Goal: Task Accomplishment & Management: Manage account settings

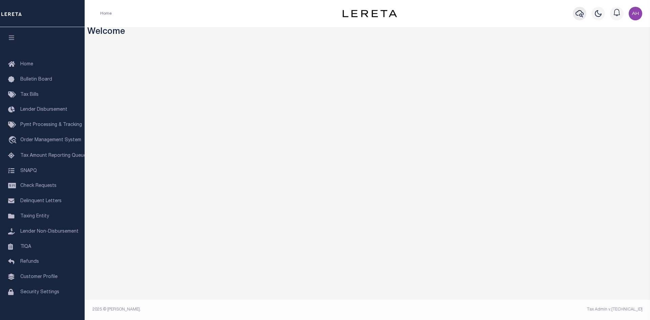
click at [582, 17] on icon "button" at bounding box center [579, 13] width 8 height 7
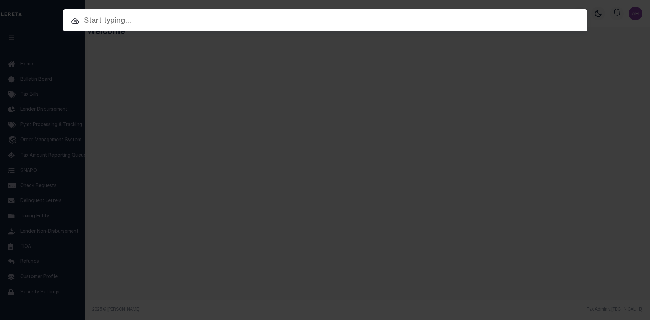
paste input "7512341"
type input "7512341"
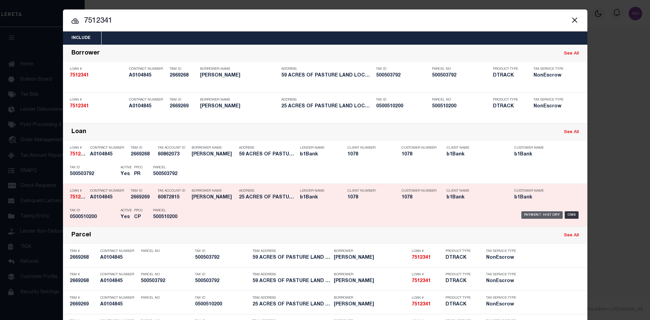
click at [537, 216] on div "Payment History" at bounding box center [542, 214] width 42 height 7
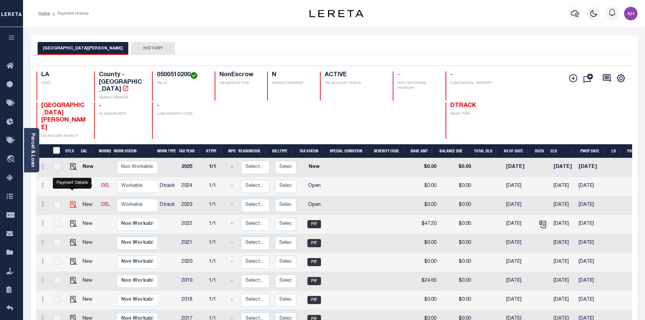
click at [71, 201] on img "" at bounding box center [73, 204] width 7 height 7
checkbox input "true"
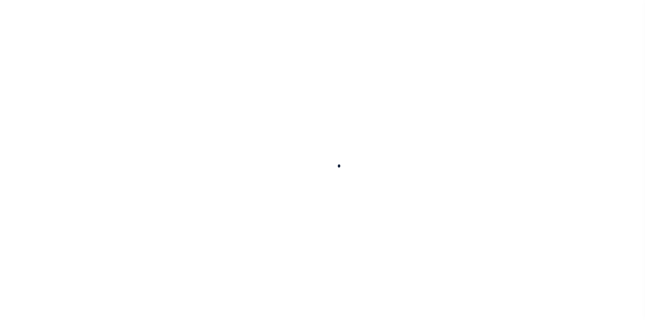
checkbox input "false"
type input "[DATE]"
select select "OP2"
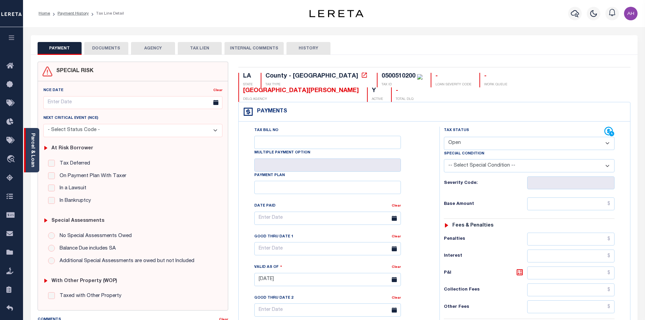
click at [36, 153] on div "Parcel & Loan" at bounding box center [31, 150] width 15 height 44
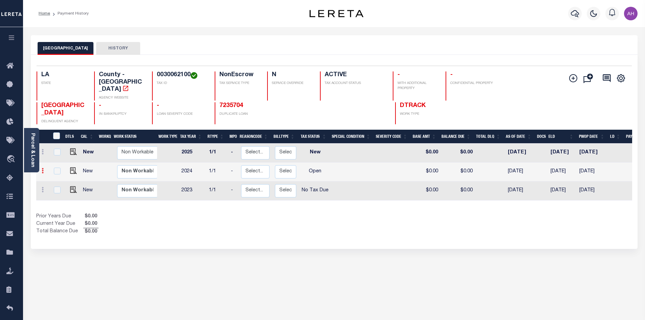
click at [42, 168] on icon at bounding box center [43, 170] width 2 height 5
click at [199, 213] on div "Prior Years Due $0.00 Current Year Due $0.00 Total Balance Due $0.00" at bounding box center [185, 224] width 298 height 23
click at [73, 186] on img "" at bounding box center [73, 189] width 7 height 7
checkbox input "true"
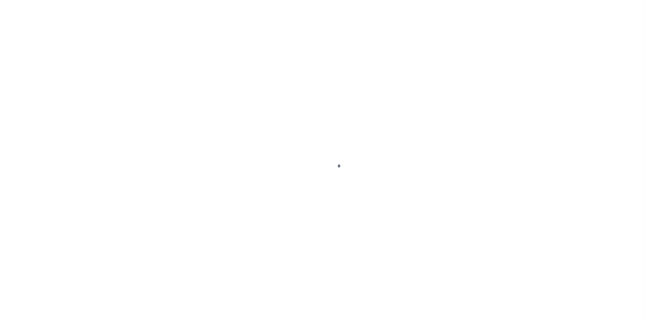
select select "NTX"
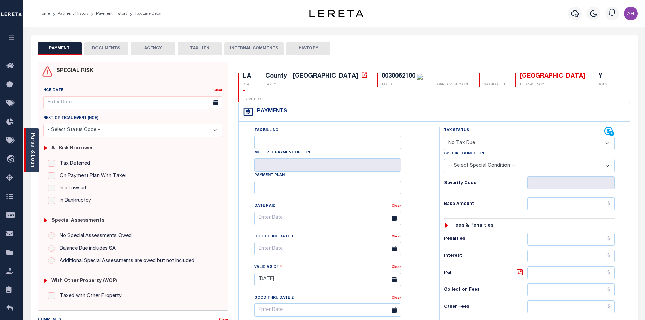
click at [30, 157] on link "Parcel & Loan" at bounding box center [32, 150] width 5 height 34
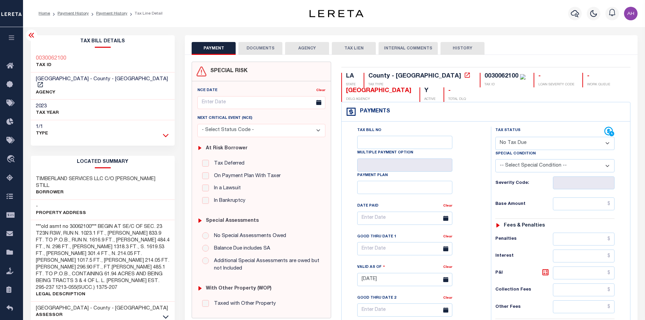
click at [166, 132] on icon at bounding box center [166, 135] width 6 height 7
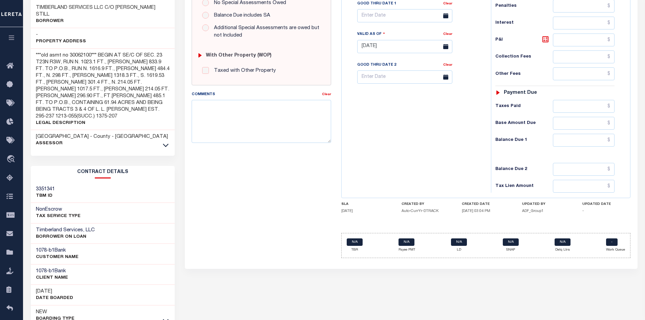
scroll to position [237, 0]
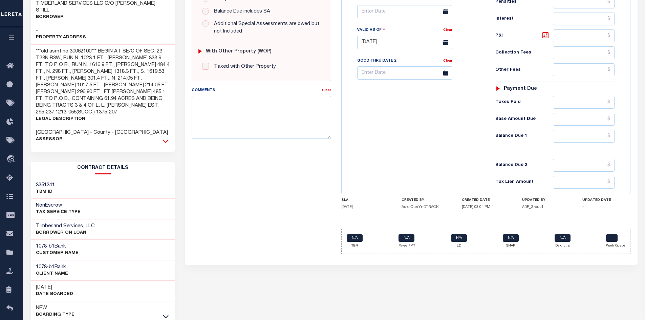
click at [166, 137] on icon at bounding box center [166, 140] width 6 height 7
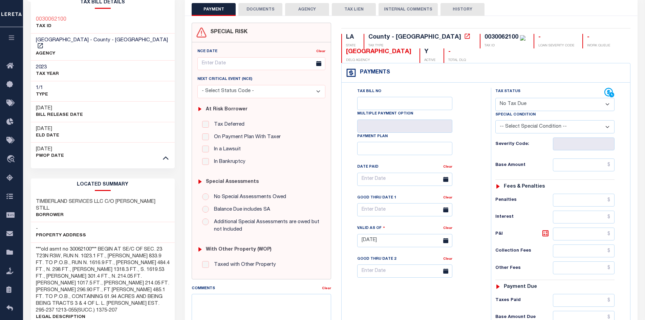
scroll to position [0, 0]
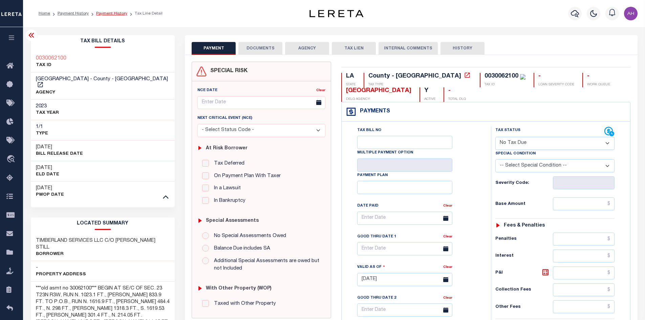
click at [107, 15] on link "Payment History" at bounding box center [111, 14] width 31 height 4
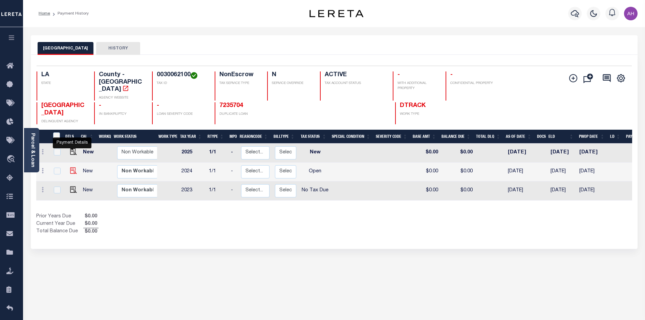
click at [71, 167] on img "" at bounding box center [73, 170] width 7 height 7
checkbox input "true"
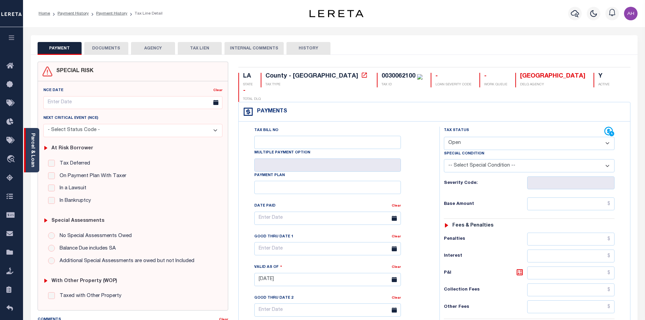
click at [33, 154] on link "Parcel & Loan" at bounding box center [32, 150] width 5 height 34
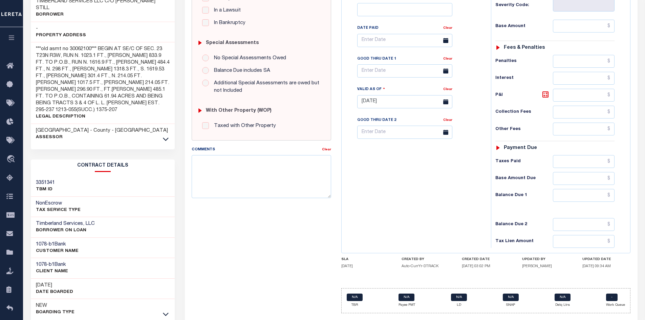
scroll to position [193, 0]
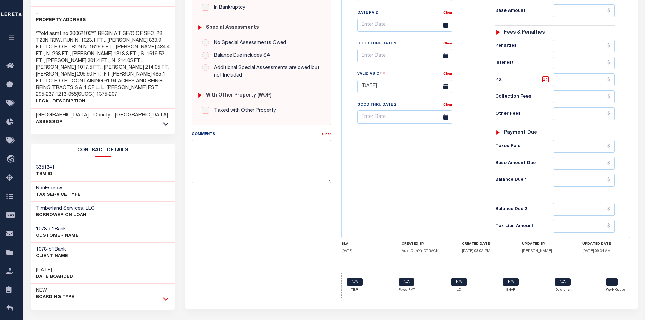
click at [167, 295] on icon at bounding box center [166, 298] width 6 height 7
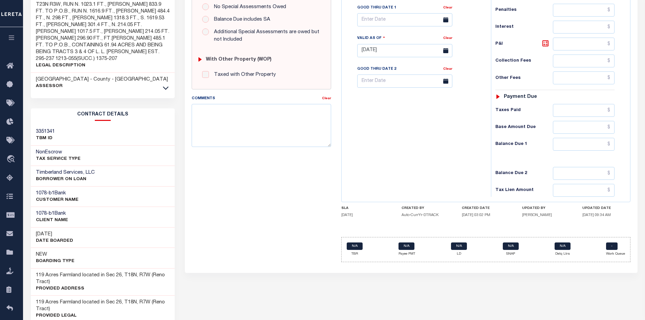
scroll to position [261, 0]
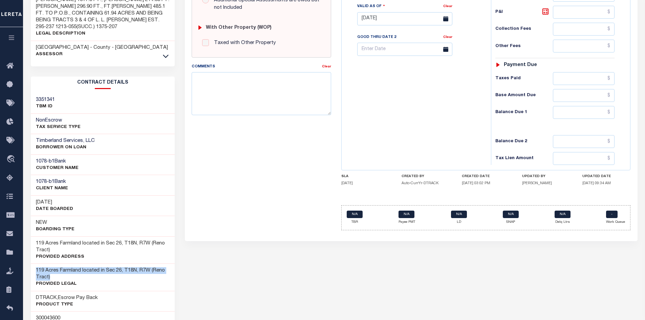
drag, startPoint x: 36, startPoint y: 242, endPoint x: 67, endPoint y: 252, distance: 33.2
click at [67, 267] on h3 "119 Acres Farmland located in Sec 26, T18N, R7W (Reno Tract)" at bounding box center [103, 274] width 134 height 14
copy h3 "119 Acres Farmland located in Sec 26, T18N, R7W (Reno Tract)"
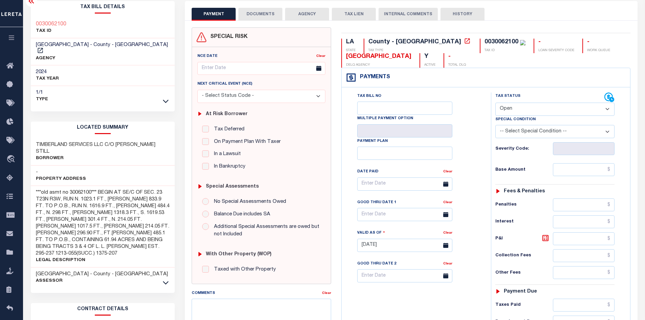
scroll to position [24, 0]
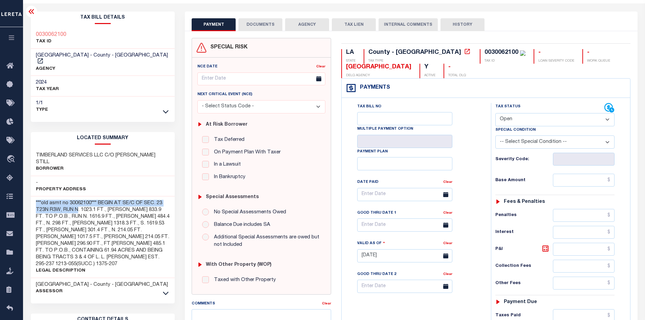
drag, startPoint x: 34, startPoint y: 187, endPoint x: 79, endPoint y: 195, distance: 46.0
click at [79, 196] on div "***old asmt no 30062100*** BEGIN AT SE/C OF SEC. 23 T23N R3W, RUN N. 1023.1 FT.…" at bounding box center [103, 237] width 144 height 82
copy h3 "***old asmt no 30062100*** BEGIN AT SE/C OF SEC. 23 T23N R3W, RUN N"
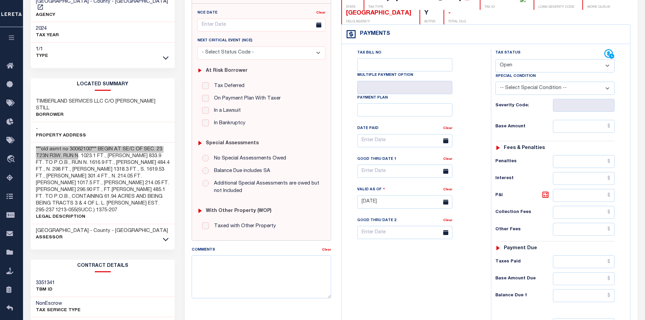
scroll to position [44, 0]
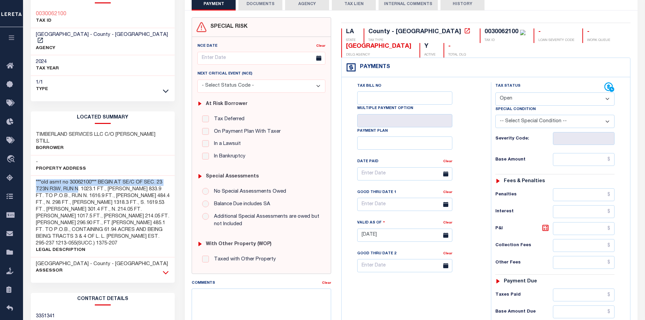
click at [168, 269] on icon at bounding box center [166, 272] width 6 height 7
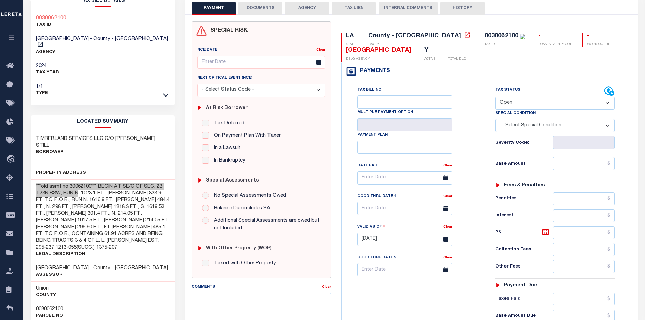
scroll to position [0, 0]
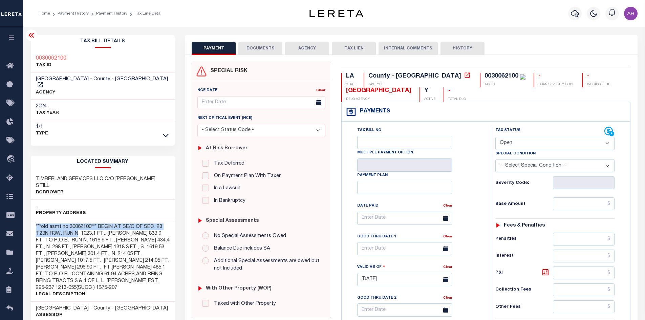
click at [512, 141] on select "- Select Status Code - Open Due/Unpaid Paid Incomplete No Tax Due Internal Refu…" at bounding box center [554, 143] width 119 height 13
select select "PYD"
click at [495, 137] on select "- Select Status Code - Open Due/Unpaid Paid Incomplete No Tax Due Internal Refu…" at bounding box center [554, 143] width 119 height 13
type input "[DATE]"
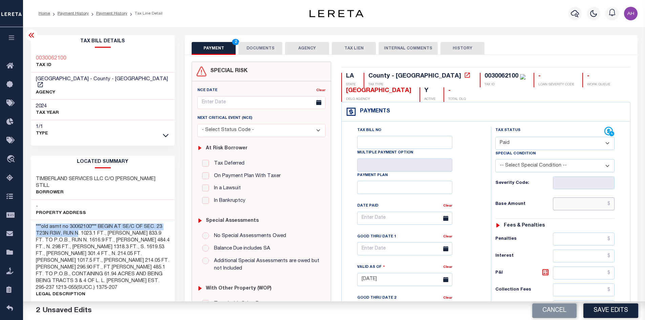
click at [569, 205] on input "text" at bounding box center [584, 203] width 62 height 13
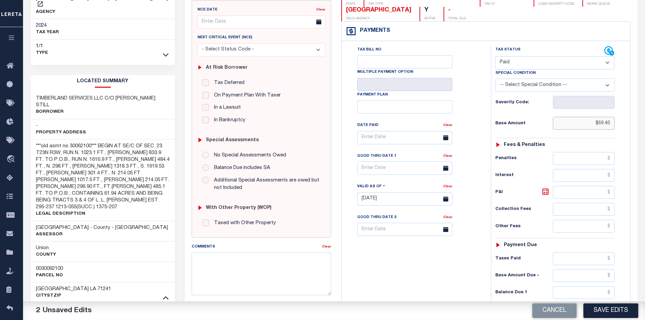
scroll to position [135, 0]
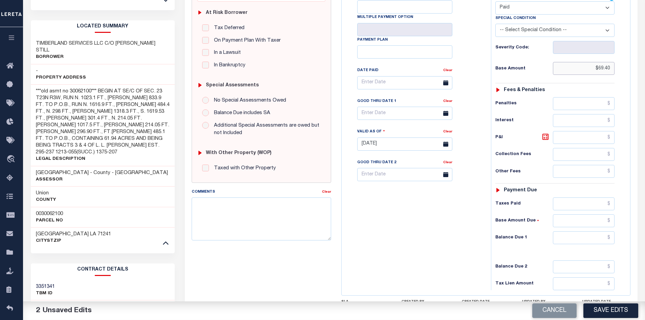
type input "$69.40"
click at [579, 236] on input "text" at bounding box center [584, 237] width 62 height 13
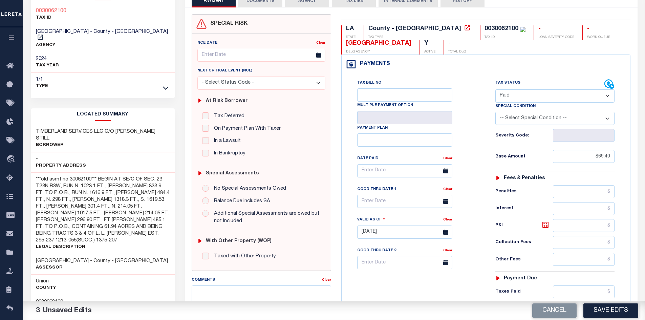
scroll to position [0, 0]
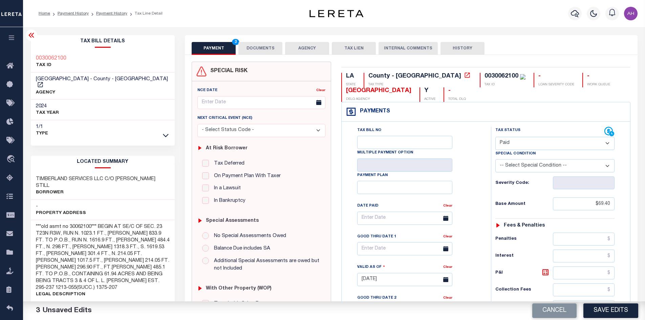
type input "$0.00"
click at [269, 49] on button "DOCUMENTS" at bounding box center [260, 48] width 44 height 13
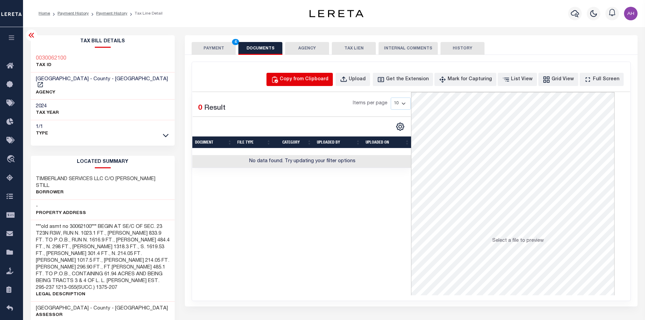
click at [302, 78] on div "Copy from Clipboard" at bounding box center [304, 79] width 49 height 7
select select "POP"
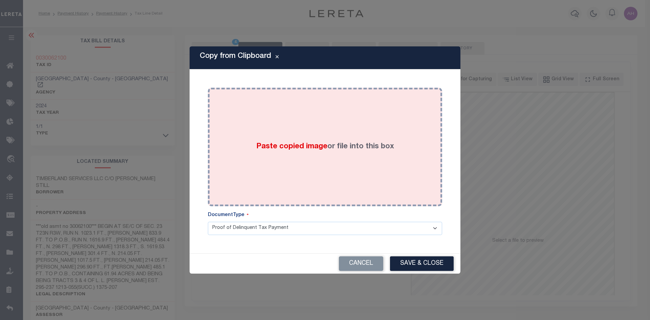
click at [279, 146] on span "Paste copied image" at bounding box center [291, 146] width 71 height 7
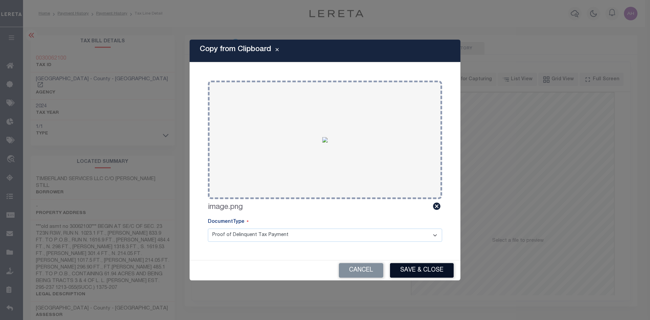
click at [433, 272] on button "Save & Close" at bounding box center [422, 270] width 64 height 15
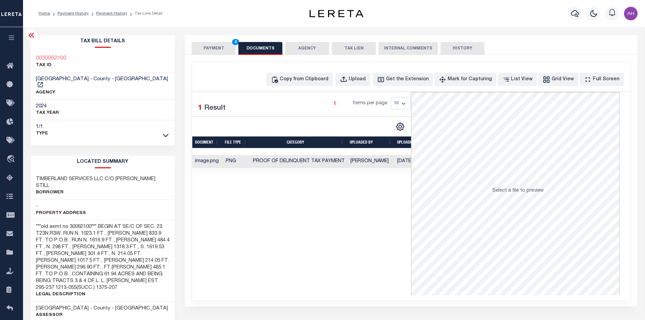
click at [210, 48] on button "PAYMENT 4" at bounding box center [214, 48] width 44 height 13
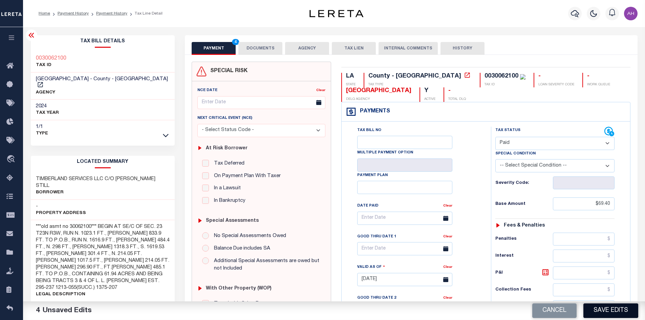
click at [613, 310] on button "Save Edits" at bounding box center [610, 310] width 55 height 15
checkbox input "false"
type input "$69.4"
type input "$0"
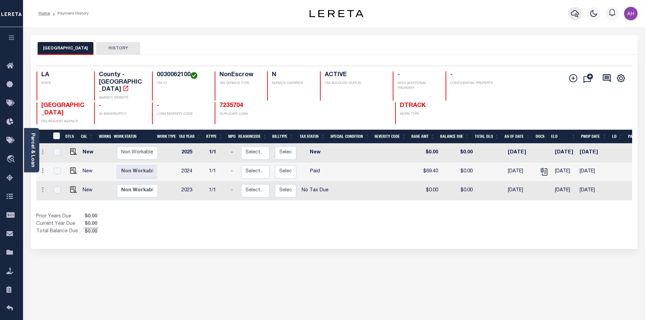
click at [574, 14] on icon "button" at bounding box center [575, 13] width 8 height 8
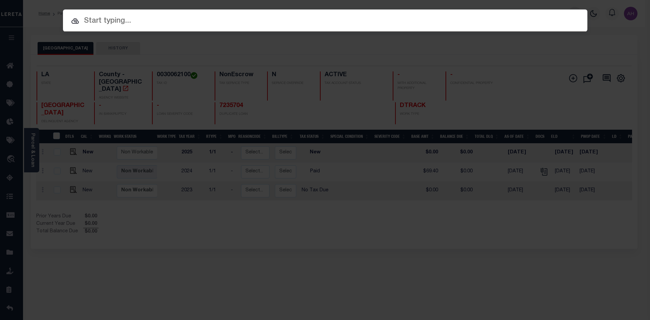
paste input "942400010909"
type input "942400010909"
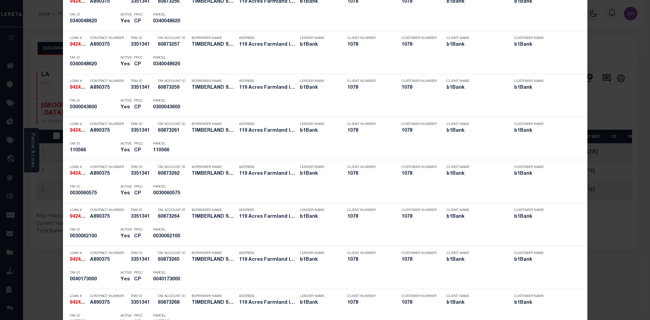
scroll to position [948, 0]
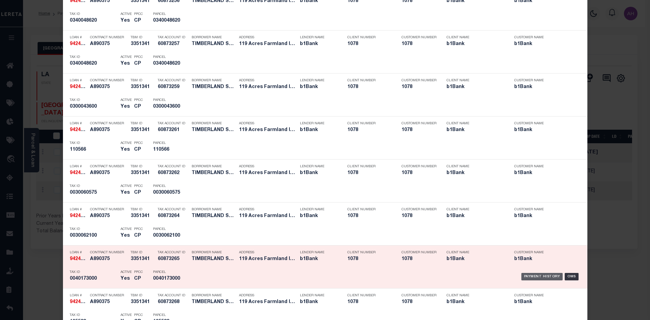
click at [545, 276] on div "Payment History" at bounding box center [542, 276] width 42 height 7
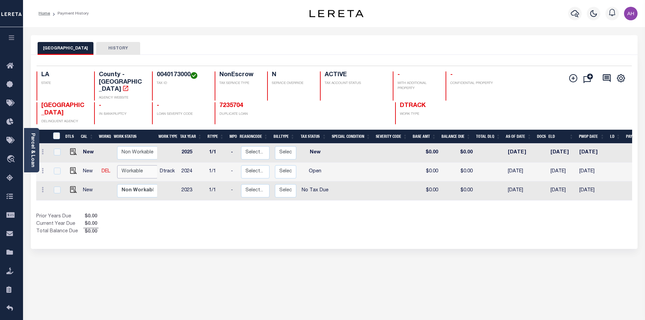
click at [126, 165] on select "Non Workable Workable" at bounding box center [137, 171] width 41 height 13
checkbox input "true"
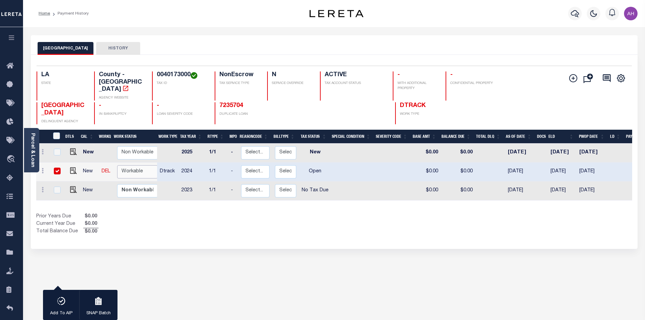
select select "true"
click at [117, 165] on select "Non Workable Workable" at bounding box center [137, 171] width 41 height 13
checkbox input "false"
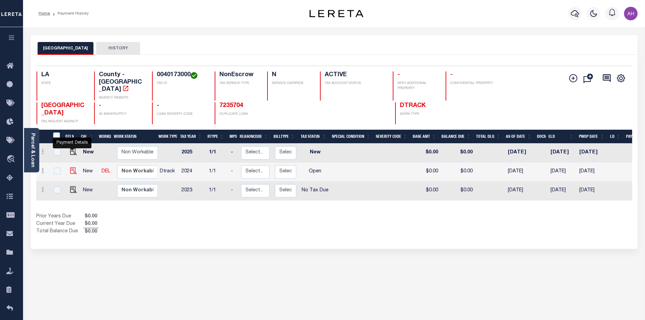
click at [73, 167] on img "" at bounding box center [73, 170] width 7 height 7
checkbox input "true"
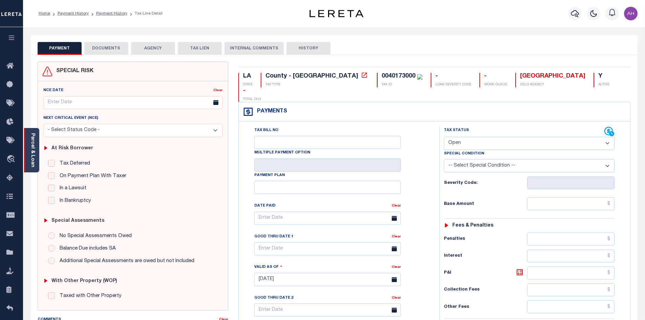
click at [33, 149] on link "Parcel & Loan" at bounding box center [32, 150] width 5 height 34
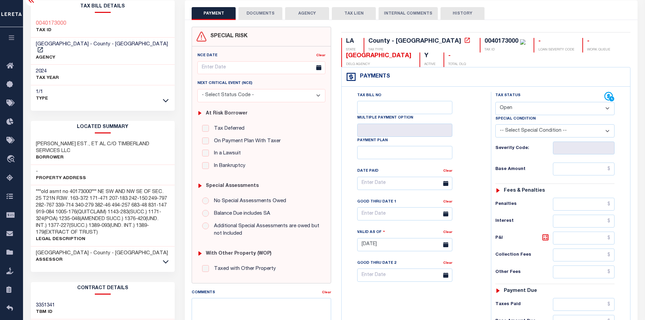
scroll to position [34, 0]
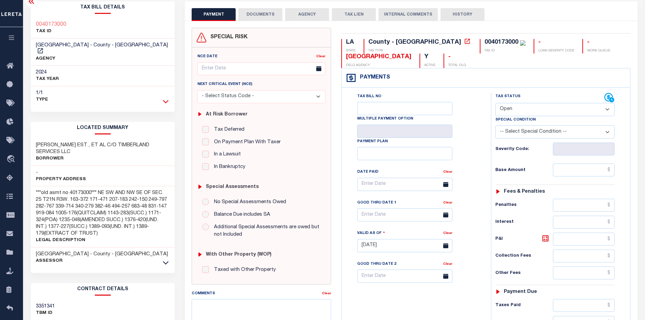
click at [165, 98] on icon at bounding box center [166, 101] width 6 height 7
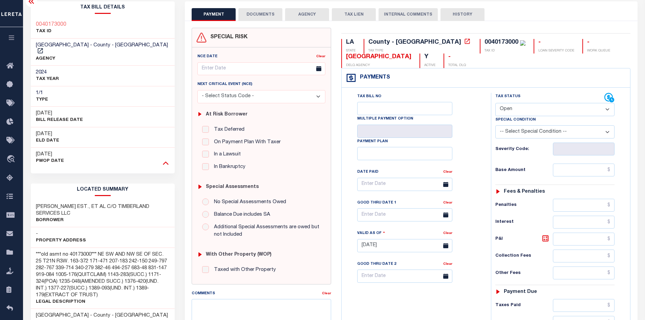
click at [164, 161] on icon at bounding box center [166, 162] width 6 height 3
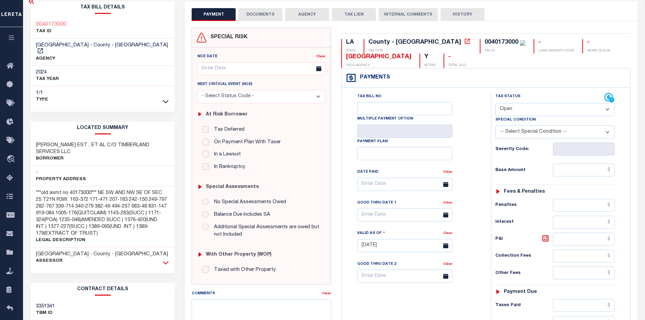
click at [166, 259] on icon at bounding box center [166, 262] width 6 height 7
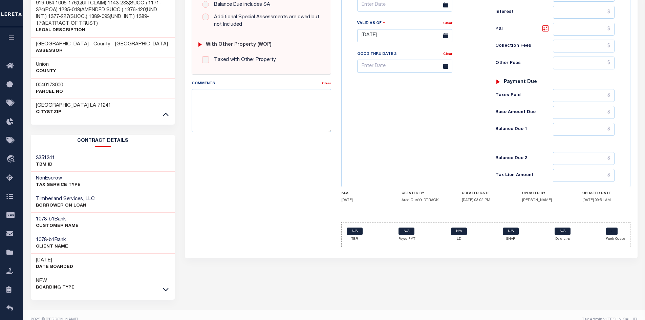
scroll to position [247, 0]
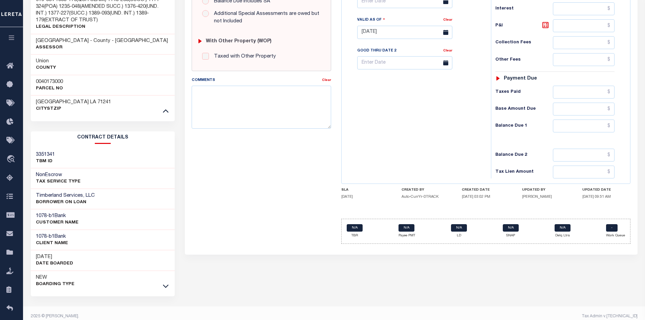
click at [169, 283] on link at bounding box center [166, 285] width 8 height 5
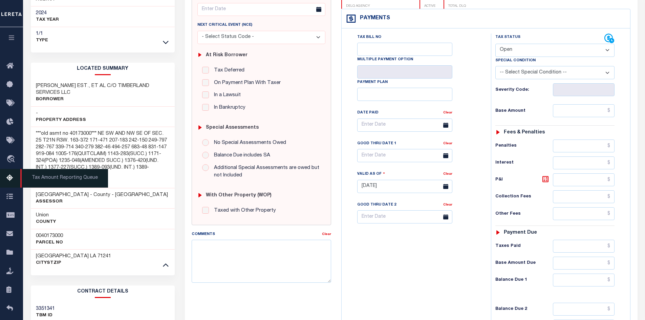
scroll to position [0, 0]
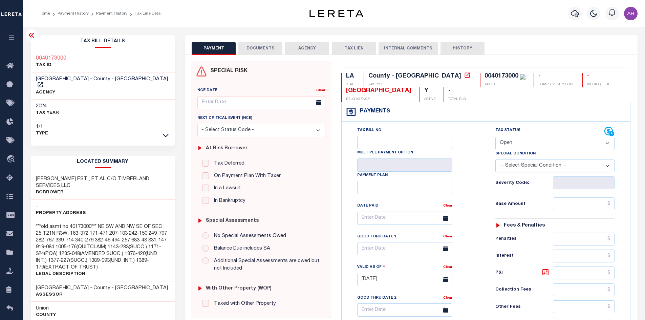
click at [516, 143] on select "- Select Status Code - Open Due/Unpaid Paid Incomplete No Tax Due Internal Refu…" at bounding box center [554, 143] width 119 height 13
select select "PYD"
click at [495, 137] on select "- Select Status Code - Open Due/Unpaid Paid Incomplete No Tax Due Internal Refu…" at bounding box center [554, 143] width 119 height 13
type input "[DATE]"
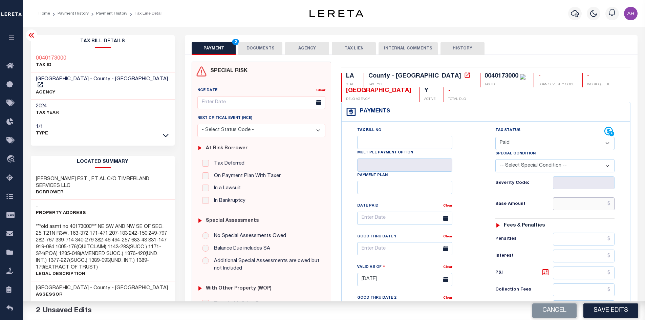
click at [579, 206] on input "text" at bounding box center [584, 203] width 62 height 13
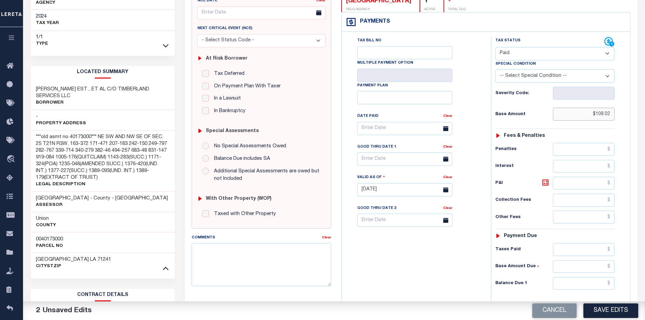
scroll to position [135, 0]
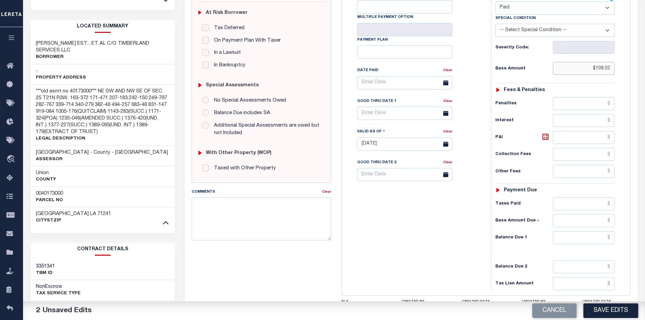
type input "$108.02"
click at [574, 240] on input "text" at bounding box center [584, 237] width 62 height 13
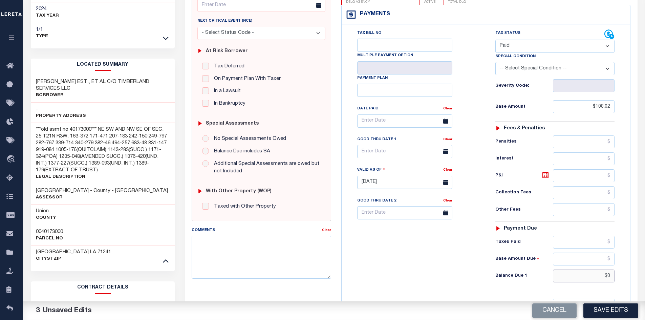
scroll to position [0, 0]
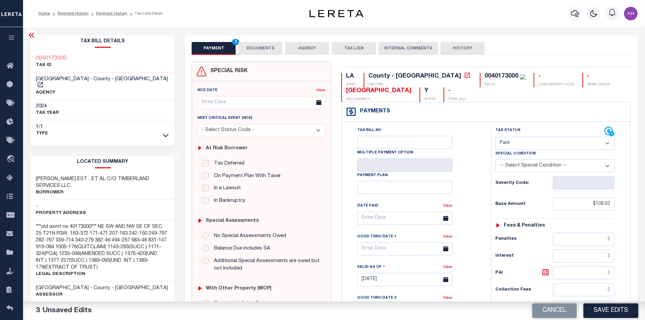
type input "$0.00"
click at [257, 48] on button "DOCUMENTS" at bounding box center [260, 48] width 44 height 13
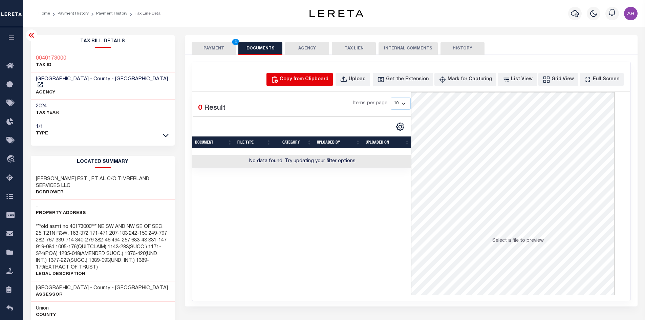
click at [302, 78] on div "Copy from Clipboard" at bounding box center [304, 79] width 49 height 7
select select "POP"
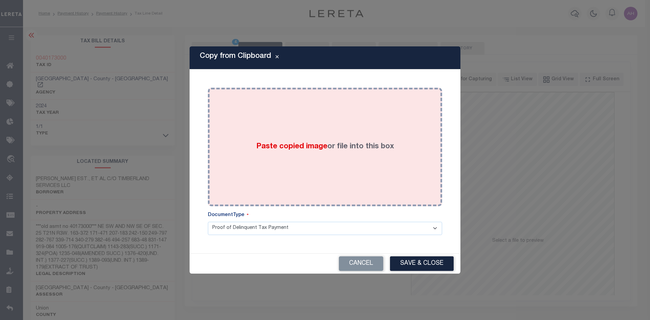
click at [318, 145] on span "Paste copied image" at bounding box center [291, 146] width 71 height 7
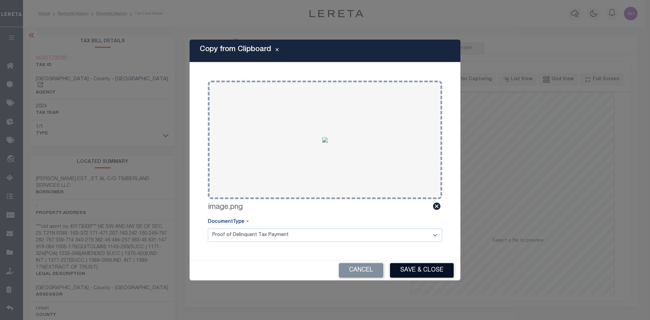
click at [428, 272] on button "Save & Close" at bounding box center [422, 270] width 64 height 15
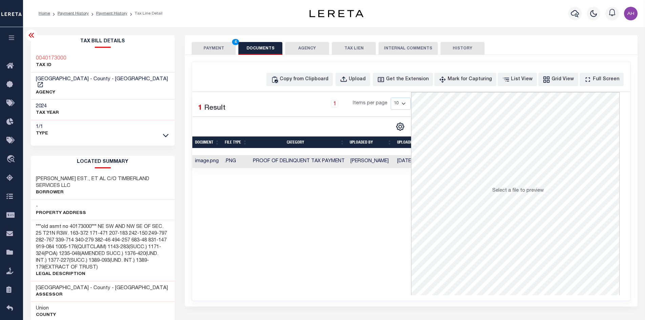
click at [221, 49] on button "PAYMENT 4" at bounding box center [214, 48] width 44 height 13
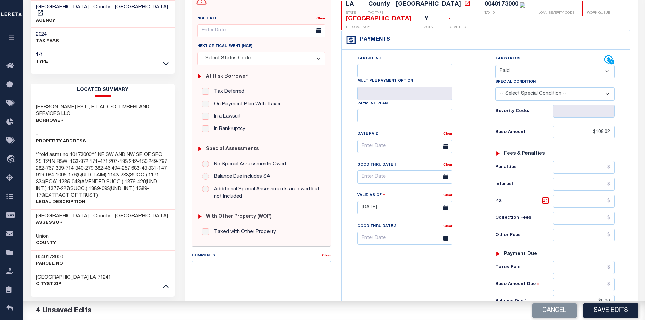
scroll to position [169, 0]
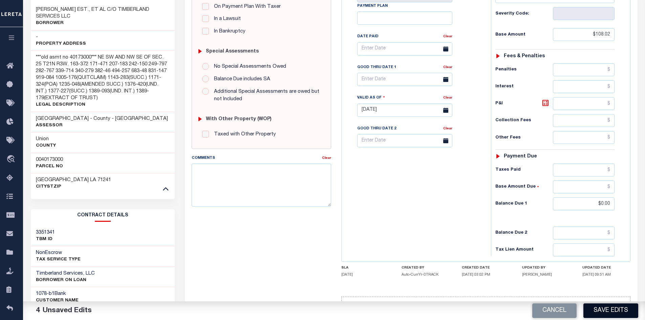
click at [613, 309] on button "Save Edits" at bounding box center [610, 310] width 55 height 15
checkbox input "false"
type input "$108.02"
type input "$0"
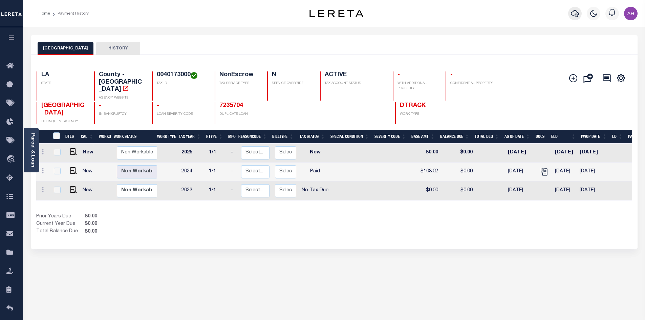
click at [575, 11] on icon "button" at bounding box center [575, 13] width 8 height 7
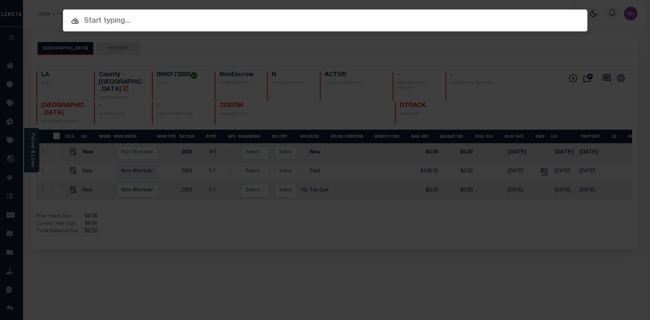
paste input "942100025140"
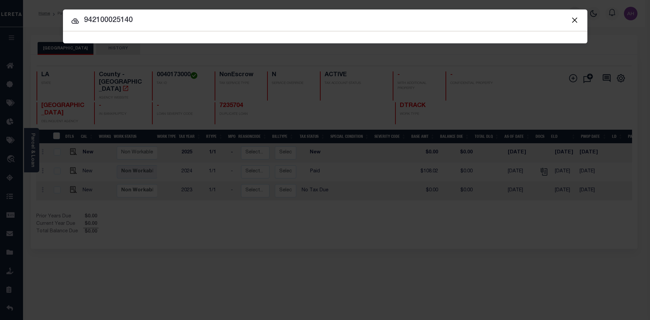
type input "942100025140"
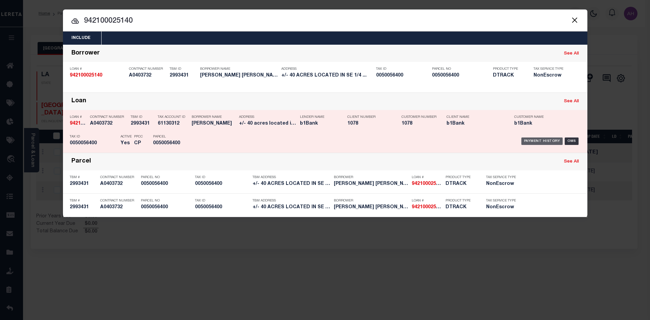
click at [547, 139] on div "Payment History" at bounding box center [542, 140] width 42 height 7
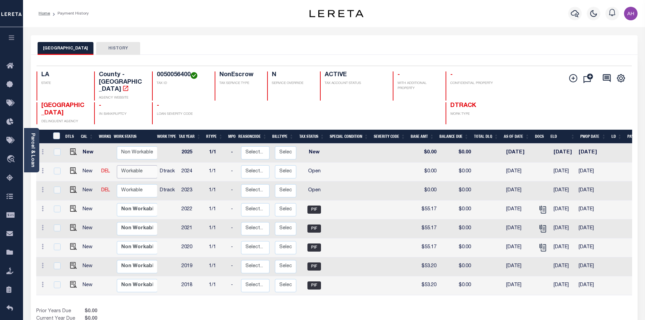
drag, startPoint x: 142, startPoint y: 154, endPoint x: 143, endPoint y: 157, distance: 3.5
click at [142, 165] on select "Non Workable Workable" at bounding box center [137, 171] width 41 height 13
checkbox input "true"
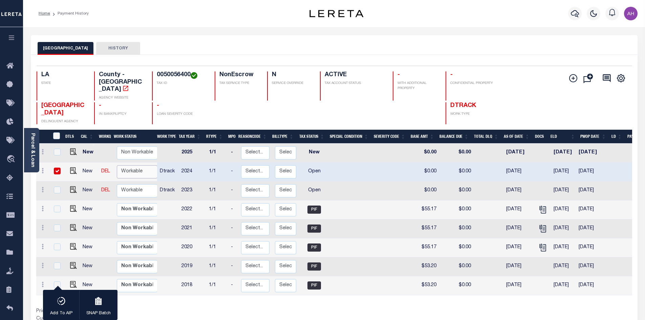
select select "true"
click at [117, 165] on select "Non Workable Workable" at bounding box center [137, 171] width 41 height 13
checkbox input "false"
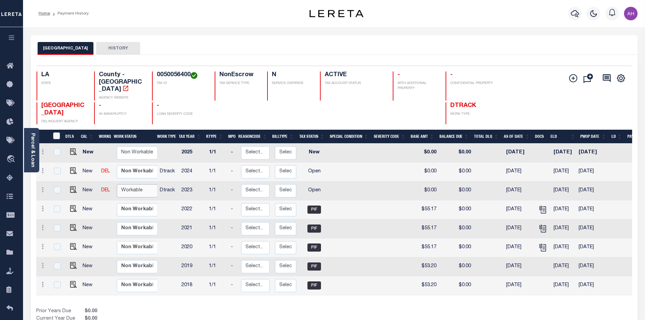
click at [140, 184] on select "Non Workable Workable" at bounding box center [137, 190] width 41 height 13
checkbox input "true"
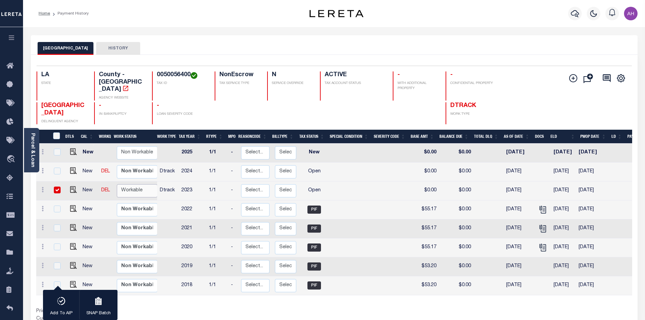
select select "true"
click at [117, 184] on select "Non Workable Workable" at bounding box center [137, 190] width 41 height 13
checkbox input "false"
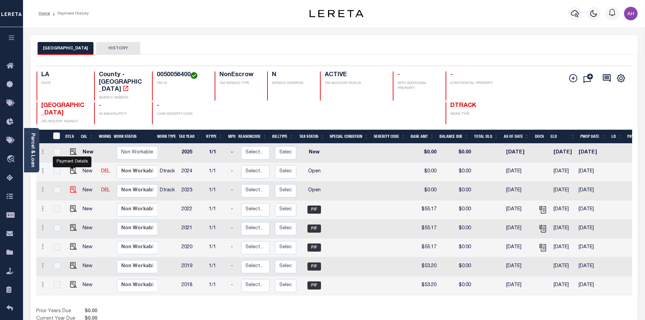
click at [70, 186] on img "" at bounding box center [73, 189] width 7 height 7
checkbox input "true"
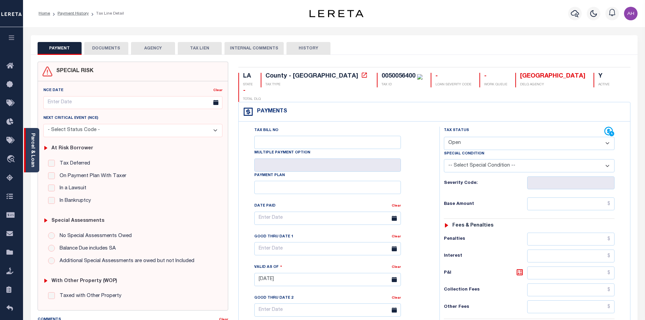
click at [33, 147] on link "Parcel & Loan" at bounding box center [32, 150] width 5 height 34
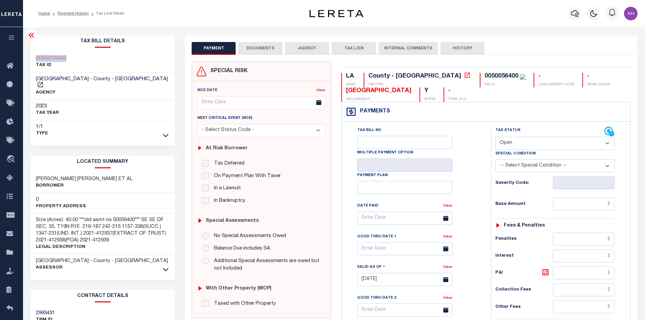
drag, startPoint x: 71, startPoint y: 59, endPoint x: 36, endPoint y: 59, distance: 35.2
click at [36, 59] on div "0050056400 TAX ID" at bounding box center [103, 62] width 144 height 21
copy h3 "0050056400"
click at [527, 140] on select "- Select Status Code - Open Due/Unpaid Paid Incomplete No Tax Due Internal Refu…" at bounding box center [554, 143] width 119 height 13
select select "PYD"
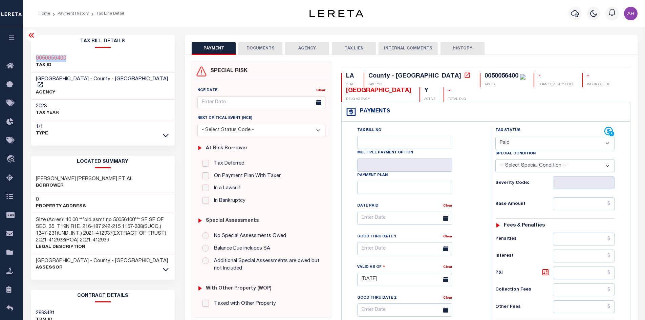
click at [495, 137] on select "- Select Status Code - Open Due/Unpaid Paid Incomplete No Tax Due Internal Refu…" at bounding box center [554, 143] width 119 height 13
type input "[DATE]"
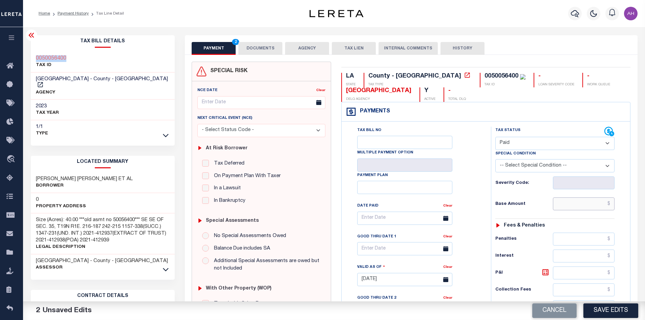
click at [587, 205] on input "text" at bounding box center [584, 203] width 62 height 13
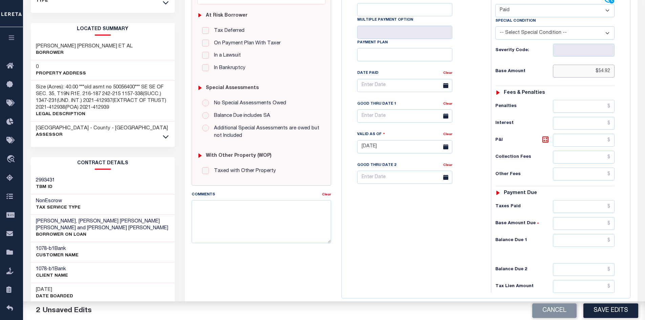
scroll to position [169, 0]
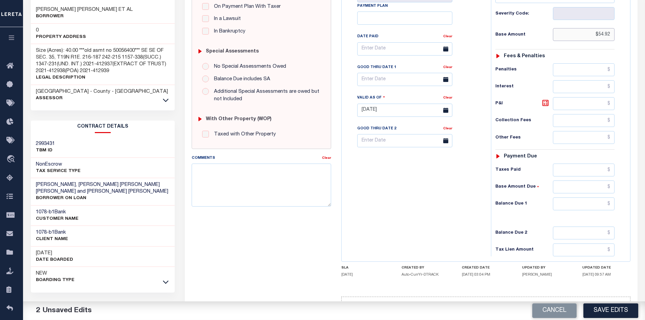
type input "$54.92"
click at [588, 207] on input "text" at bounding box center [584, 203] width 62 height 13
type input "$0"
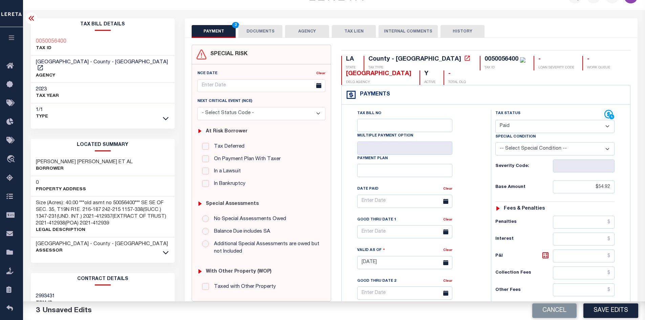
scroll to position [0, 0]
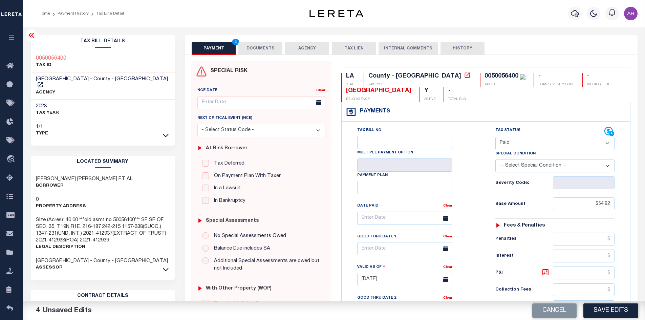
click at [267, 49] on button "DOCUMENTS" at bounding box center [260, 48] width 44 height 13
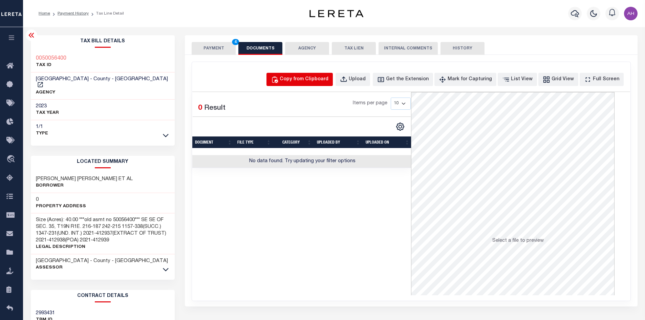
click at [328, 81] on div "Copy from Clipboard" at bounding box center [304, 79] width 49 height 7
select select "POP"
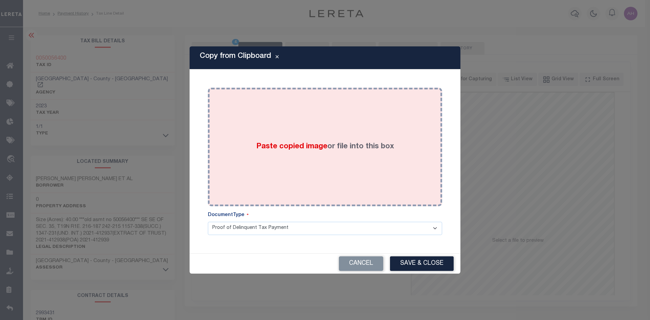
click at [321, 150] on span "Paste copied image" at bounding box center [291, 146] width 71 height 7
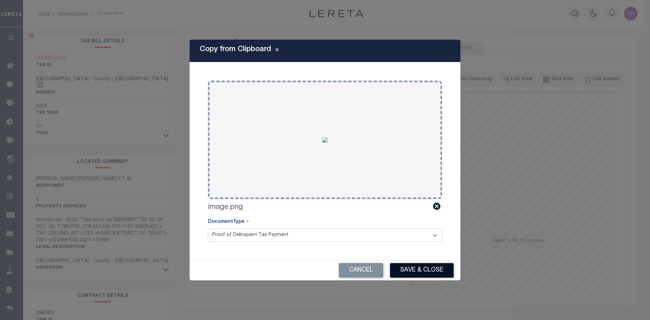
click at [416, 267] on button "Save & Close" at bounding box center [422, 270] width 64 height 15
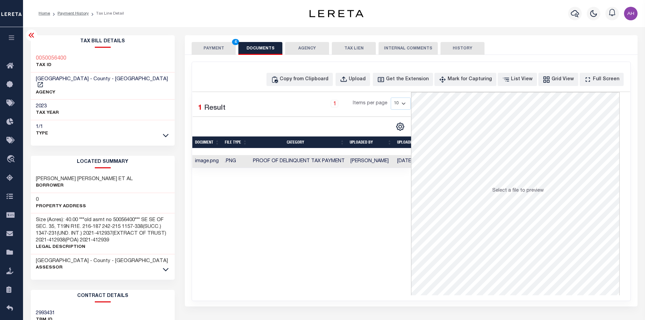
click at [219, 47] on button "PAYMENT 4" at bounding box center [214, 48] width 44 height 13
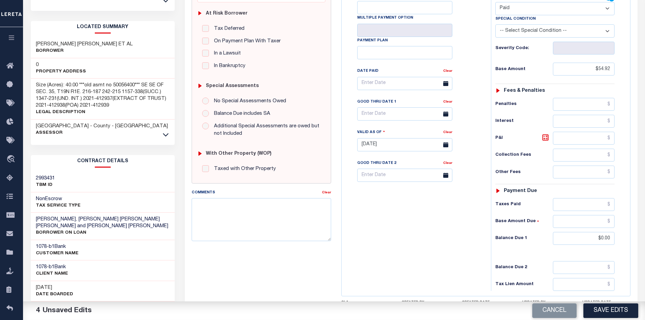
scroll to position [169, 0]
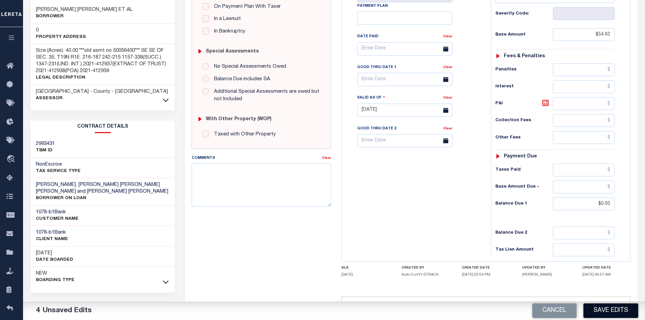
click at [601, 309] on button "Save Edits" at bounding box center [610, 310] width 55 height 15
checkbox input "false"
type input "$54.92"
type input "$0"
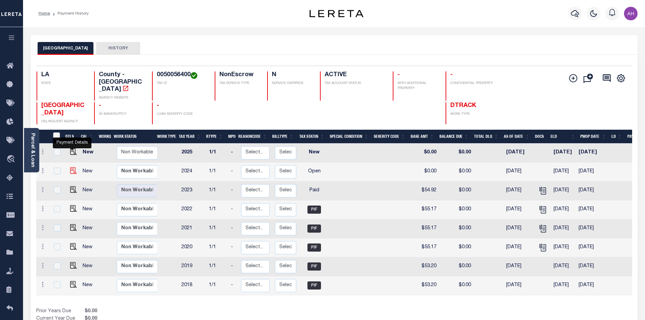
click at [70, 167] on img "" at bounding box center [73, 170] width 7 height 7
checkbox input "true"
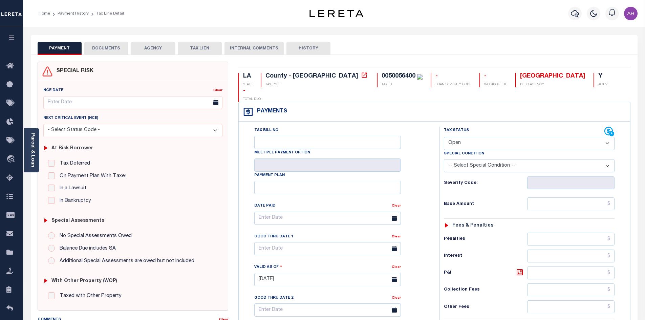
click at [471, 137] on select "- Select Status Code - Open Due/Unpaid Paid Incomplete No Tax Due Internal Refu…" at bounding box center [529, 143] width 171 height 13
select select "PYD"
click at [444, 137] on select "- Select Status Code - Open Due/Unpaid Paid Incomplete No Tax Due Internal Refu…" at bounding box center [529, 143] width 171 height 13
type input "[DATE]"
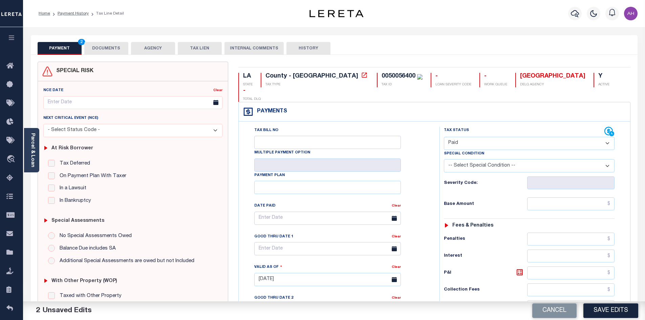
click at [548, 159] on select "-- Select Special Condition -- 3RD PARTY TAX LIEN AGENCY TAX LIEN (A.K.A Inside…" at bounding box center [529, 165] width 171 height 13
click at [501, 182] on div "Tax Status Status - Select Status Code -" at bounding box center [531, 276] width 184 height 299
click at [577, 197] on input "text" at bounding box center [571, 203] width 88 height 13
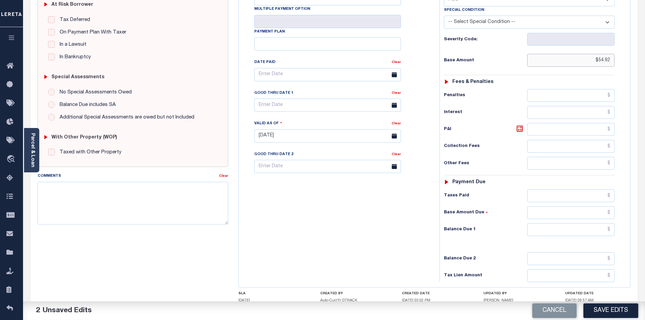
scroll to position [178, 0]
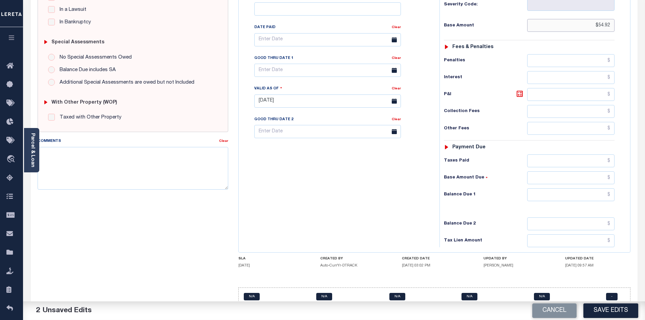
type input "$54.92"
click at [569, 188] on input "text" at bounding box center [571, 194] width 88 height 13
type input "$0"
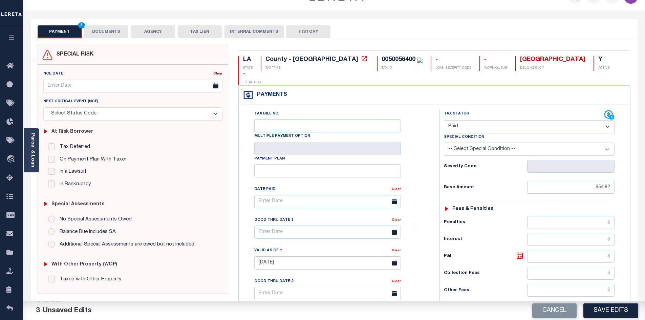
scroll to position [0, 0]
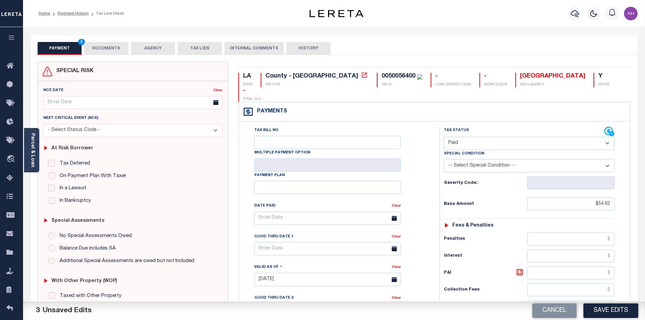
click at [105, 48] on button "DOCUMENTS" at bounding box center [106, 48] width 44 height 13
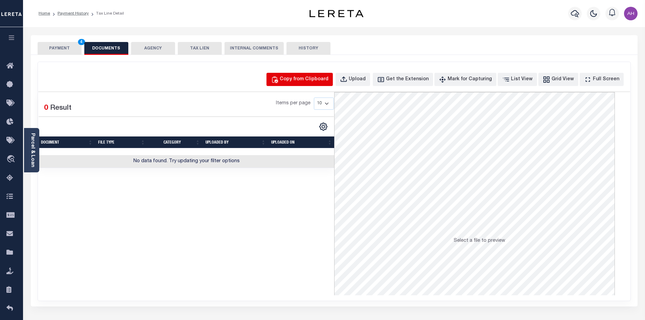
click at [310, 78] on div "Copy from Clipboard" at bounding box center [304, 79] width 49 height 7
select select "POP"
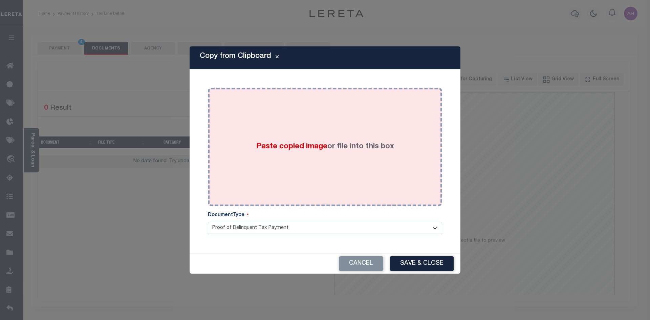
click at [278, 146] on span "Paste copied image" at bounding box center [291, 146] width 71 height 7
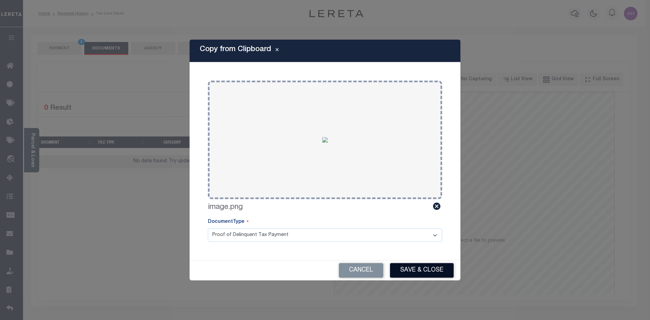
click at [422, 270] on button "Save & Close" at bounding box center [422, 270] width 64 height 15
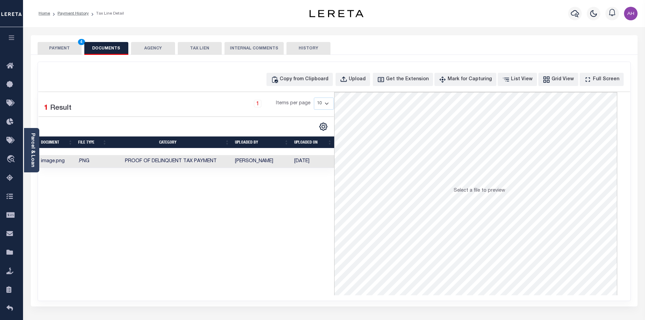
click at [55, 47] on button "PAYMENT 4" at bounding box center [60, 48] width 44 height 13
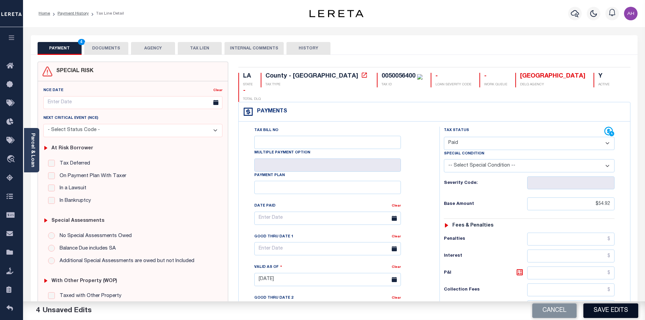
click at [618, 311] on button "Save Edits" at bounding box center [610, 310] width 55 height 15
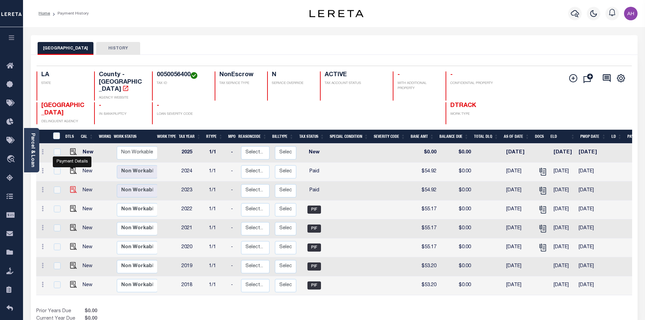
click at [72, 186] on img "" at bounding box center [73, 189] width 7 height 7
checkbox input "true"
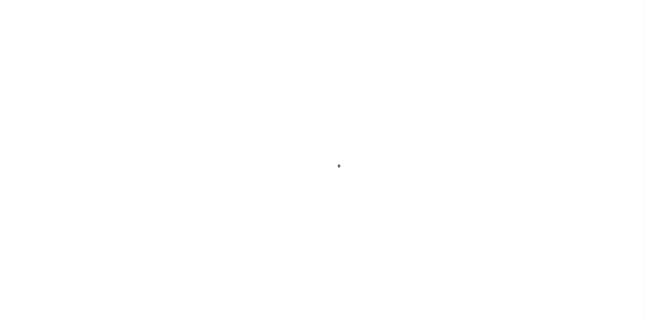
select select "PYD"
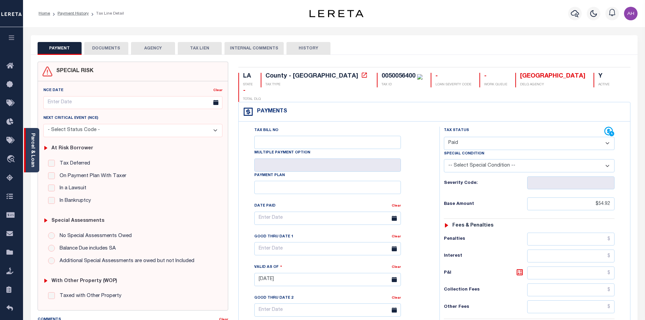
click at [35, 151] on link "Parcel & Loan" at bounding box center [32, 150] width 5 height 34
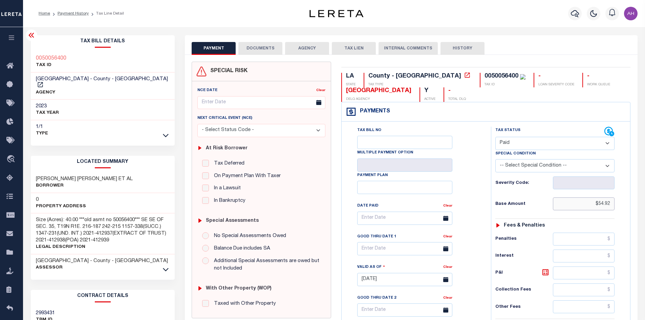
drag, startPoint x: 583, startPoint y: 205, endPoint x: 650, endPoint y: 205, distance: 66.3
click at [645, 205] on html "Home Payment History Tax Line Detail" at bounding box center [322, 256] width 645 height 512
type input "$55.17"
click at [266, 53] on button "DOCUMENTS" at bounding box center [260, 48] width 44 height 13
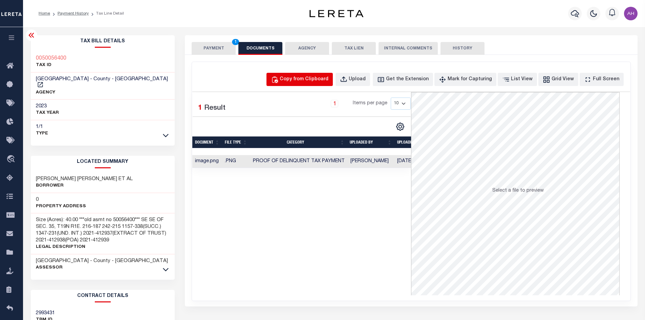
click at [313, 79] on div "Copy from Clipboard" at bounding box center [304, 79] width 49 height 7
select select "POP"
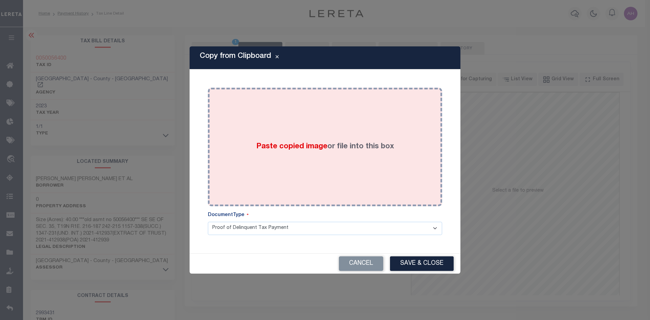
click at [327, 142] on label "Paste copied image or file into this box" at bounding box center [325, 146] width 138 height 11
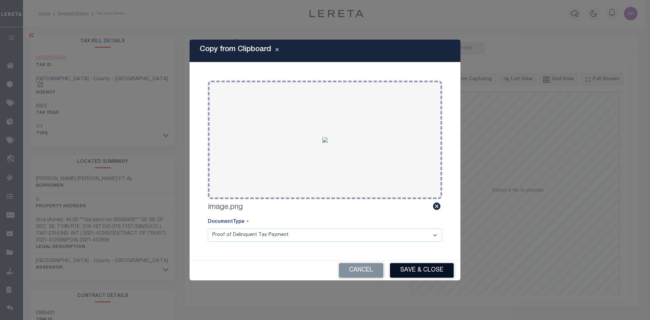
click at [433, 270] on button "Save & Close" at bounding box center [422, 270] width 64 height 15
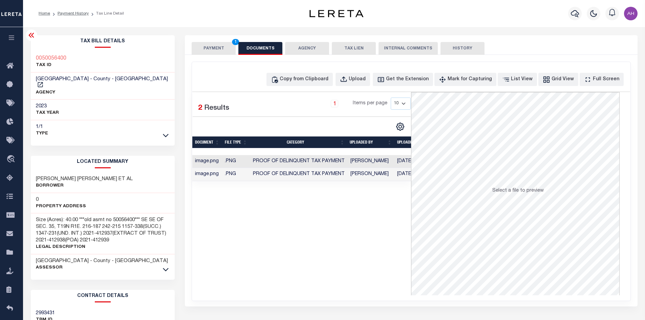
click at [209, 46] on button "PAYMENT 1" at bounding box center [214, 48] width 44 height 13
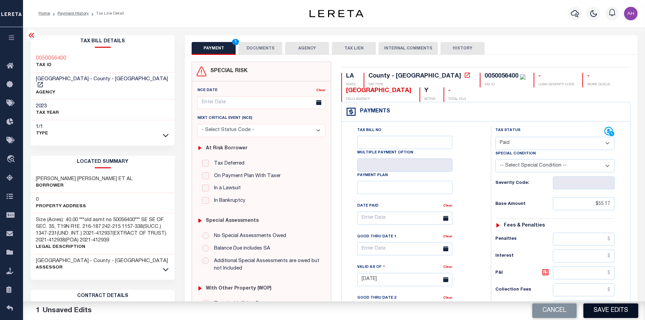
click at [601, 309] on button "Save Edits" at bounding box center [610, 310] width 55 height 15
checkbox input "false"
type input "$55.17"
type input "$0"
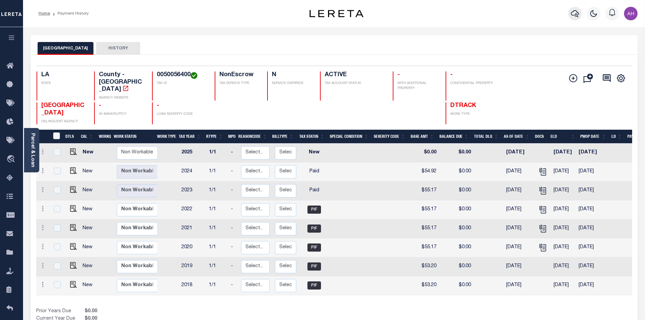
click at [574, 13] on icon "button" at bounding box center [575, 13] width 8 height 8
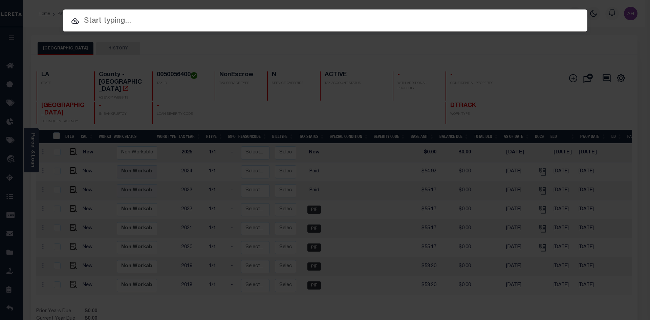
paste input "942200022559"
type input "942200022559"
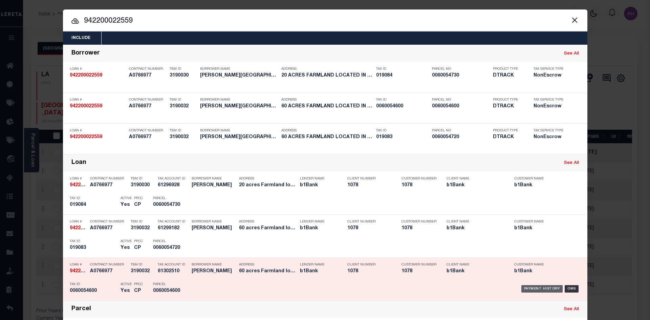
click at [535, 290] on div "Payment History" at bounding box center [542, 288] width 42 height 7
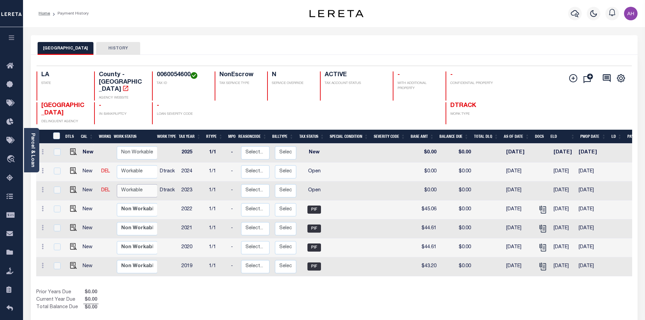
click at [140, 184] on select "Non Workable Workable" at bounding box center [137, 190] width 41 height 13
checkbox input "true"
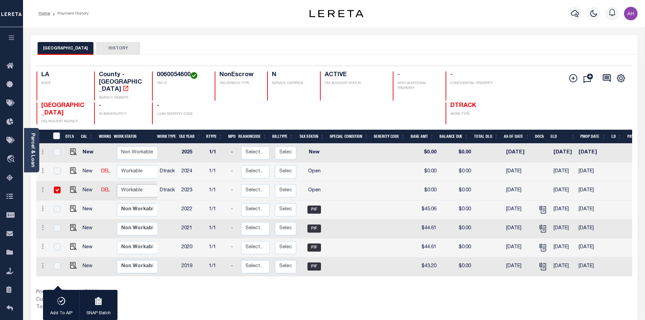
select select "true"
click at [117, 184] on select "Non Workable Workable" at bounding box center [137, 190] width 41 height 13
checkbox input "false"
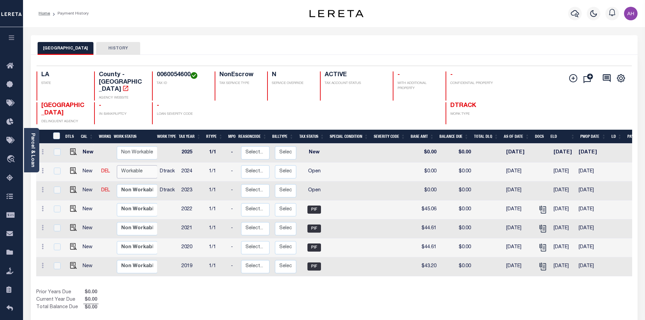
click at [138, 165] on select "Non Workable Workable" at bounding box center [137, 171] width 41 height 13
checkbox input "true"
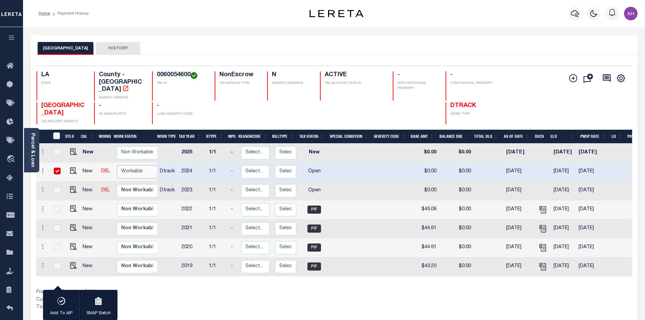
select select "true"
click at [117, 165] on select "Non Workable Workable" at bounding box center [137, 171] width 41 height 13
checkbox input "false"
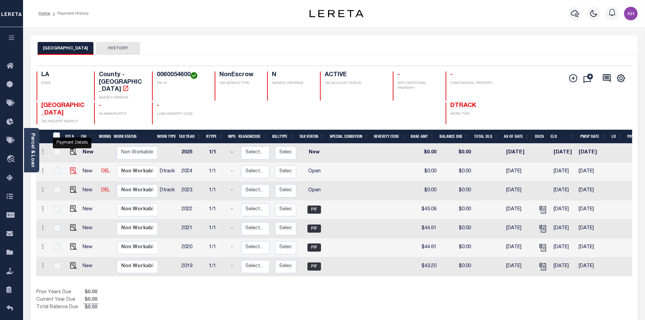
click at [72, 167] on img "" at bounding box center [73, 170] width 7 height 7
checkbox input "true"
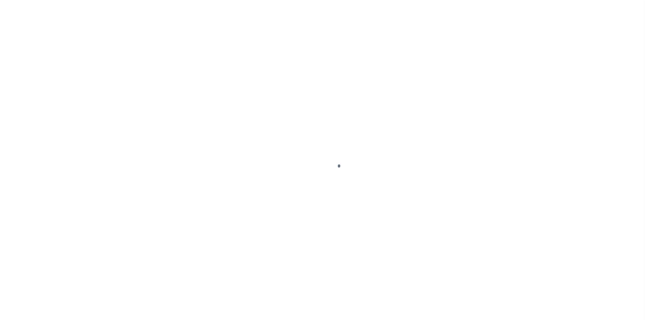
select select "OP2"
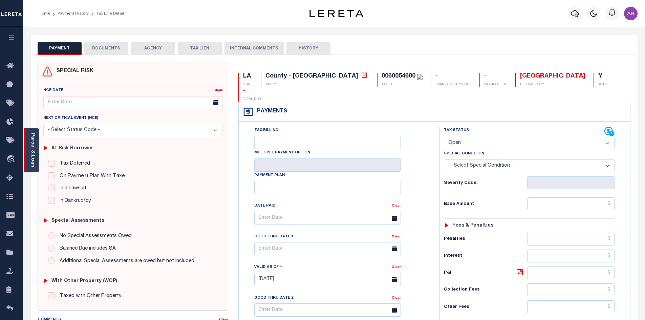
click at [33, 151] on link "Parcel & Loan" at bounding box center [32, 150] width 5 height 34
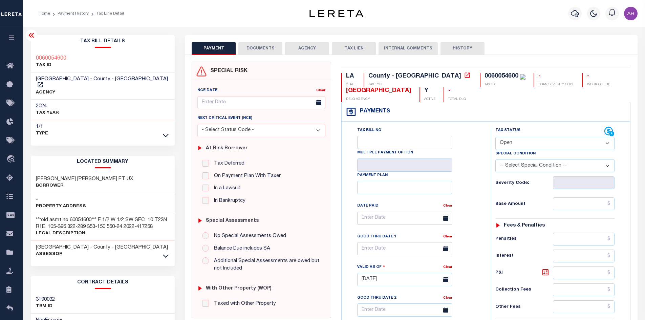
drag, startPoint x: 67, startPoint y: 11, endPoint x: 70, endPoint y: 11, distance: 3.4
click at [67, 12] on link "Payment History" at bounding box center [73, 14] width 31 height 4
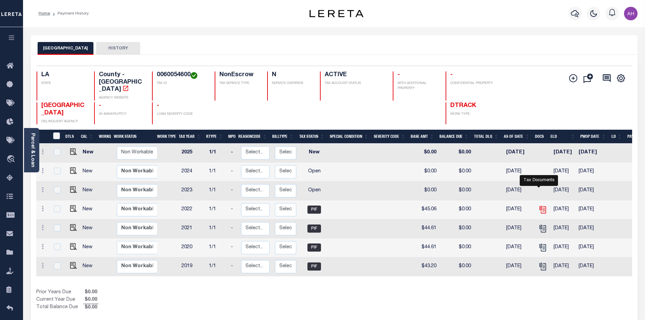
click at [541, 205] on icon "" at bounding box center [542, 209] width 9 height 9
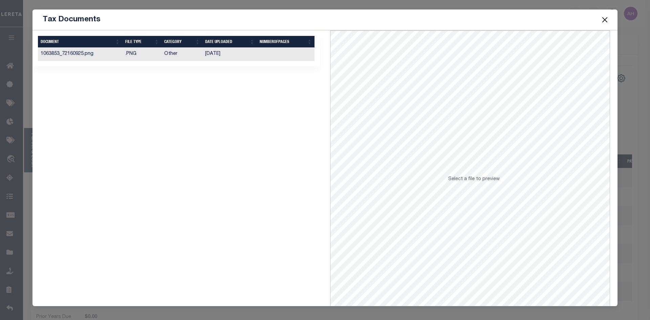
click at [214, 55] on td "03/20/2023" at bounding box center [229, 54] width 54 height 13
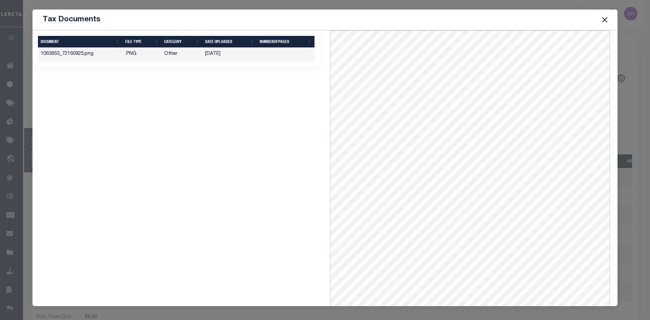
click at [604, 18] on button "Close" at bounding box center [605, 19] width 9 height 9
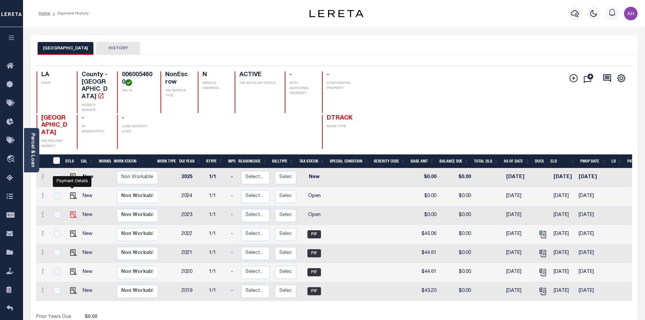
click at [72, 211] on img "" at bounding box center [73, 214] width 7 height 7
checkbox input "true"
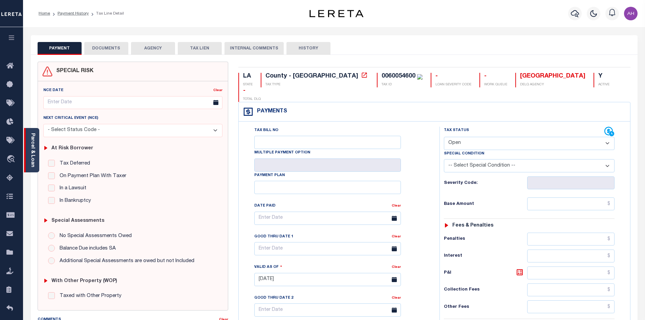
click at [35, 150] on div "Parcel & Loan" at bounding box center [31, 150] width 15 height 44
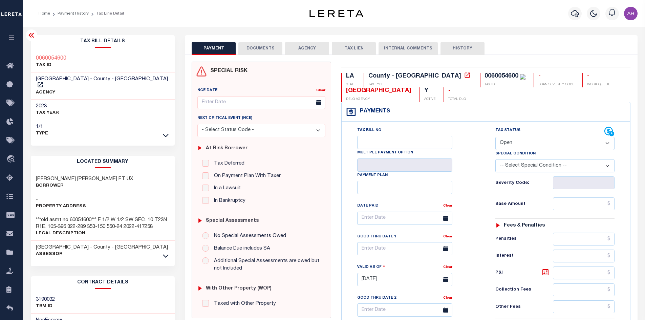
click at [518, 142] on select "- Select Status Code - Open Due/Unpaid Paid Incomplete No Tax Due Internal Refu…" at bounding box center [554, 143] width 119 height 13
select select "PYD"
click at [495, 137] on select "- Select Status Code - Open Due/Unpaid Paid Incomplete No Tax Due Internal Refu…" at bounding box center [554, 143] width 119 height 13
type input "[DATE]"
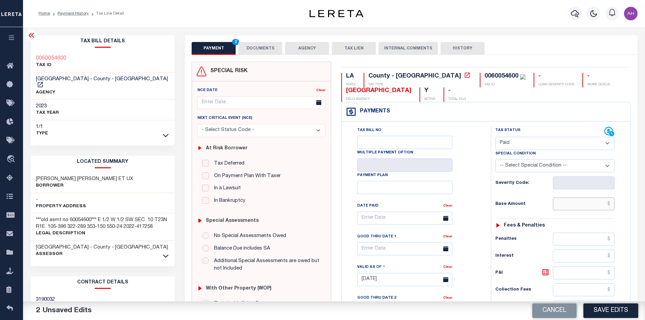
click at [574, 208] on input "text" at bounding box center [584, 203] width 62 height 13
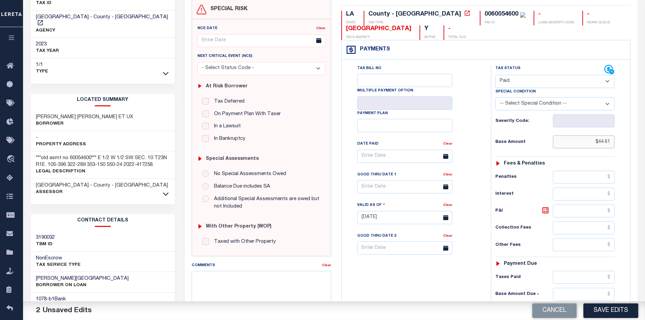
scroll to position [135, 0]
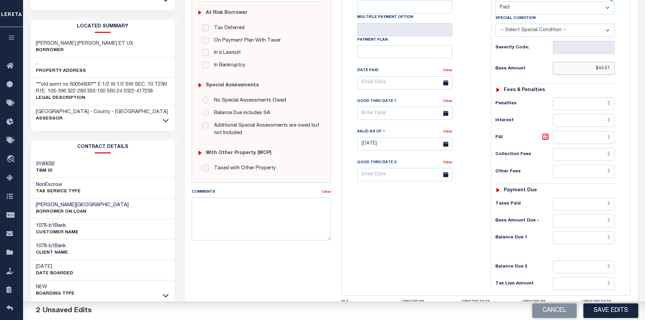
type input "$44.61"
click at [579, 239] on input "text" at bounding box center [584, 237] width 62 height 13
type input "$0"
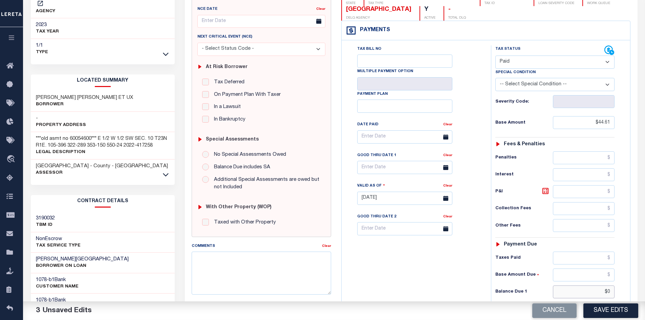
scroll to position [0, 0]
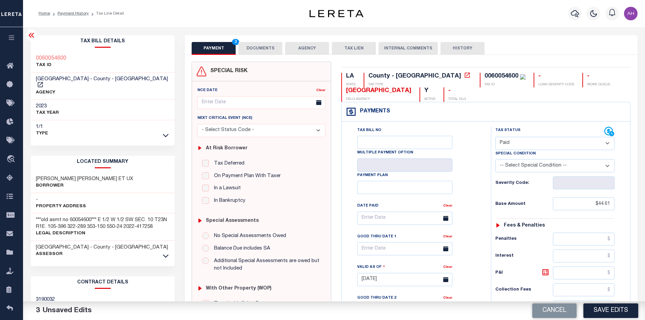
click at [265, 48] on button "DOCUMENTS" at bounding box center [260, 48] width 44 height 13
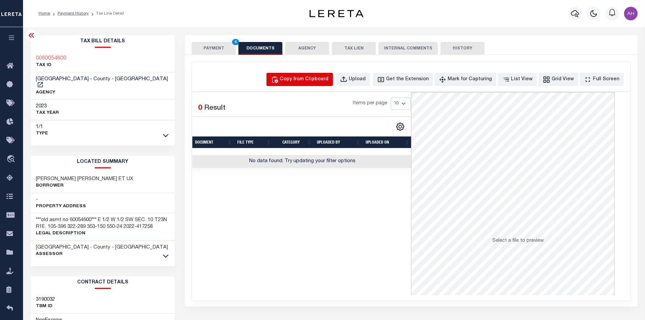
click at [297, 77] on div "Copy from Clipboard" at bounding box center [304, 79] width 49 height 7
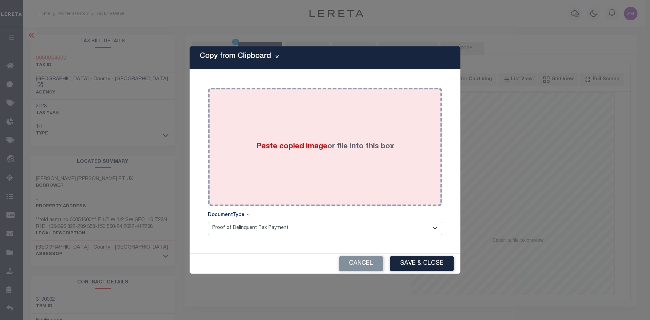
click at [308, 149] on span "Paste copied image" at bounding box center [291, 146] width 71 height 7
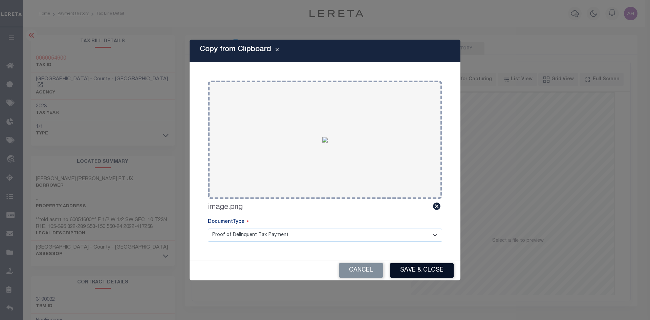
click at [423, 269] on button "Save & Close" at bounding box center [422, 270] width 64 height 15
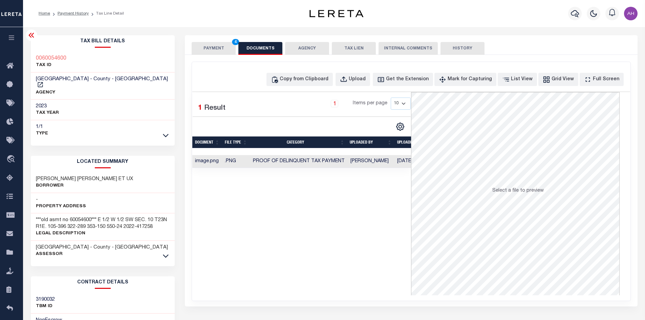
click at [226, 50] on button "PAYMENT 4" at bounding box center [214, 48] width 44 height 13
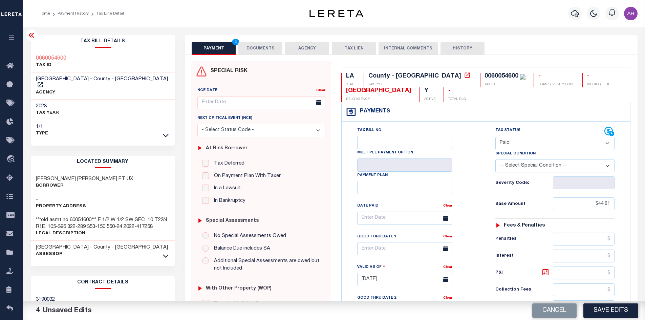
click at [606, 315] on button "Save Edits" at bounding box center [610, 310] width 55 height 15
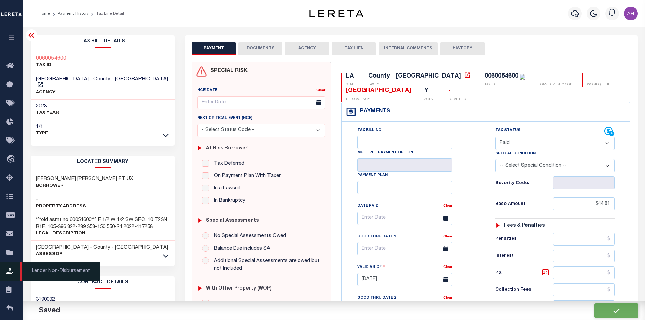
checkbox input "false"
type input "$44.61"
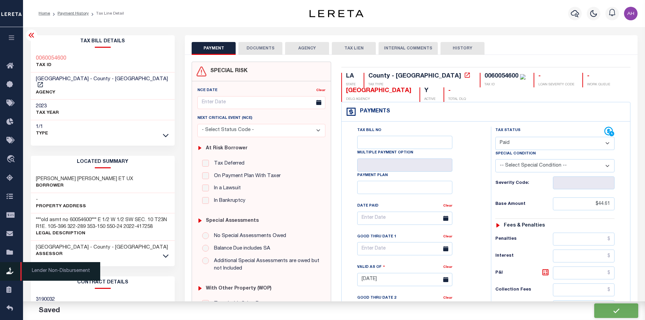
type input "$0"
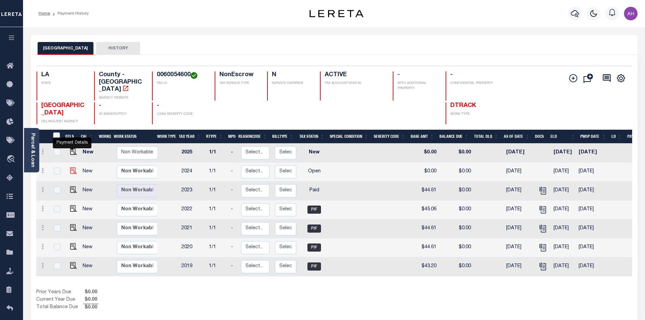
click at [72, 167] on img "" at bounding box center [73, 170] width 7 height 7
checkbox input "true"
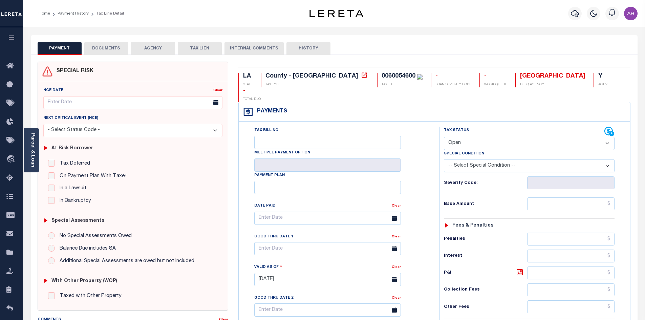
click at [461, 137] on select "- Select Status Code - Open Due/Unpaid Paid Incomplete No Tax Due Internal Refu…" at bounding box center [529, 143] width 171 height 13
select select "PYD"
click at [444, 137] on select "- Select Status Code - Open Due/Unpaid Paid Incomplete No Tax Due Internal Refu…" at bounding box center [529, 143] width 171 height 13
type input "[DATE]"
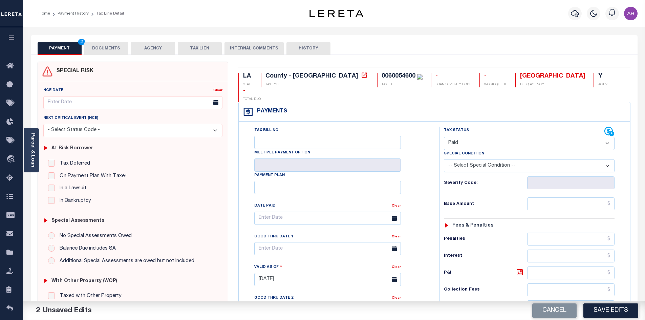
click at [508, 159] on select "-- Select Special Condition -- 3RD PARTY TAX LIEN AGENCY TAX LIEN (A.K.A Inside…" at bounding box center [529, 165] width 171 height 13
click at [423, 239] on div "Tax Bill No Multiple Payment Option Payment Plan Clear" at bounding box center [337, 222] width 184 height 190
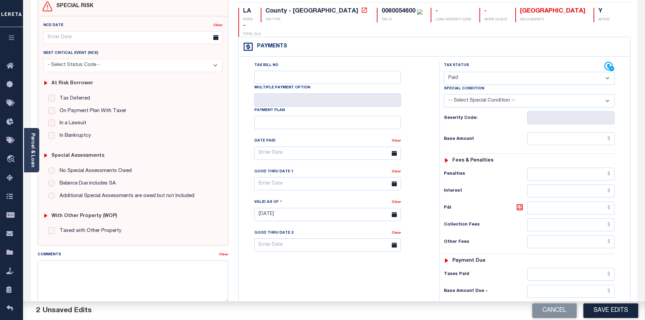
scroll to position [102, 0]
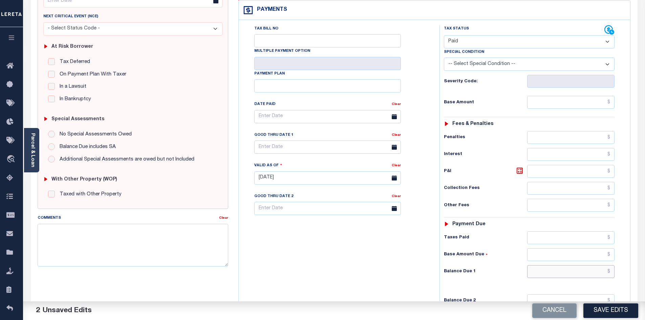
click at [554, 265] on input "text" at bounding box center [571, 271] width 88 height 13
type input "$0.00"
click at [567, 96] on input "text" at bounding box center [571, 102] width 88 height 13
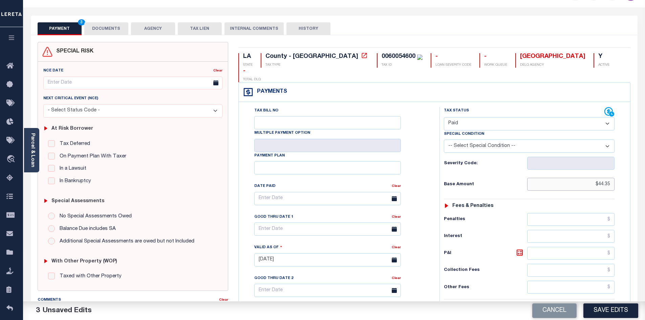
scroll to position [0, 0]
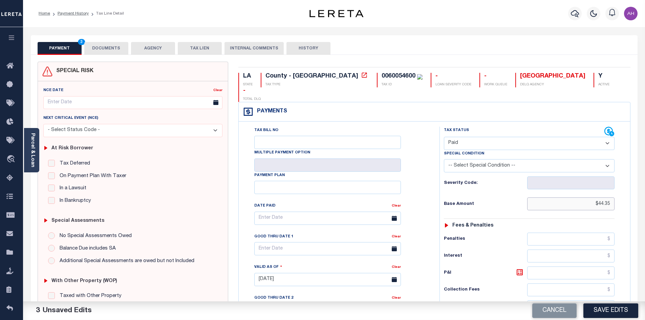
type input "$44.35"
click at [107, 48] on button "DOCUMENTS" at bounding box center [106, 48] width 44 height 13
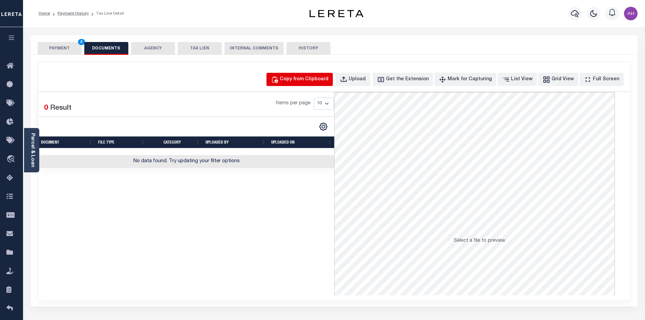
click at [307, 81] on div "Copy from Clipboard" at bounding box center [304, 79] width 49 height 7
select select "POP"
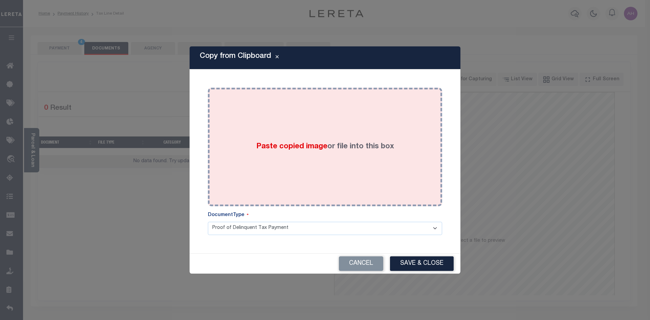
click at [305, 144] on span "Paste copied image" at bounding box center [291, 146] width 71 height 7
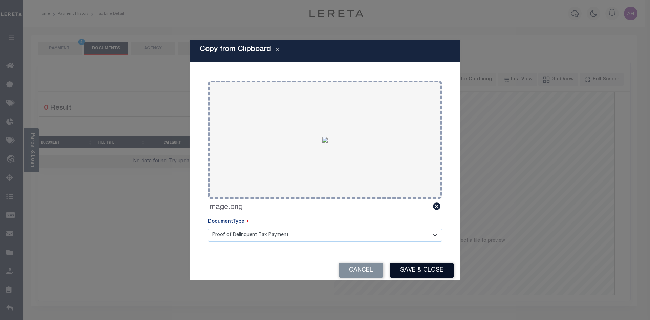
click at [426, 270] on button "Save & Close" at bounding box center [422, 270] width 64 height 15
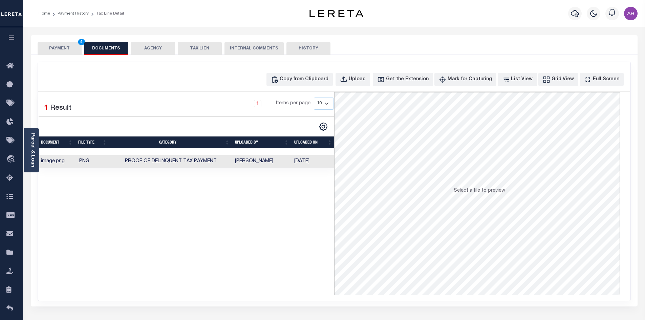
click at [65, 49] on button "PAYMENT 4" at bounding box center [60, 48] width 44 height 13
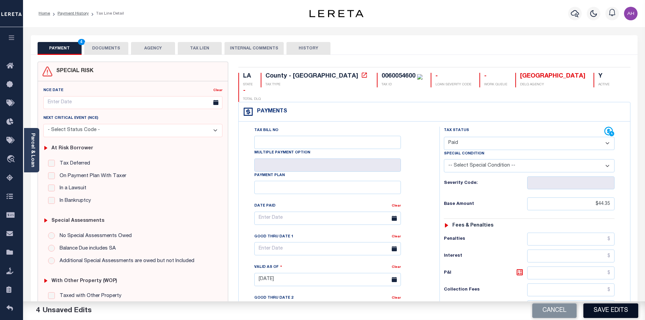
click at [599, 307] on button "Save Edits" at bounding box center [610, 310] width 55 height 15
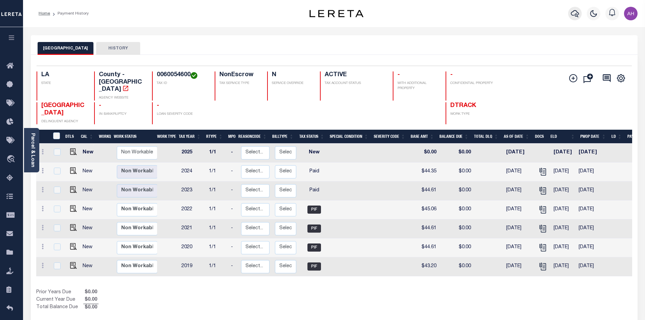
click at [575, 15] on icon "button" at bounding box center [575, 13] width 8 height 7
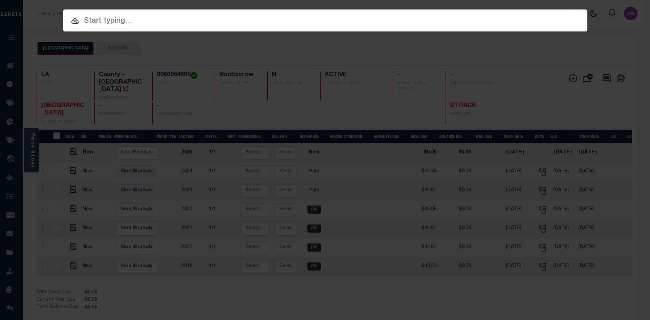
click at [121, 19] on input "text" at bounding box center [325, 21] width 524 height 12
paste input "942400021492"
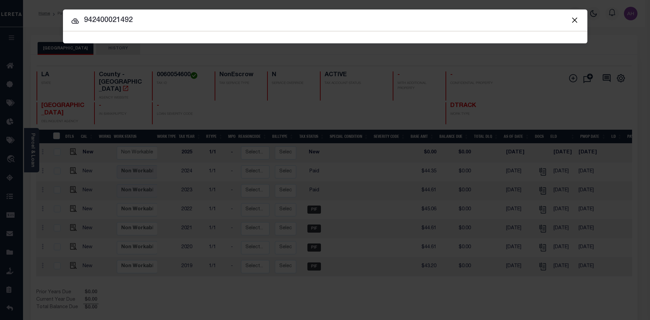
type input "942400021492"
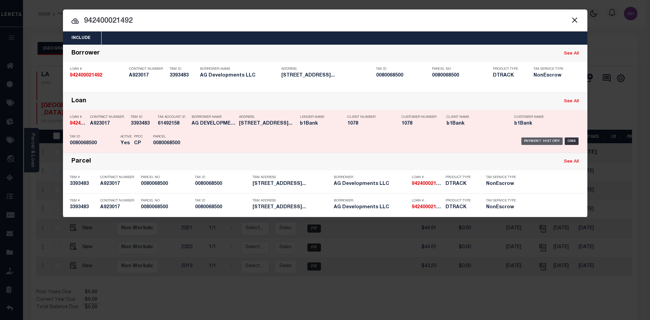
click at [548, 139] on div "Payment History" at bounding box center [542, 140] width 42 height 7
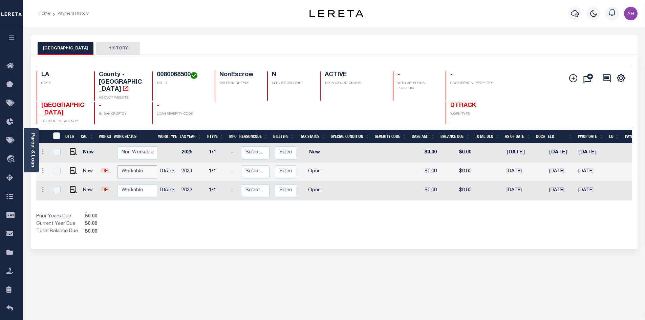
click at [132, 165] on select "Non Workable Workable" at bounding box center [137, 171] width 41 height 13
checkbox input "true"
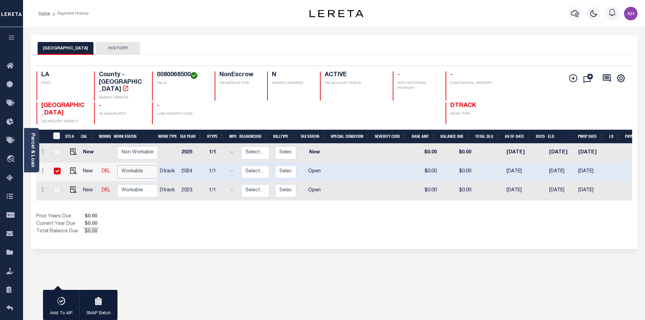
select select "true"
click at [117, 165] on select "Non Workable Workable" at bounding box center [137, 171] width 41 height 13
checkbox input "false"
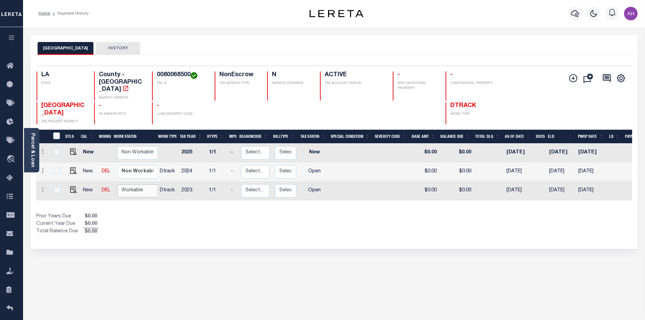
drag, startPoint x: 140, startPoint y: 174, endPoint x: 147, endPoint y: 179, distance: 7.9
click at [140, 184] on select "Non Workable Workable" at bounding box center [137, 190] width 41 height 13
checkbox input "true"
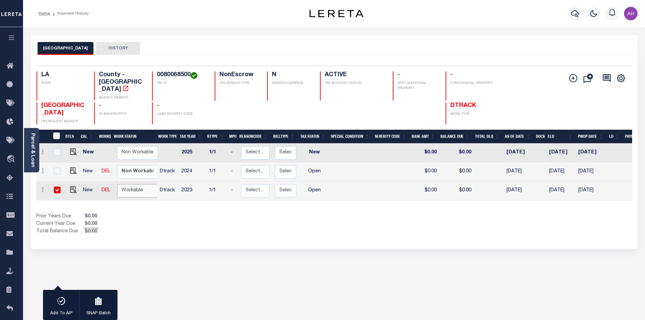
click at [117, 184] on select "Non Workable Workable" at bounding box center [137, 190] width 41 height 13
checkbox input "false"
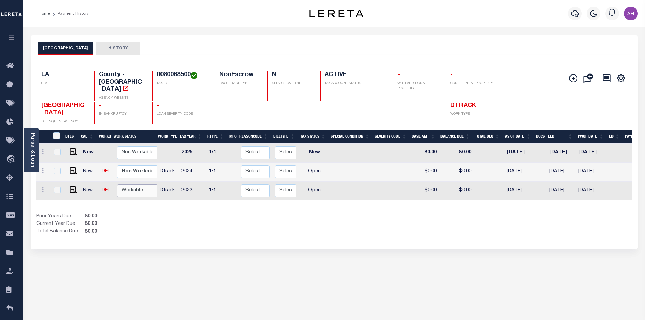
click at [134, 184] on select "Non Workable Workable" at bounding box center [137, 190] width 41 height 13
checkbox input "true"
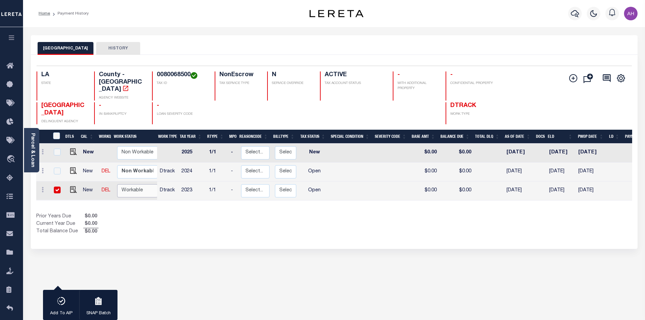
select select "true"
click at [117, 184] on select "Non Workable Workable" at bounding box center [137, 190] width 41 height 13
checkbox input "false"
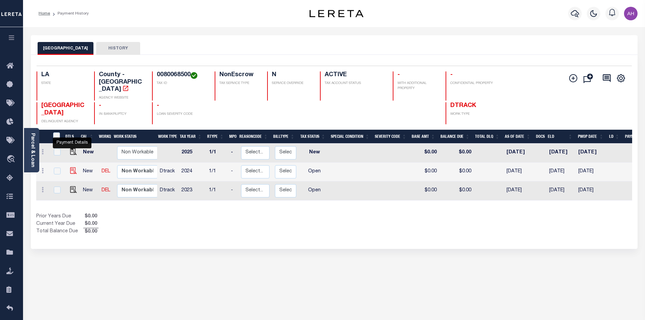
click at [74, 167] on img "" at bounding box center [73, 170] width 7 height 7
checkbox input "true"
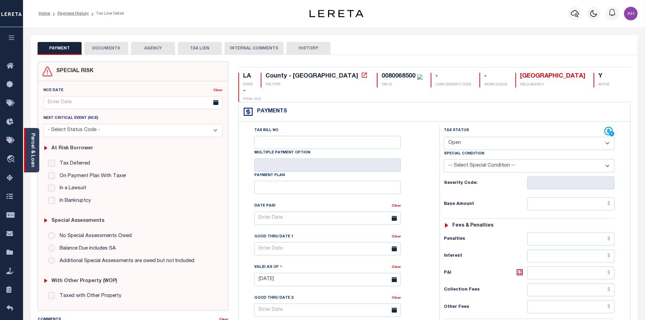
click at [37, 152] on div "Parcel & Loan" at bounding box center [31, 150] width 15 height 44
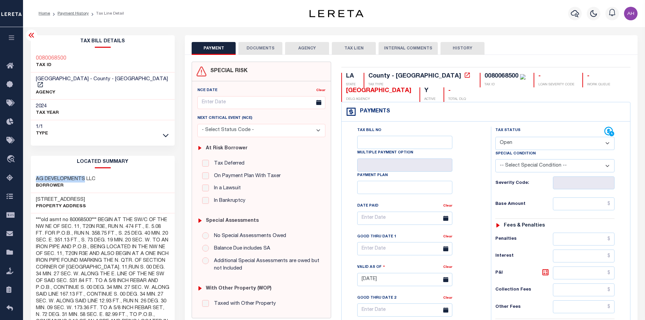
drag, startPoint x: 84, startPoint y: 172, endPoint x: 36, endPoint y: 166, distance: 49.1
click at [36, 172] on div "AG DEVELOPMENTS LLC Borrower" at bounding box center [103, 182] width 144 height 21
copy h3 "AG DEVELOPMENTS"
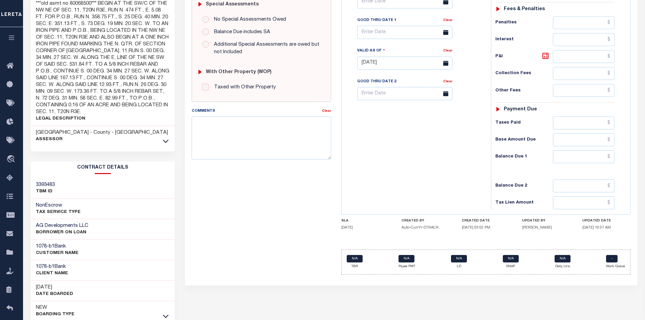
scroll to position [247, 0]
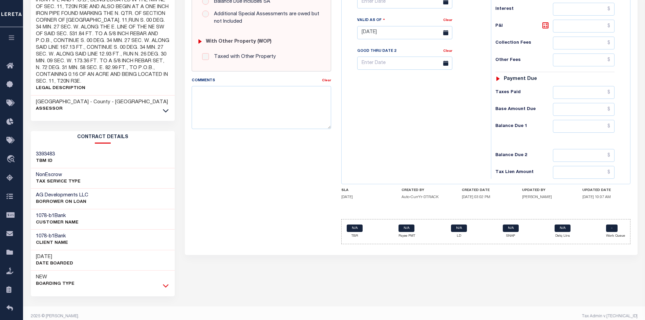
click at [168, 284] on icon at bounding box center [166, 285] width 6 height 3
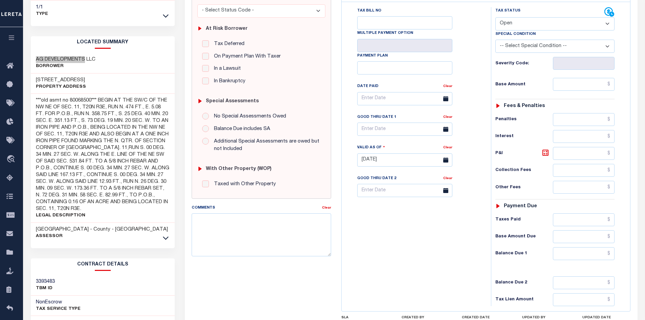
scroll to position [78, 0]
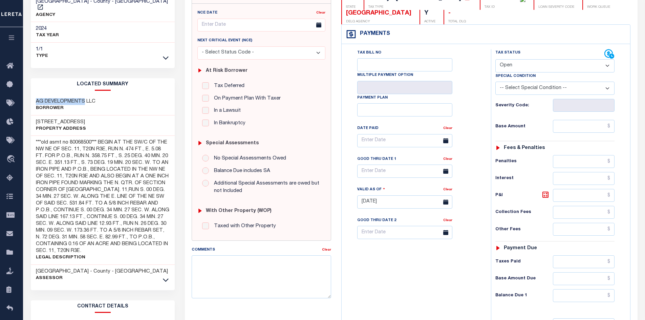
click at [526, 66] on select "- Select Status Code - Open Due/Unpaid Paid Incomplete No Tax Due Internal Refu…" at bounding box center [554, 65] width 119 height 13
select select "PYD"
click at [495, 60] on select "- Select Status Code - Open Due/Unpaid Paid Incomplete No Tax Due Internal Refu…" at bounding box center [554, 65] width 119 height 13
type input "[DATE]"
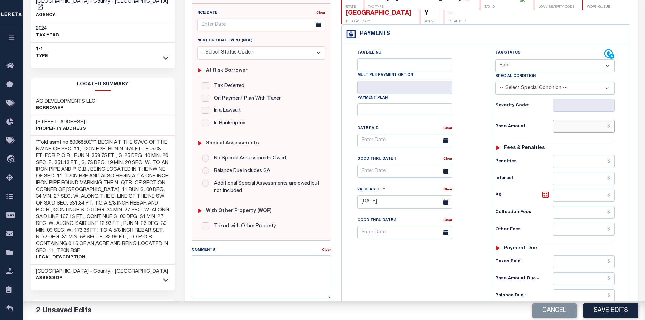
click at [573, 127] on input "text" at bounding box center [584, 126] width 62 height 13
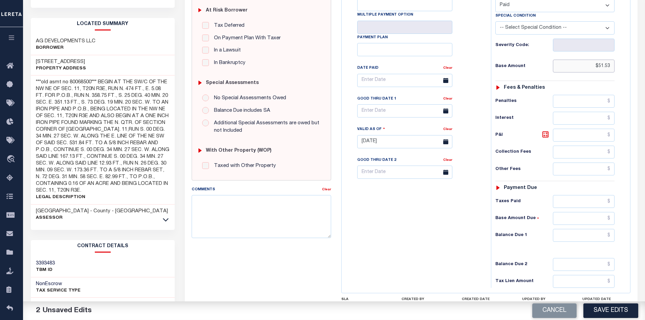
scroll to position [179, 0]
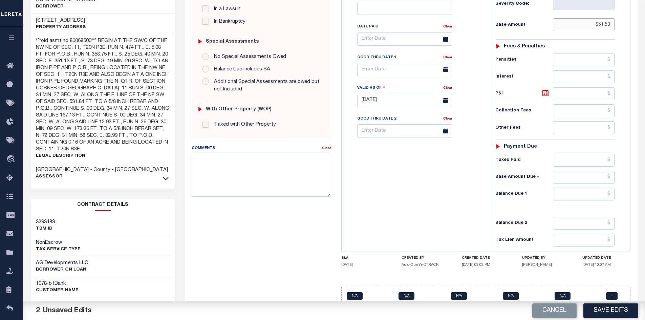
type input "$51.53"
click at [574, 197] on input "text" at bounding box center [584, 194] width 62 height 13
type input "$0"
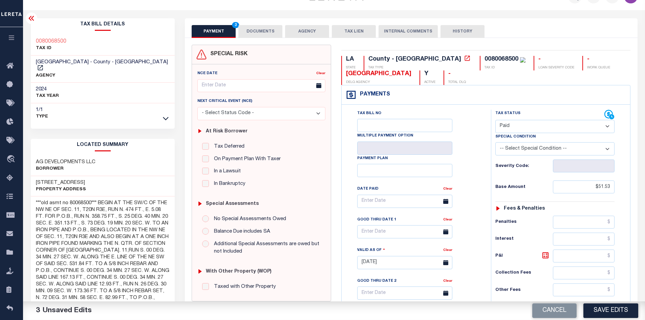
scroll to position [0, 0]
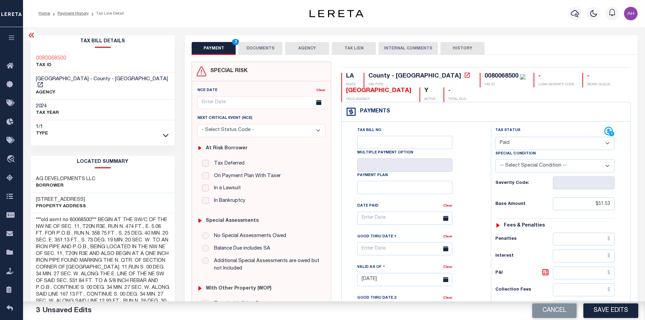
click at [266, 52] on button "DOCUMENTS" at bounding box center [260, 48] width 44 height 13
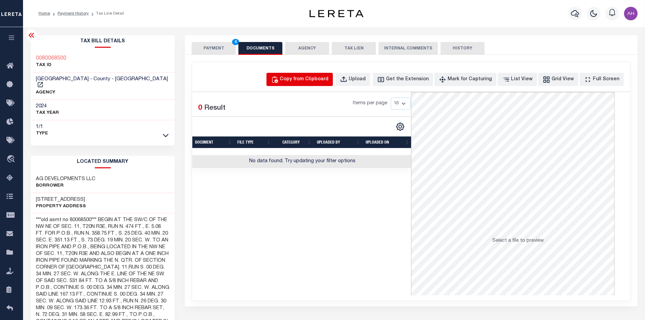
click at [298, 76] on div "Copy from Clipboard" at bounding box center [304, 79] width 49 height 7
select select "POP"
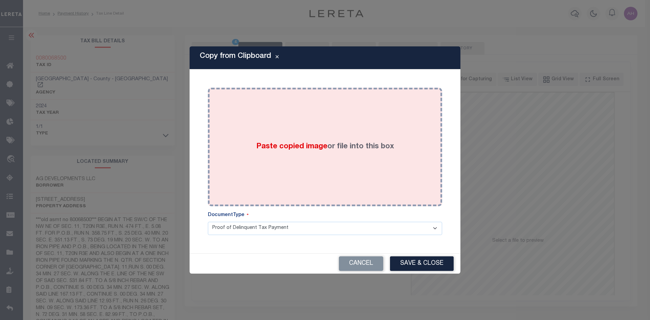
click at [303, 147] on span "Paste copied image" at bounding box center [291, 146] width 71 height 7
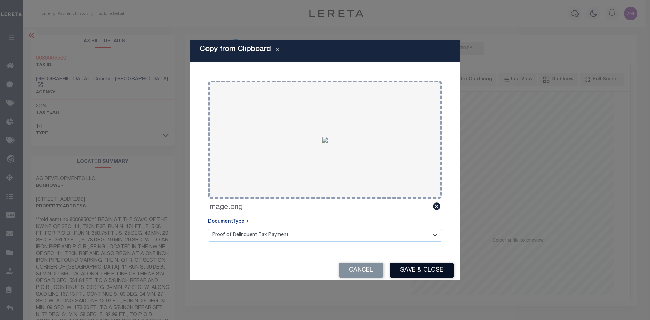
click at [421, 269] on button "Save & Close" at bounding box center [422, 270] width 64 height 15
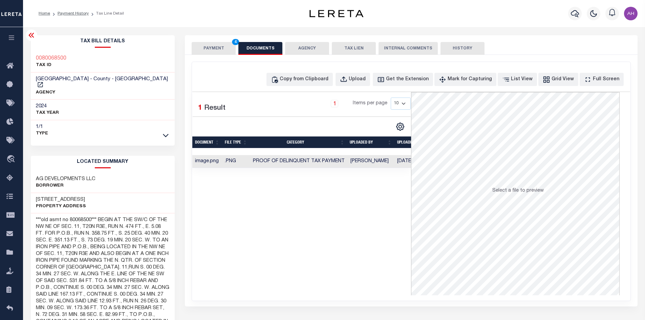
click at [220, 45] on button "PAYMENT 4" at bounding box center [214, 48] width 44 height 13
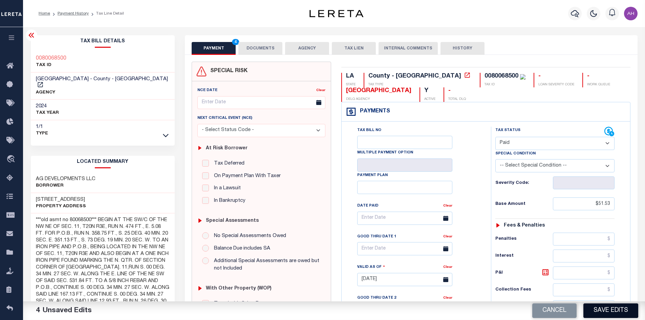
click at [603, 310] on button "Save Edits" at bounding box center [610, 310] width 55 height 15
checkbox input "false"
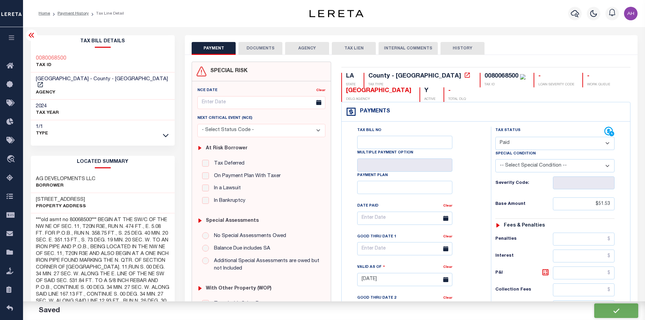
type input "$51.53"
type input "$0"
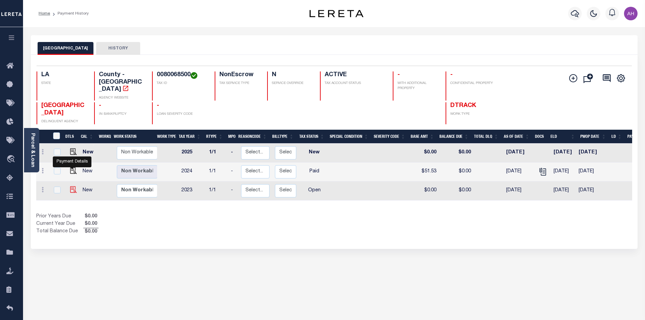
click at [73, 186] on img "" at bounding box center [73, 189] width 7 height 7
checkbox input "true"
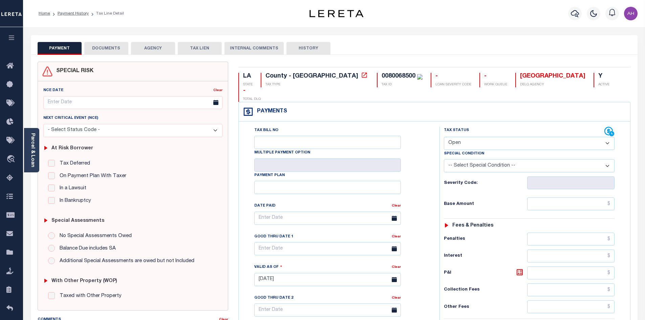
click at [494, 137] on select "- Select Status Code - Open Due/Unpaid Paid Incomplete No Tax Due Internal Refu…" at bounding box center [529, 143] width 171 height 13
select select "PYD"
click at [444, 137] on select "- Select Status Code - Open Due/Unpaid Paid Incomplete No Tax Due Internal Refu…" at bounding box center [529, 143] width 171 height 13
type input "[DATE]"
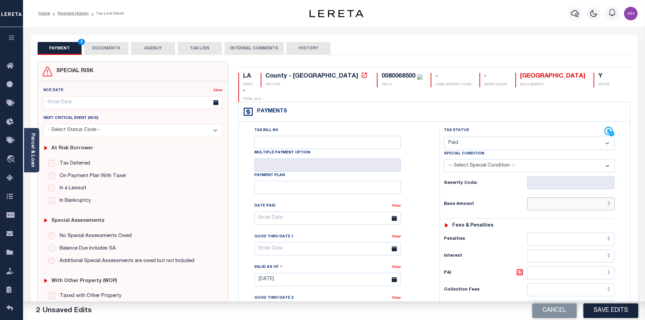
click at [579, 197] on input "text" at bounding box center [571, 203] width 88 height 13
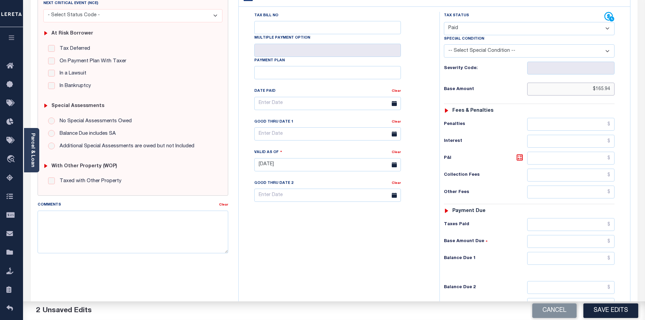
scroll to position [135, 0]
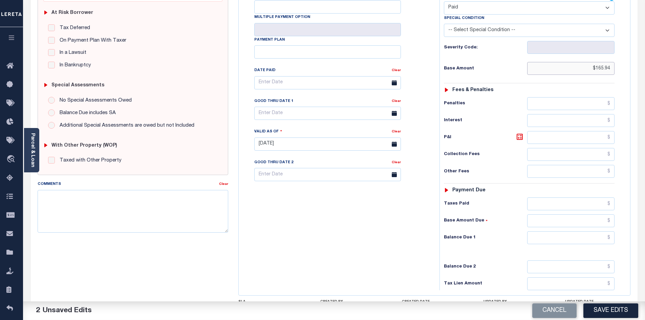
type input "$165.94"
click at [555, 231] on input "text" at bounding box center [571, 237] width 88 height 13
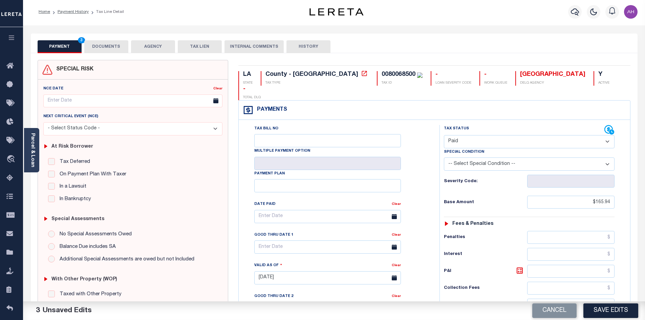
scroll to position [0, 0]
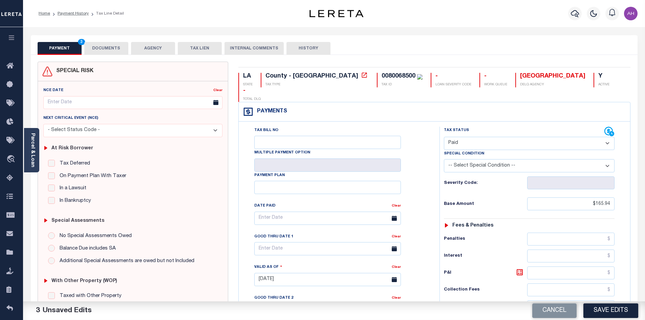
type input "$0.00"
click at [115, 47] on button "DOCUMENTS" at bounding box center [106, 48] width 44 height 13
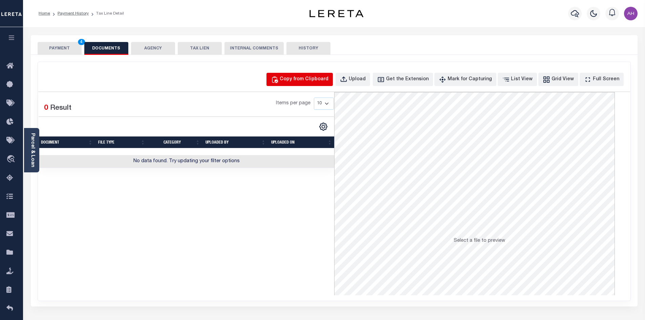
click at [305, 78] on div "Copy from Clipboard" at bounding box center [304, 79] width 49 height 7
select select "POP"
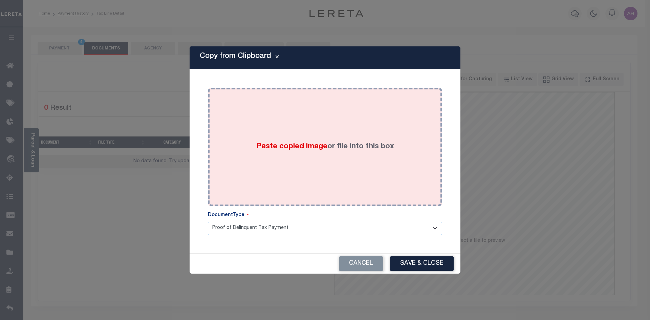
click at [313, 150] on span "Paste copied image" at bounding box center [291, 146] width 71 height 7
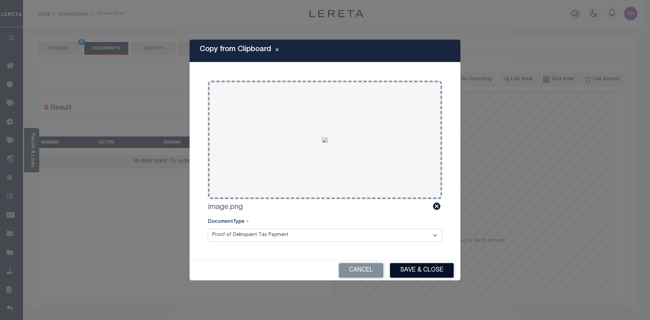
click at [429, 272] on button "Save & Close" at bounding box center [422, 270] width 64 height 15
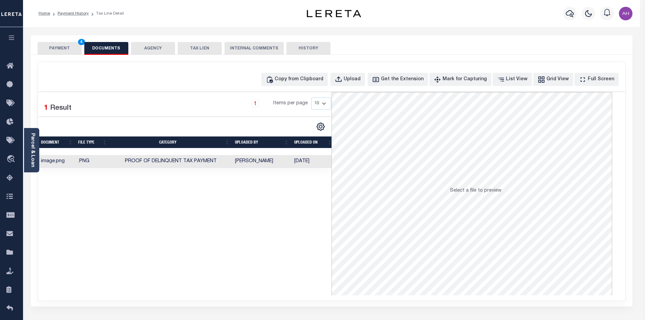
click at [63, 47] on button "PAYMENT 4" at bounding box center [60, 48] width 44 height 13
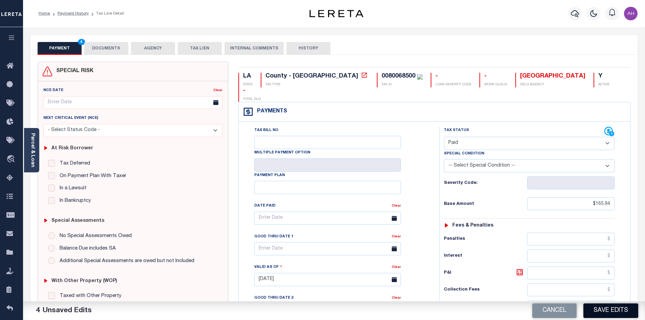
click at [597, 307] on button "Save Edits" at bounding box center [610, 310] width 55 height 15
checkbox input "false"
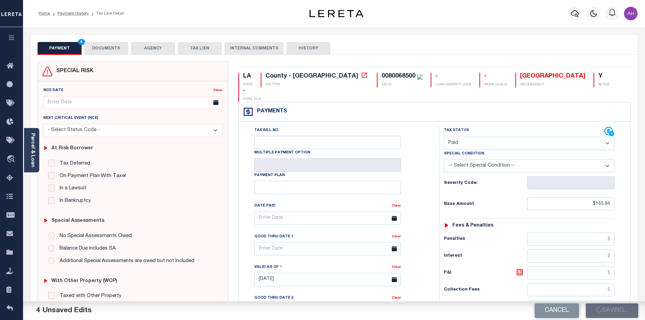
type input "$165.94"
type input "$0"
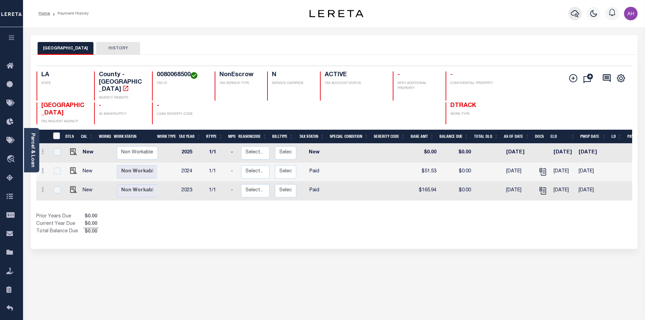
click at [572, 14] on icon "button" at bounding box center [575, 13] width 8 height 8
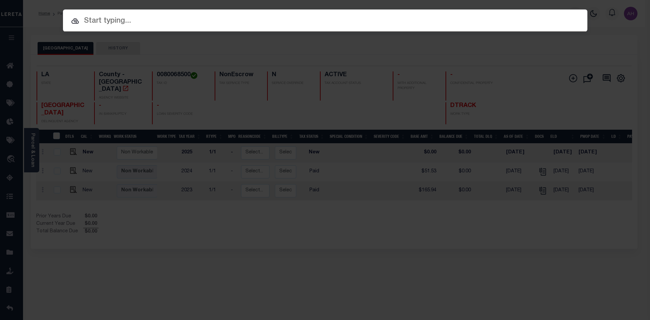
paste input "7407408"
type input "7407408"
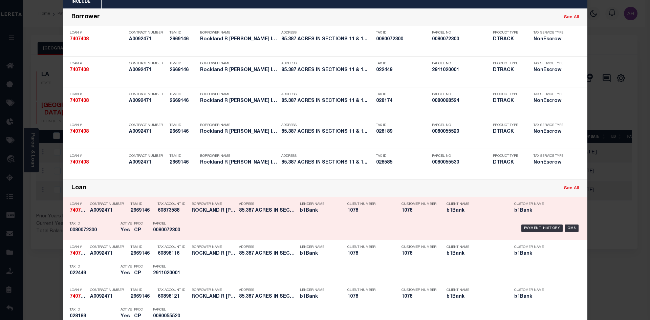
scroll to position [68, 0]
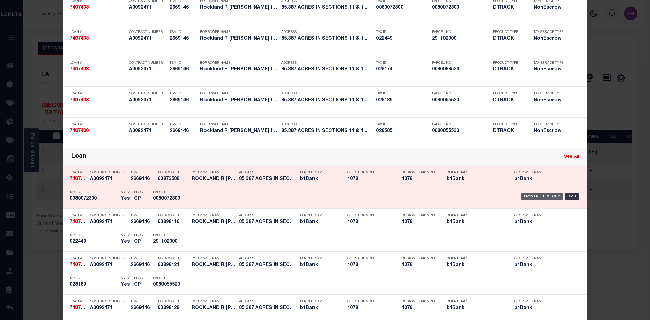
click at [531, 194] on div "Payment History" at bounding box center [542, 196] width 42 height 7
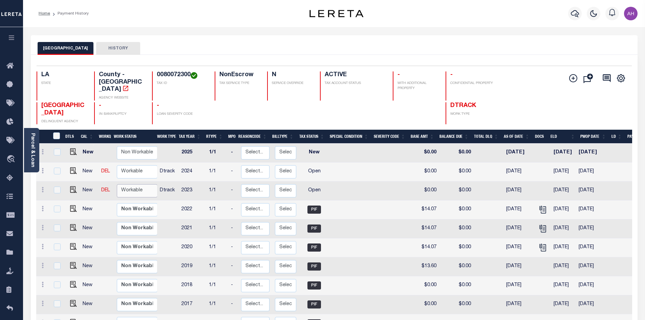
click at [141, 184] on select "Non Workable Workable" at bounding box center [137, 190] width 41 height 13
checkbox input "true"
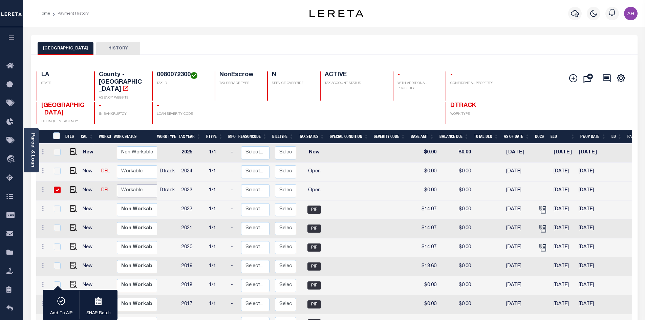
select select "true"
click at [117, 184] on select "Non Workable Workable" at bounding box center [137, 190] width 41 height 13
checkbox input "false"
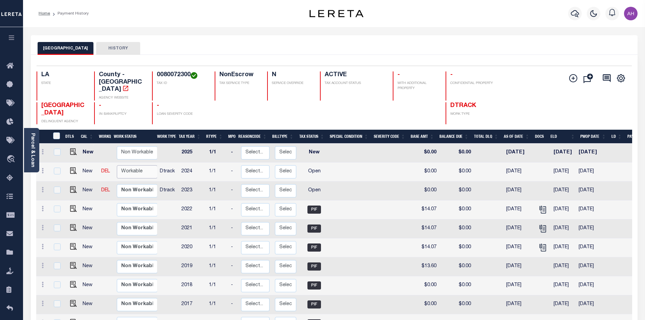
click at [133, 165] on select "Non Workable Workable" at bounding box center [137, 171] width 41 height 13
checkbox input "true"
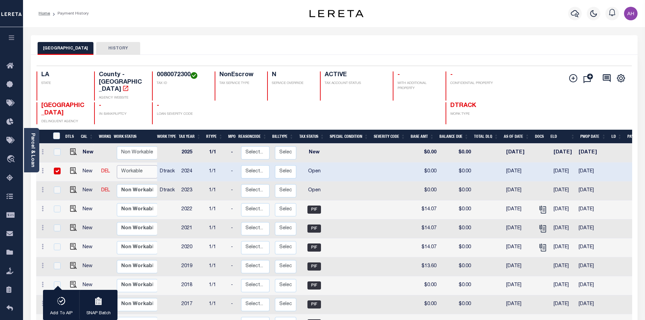
select select "true"
click at [117, 165] on select "Non Workable Workable" at bounding box center [137, 171] width 41 height 13
checkbox input "false"
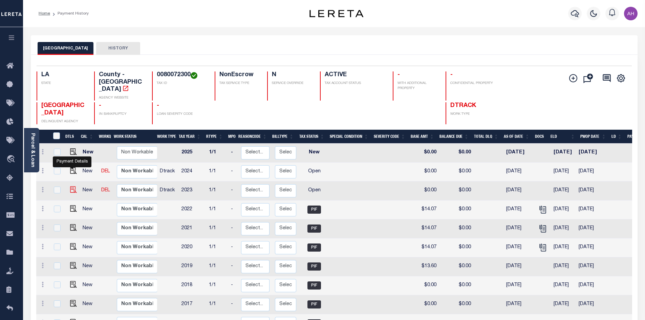
click at [73, 186] on img "" at bounding box center [73, 189] width 7 height 7
checkbox input "true"
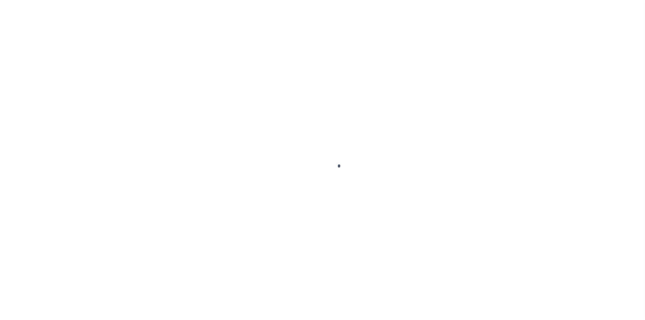
select select "OP2"
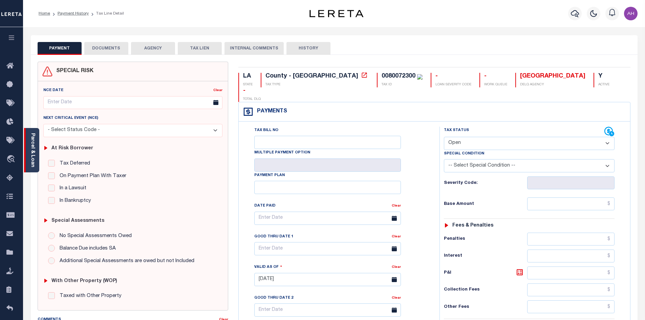
click at [36, 150] on div "Parcel & Loan" at bounding box center [31, 150] width 15 height 44
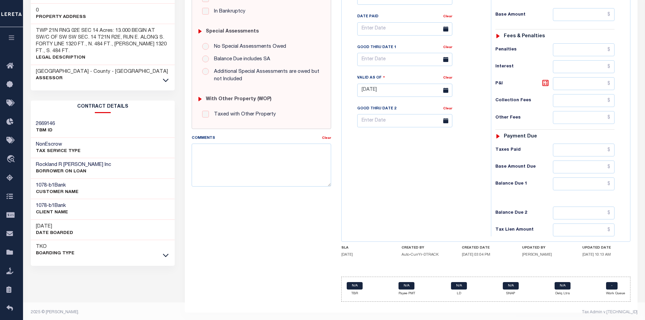
scroll to position [193, 0]
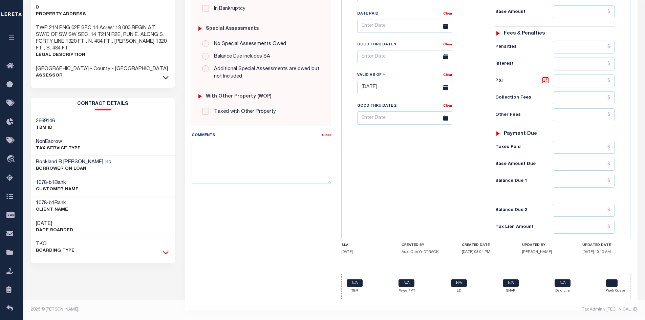
click at [166, 249] on icon at bounding box center [166, 252] width 6 height 7
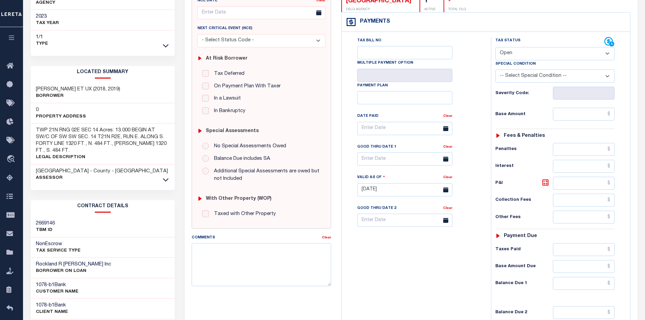
scroll to position [102, 0]
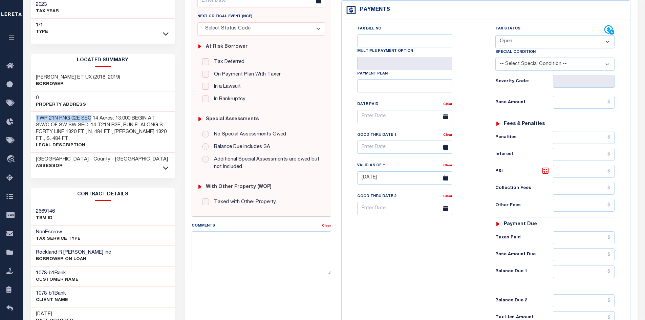
drag, startPoint x: 35, startPoint y: 109, endPoint x: 92, endPoint y: 109, distance: 56.9
click at [92, 112] on div "TWP 21N RNG 02E SEC 14 Acres: 13.000 BEGIN AT SW/C OF SW SW SEC. 14 T21N R2E, R…" at bounding box center [103, 132] width 144 height 41
click at [98, 112] on div "TWP 21N RNG 02E SEC 14 Acres: 13.000 BEGIN AT SW/C OF SW SW SEC. 14 T21N R2E, R…" at bounding box center [103, 132] width 144 height 41
drag, startPoint x: 98, startPoint y: 110, endPoint x: 36, endPoint y: 109, distance: 61.6
click at [36, 115] on h3 "TWP 21N RNG 02E SEC 14 Acres: 13.000 BEGIN AT SW/C OF SW SW SEC. 14 T21N R2E, R…" at bounding box center [103, 128] width 134 height 27
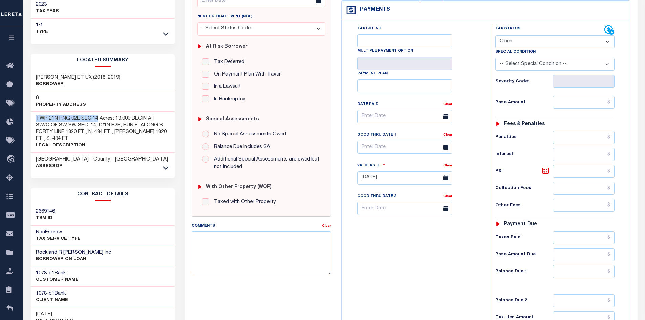
copy h3 "TWP 21N RNG 02E SEC 14"
click at [168, 166] on icon at bounding box center [166, 167] width 6 height 3
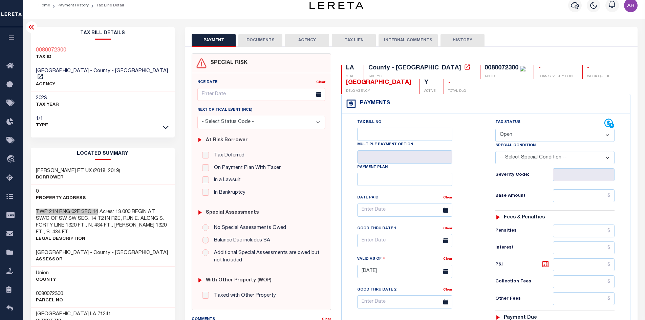
scroll to position [0, 0]
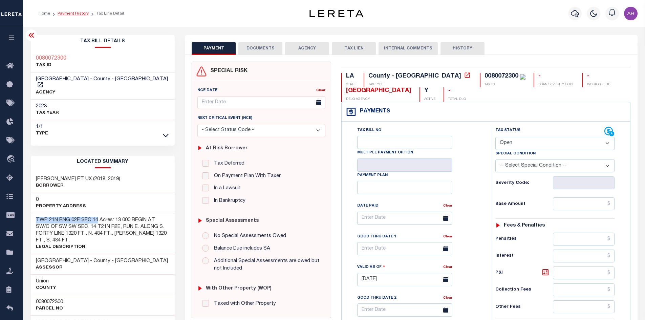
click at [83, 12] on link "Payment History" at bounding box center [73, 14] width 31 height 4
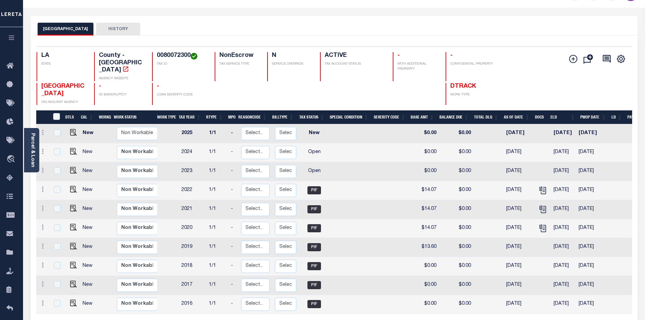
scroll to position [34, 0]
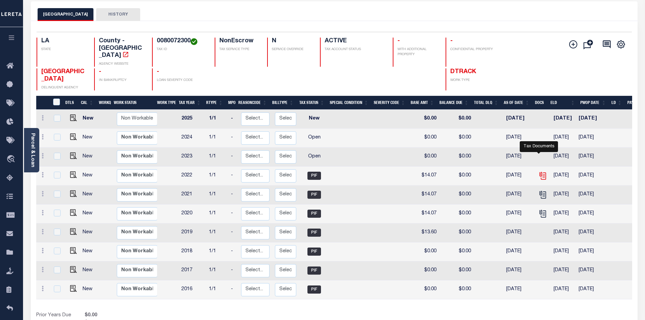
click at [541, 171] on icon "" at bounding box center [542, 175] width 9 height 9
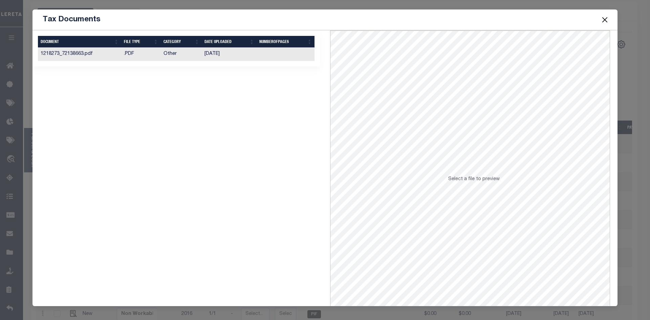
click at [149, 56] on td ".PDF" at bounding box center [141, 54] width 40 height 13
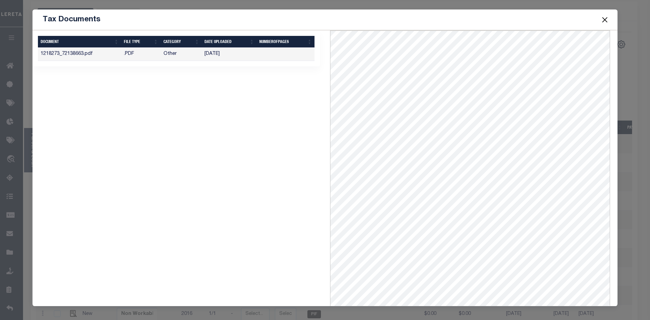
click at [604, 17] on button "Close" at bounding box center [605, 19] width 9 height 9
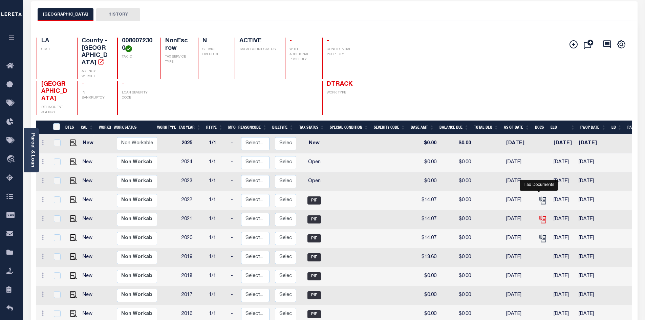
click at [540, 215] on icon "" at bounding box center [542, 219] width 9 height 9
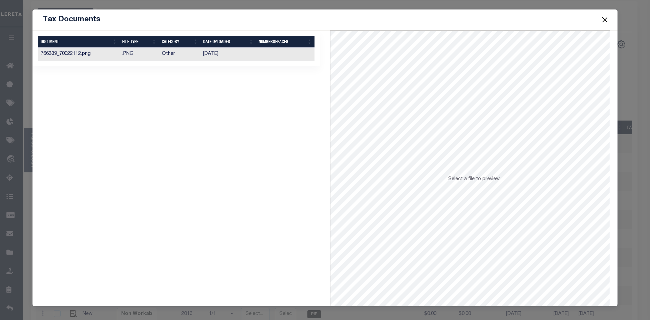
click at [171, 54] on td "Other" at bounding box center [180, 54] width 42 height 13
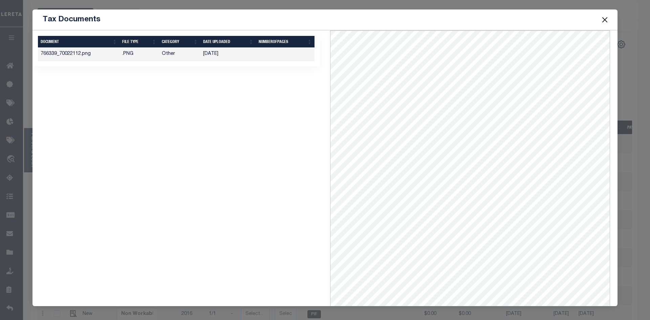
click at [605, 18] on button "Close" at bounding box center [605, 19] width 9 height 9
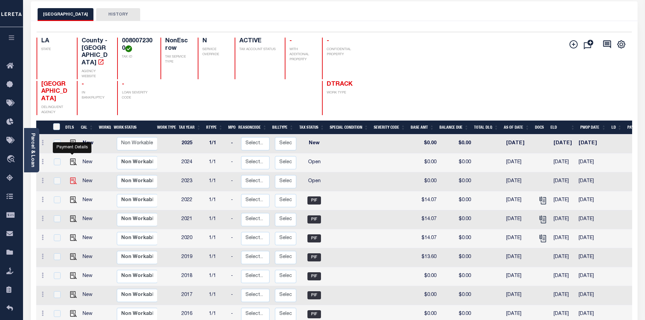
click at [73, 177] on img "" at bounding box center [73, 180] width 7 height 7
checkbox input "true"
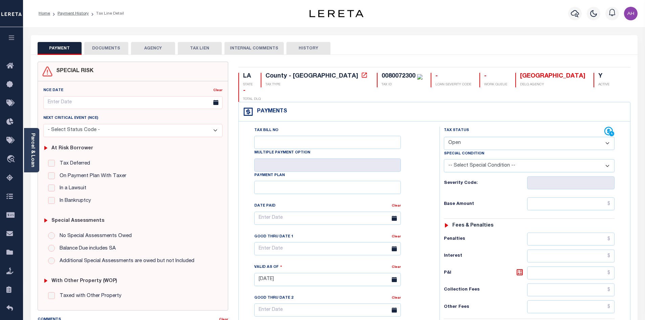
click at [458, 137] on select "- Select Status Code - Open Due/Unpaid Paid Incomplete No Tax Due Internal Refu…" at bounding box center [529, 143] width 171 height 13
select select "PYD"
click at [444, 137] on select "- Select Status Code - Open Due/Unpaid Paid Incomplete No Tax Due Internal Refu…" at bounding box center [529, 143] width 171 height 13
type input "[DATE]"
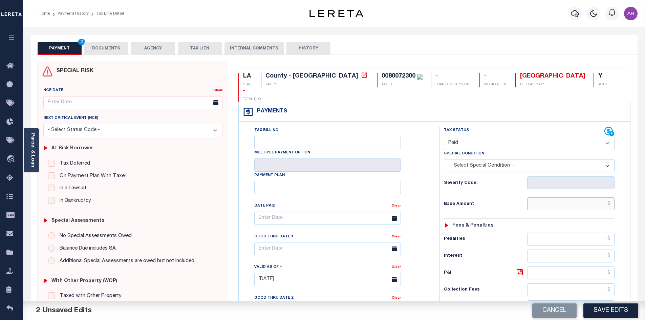
click at [543, 197] on input "text" at bounding box center [571, 203] width 88 height 13
type input "$12.85"
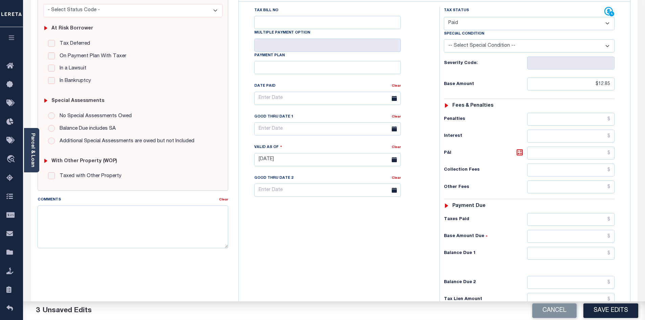
scroll to position [135, 0]
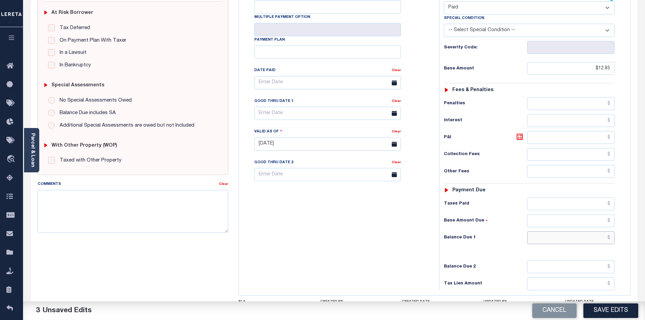
click at [565, 231] on input "text" at bounding box center [571, 237] width 88 height 13
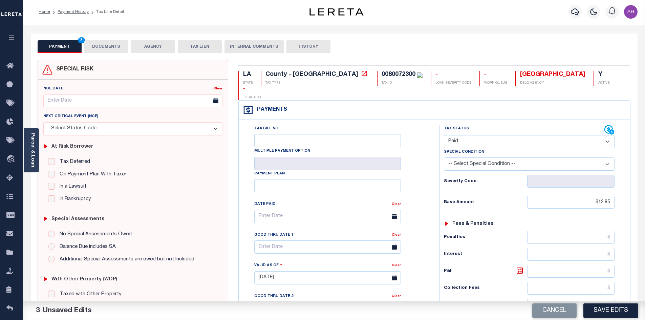
scroll to position [0, 0]
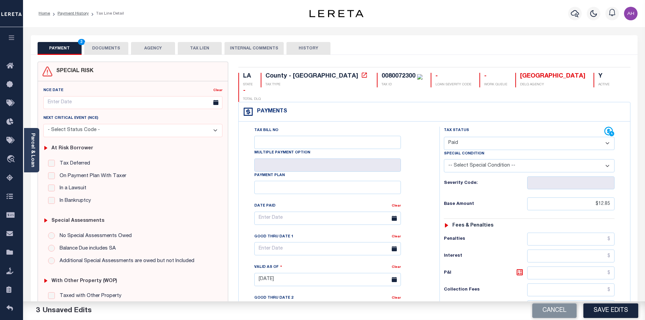
type input "$0.00"
click at [107, 45] on button "DOCUMENTS" at bounding box center [106, 48] width 44 height 13
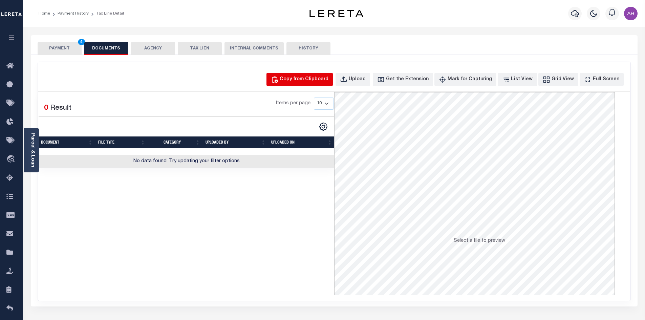
click at [298, 83] on div "Copy from Clipboard" at bounding box center [304, 79] width 49 height 7
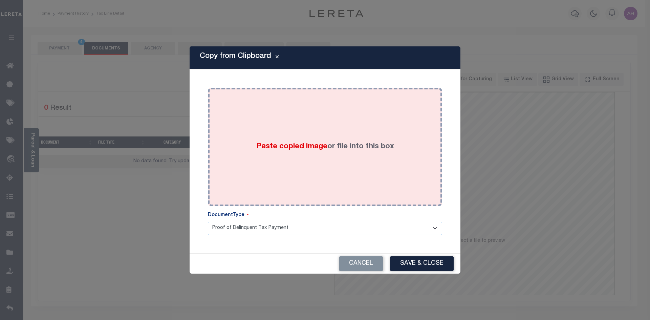
click at [286, 148] on span "Paste copied image" at bounding box center [291, 146] width 71 height 7
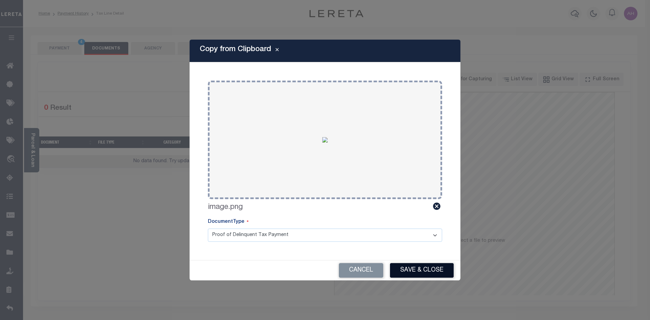
click at [417, 267] on button "Save & Close" at bounding box center [422, 270] width 64 height 15
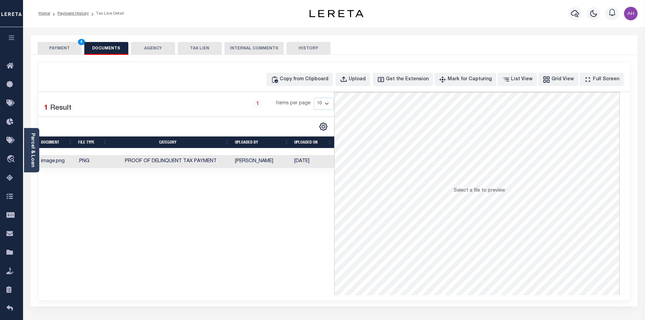
click at [60, 48] on button "PAYMENT 4" at bounding box center [60, 48] width 44 height 13
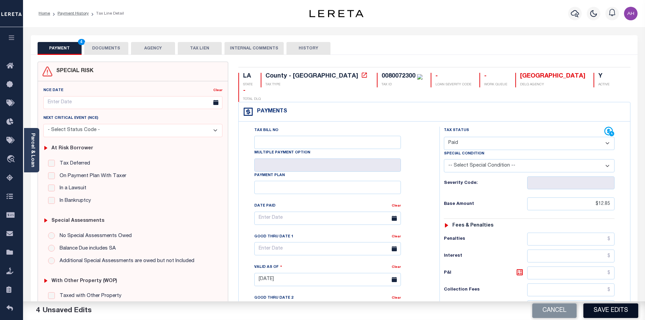
click at [606, 309] on button "Save Edits" at bounding box center [610, 310] width 55 height 15
checkbox input "false"
type input "$12.85"
type input "$0"
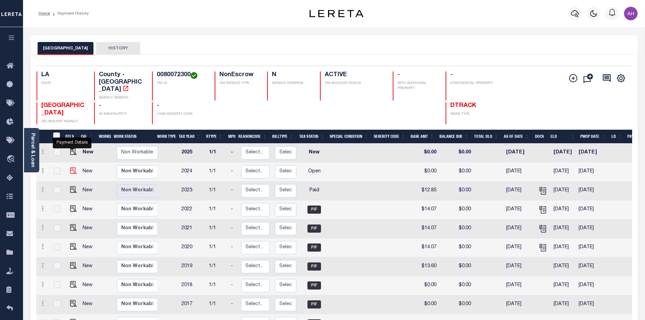
click at [71, 167] on img "" at bounding box center [73, 170] width 7 height 7
checkbox input "true"
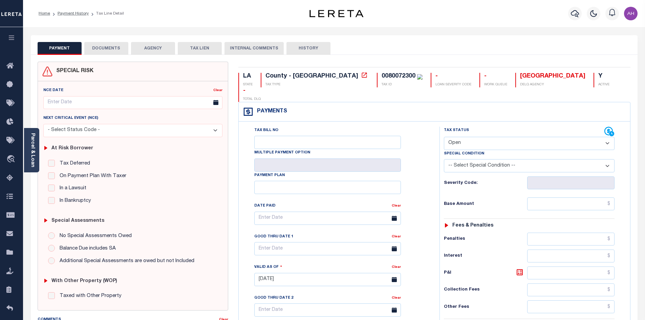
click at [466, 137] on select "- Select Status Code - Open Due/Unpaid Paid Incomplete No Tax Due Internal Refu…" at bounding box center [529, 143] width 171 height 13
select select "PYD"
click at [444, 137] on select "- Select Status Code - Open Due/Unpaid Paid Incomplete No Tax Due Internal Refu…" at bounding box center [529, 143] width 171 height 13
type input "[DATE]"
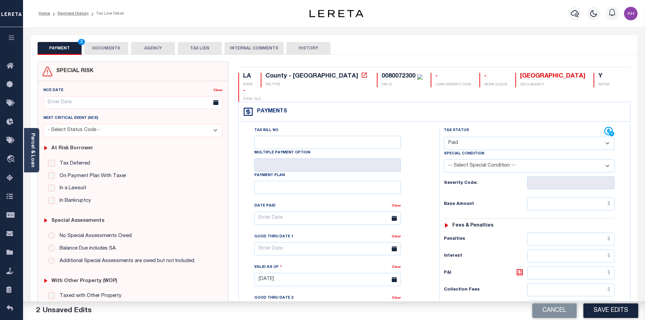
click at [517, 159] on select "-- Select Special Condition -- 3RD PARTY TAX LIEN AGENCY TAX LIEN (A.K.A Inside…" at bounding box center [529, 165] width 171 height 13
click at [397, 44] on div "PAYMENT 2 DOCUMENTS AGENCY DELINQUENT PAYEE TAX LIEN HISTORY" at bounding box center [334, 48] width 593 height 13
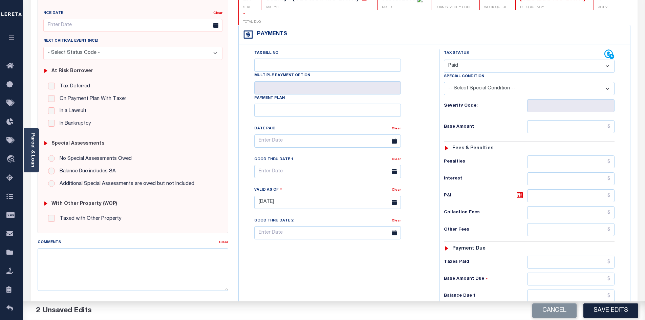
scroll to position [135, 0]
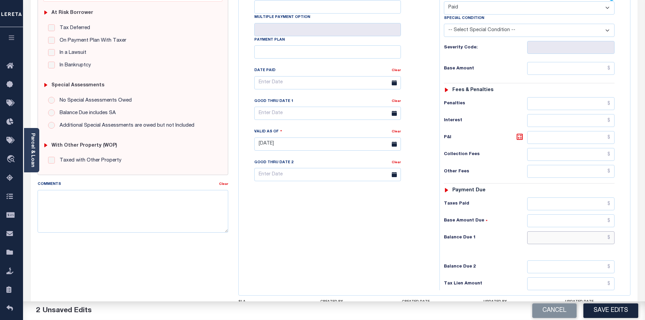
click at [551, 231] on input "text" at bounding box center [571, 237] width 88 height 13
type input "$0.00"
click at [577, 62] on input "text" at bounding box center [571, 68] width 88 height 13
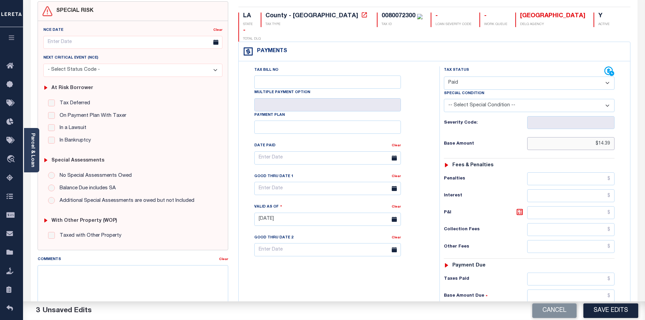
scroll to position [0, 0]
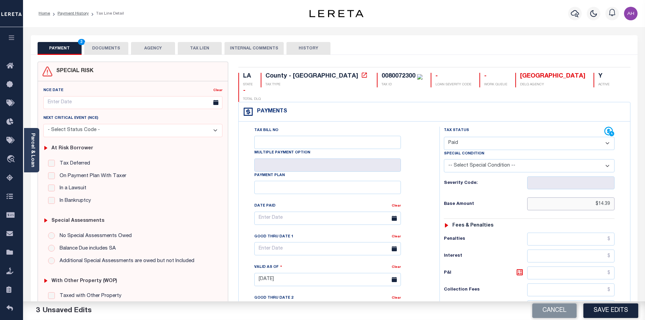
type input "$14.39"
click at [109, 46] on button "DOCUMENTS" at bounding box center [106, 48] width 44 height 13
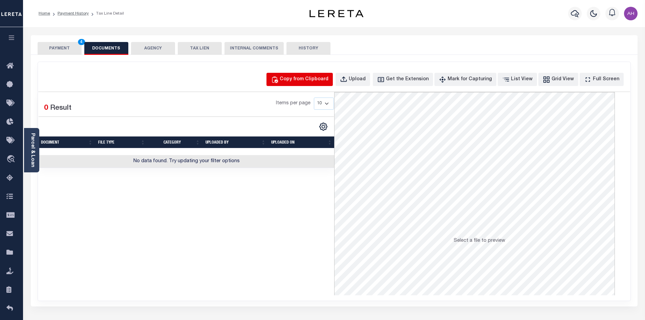
click at [306, 80] on div "Copy from Clipboard" at bounding box center [304, 79] width 49 height 7
select select "POP"
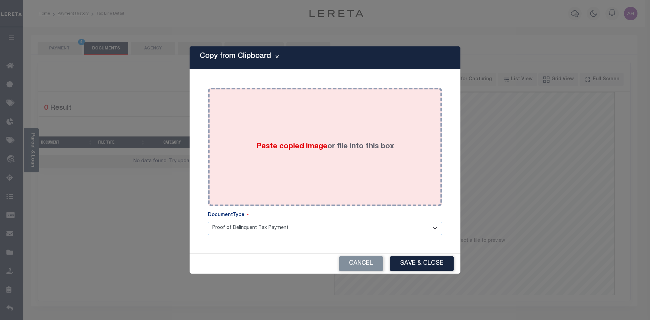
click at [287, 149] on span "Paste copied image" at bounding box center [291, 146] width 71 height 7
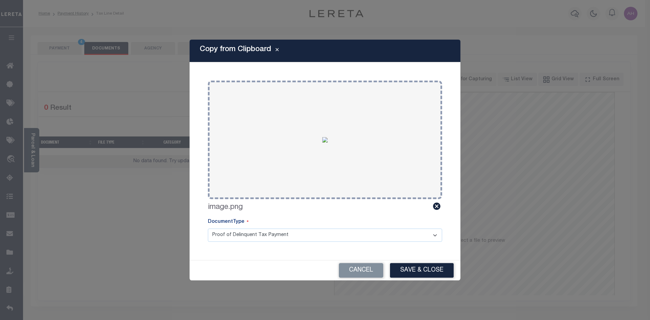
click at [426, 272] on button "Save & Close" at bounding box center [422, 270] width 64 height 15
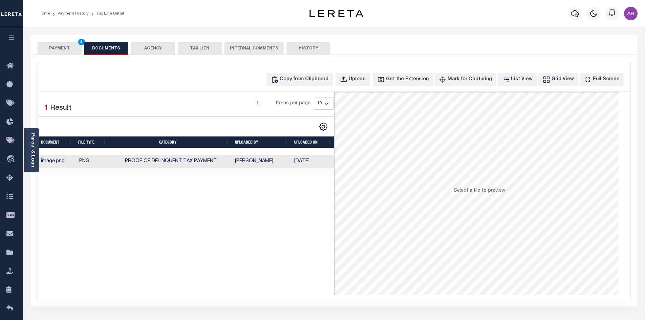
click at [57, 46] on button "PAYMENT 4" at bounding box center [60, 48] width 44 height 13
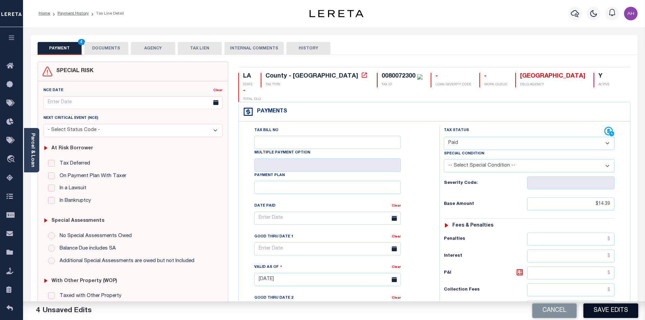
click at [611, 313] on button "Save Edits" at bounding box center [610, 310] width 55 height 15
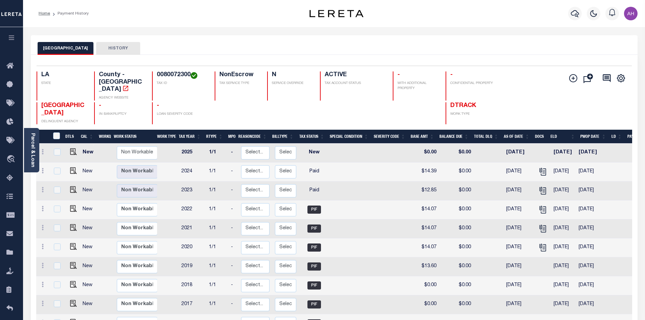
click at [563, 11] on div "Profile Sign out" at bounding box center [601, 14] width 77 height 24
click at [572, 16] on icon "button" at bounding box center [575, 13] width 8 height 8
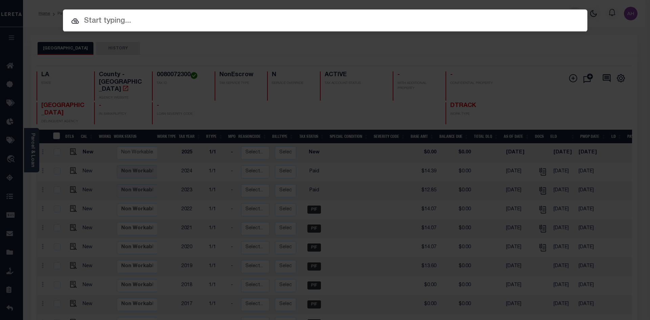
paste input "7408323"
type input "7408323"
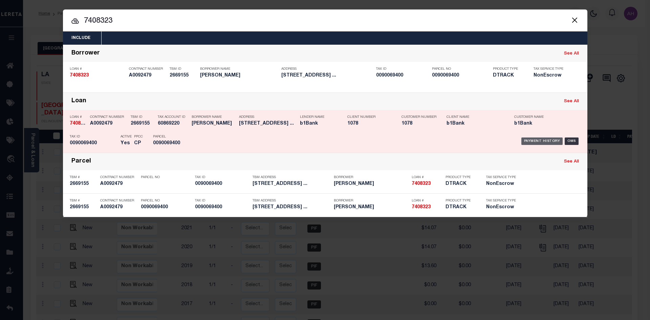
click at [533, 138] on div "Payment History" at bounding box center [542, 140] width 42 height 7
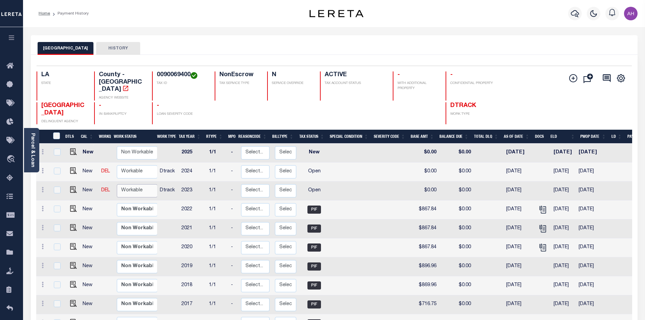
click at [133, 184] on select "Non Workable Workable" at bounding box center [137, 190] width 41 height 13
checkbox input "true"
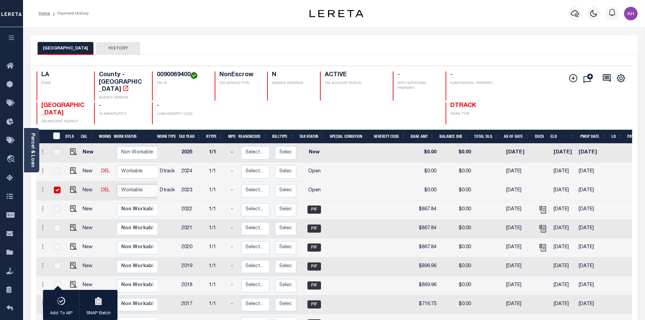
select select "true"
click at [117, 184] on select "Non Workable Workable" at bounding box center [137, 190] width 41 height 13
checkbox input "false"
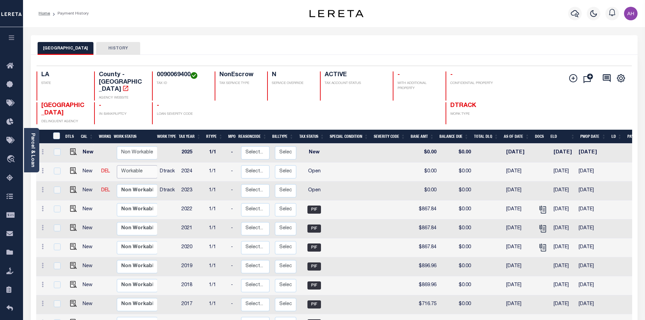
drag, startPoint x: 137, startPoint y: 173, endPoint x: 133, endPoint y: 158, distance: 15.4
click at [132, 165] on select "Non Workable Workable" at bounding box center [137, 171] width 41 height 13
checkbox input "true"
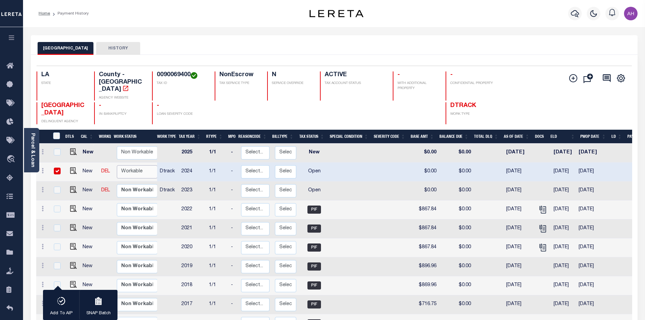
select select "true"
click at [117, 165] on select "Non Workable Workable" at bounding box center [137, 171] width 41 height 13
checkbox input "false"
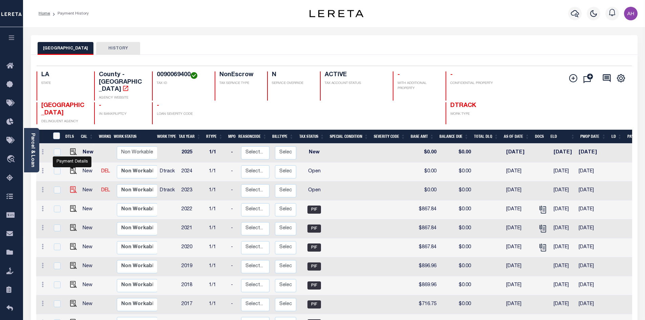
click at [72, 186] on img "" at bounding box center [73, 189] width 7 height 7
checkbox input "true"
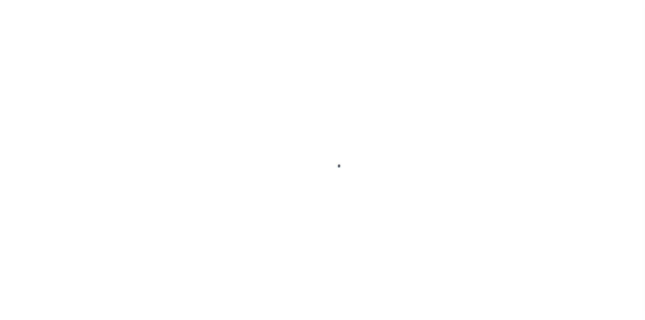
select select "OP2"
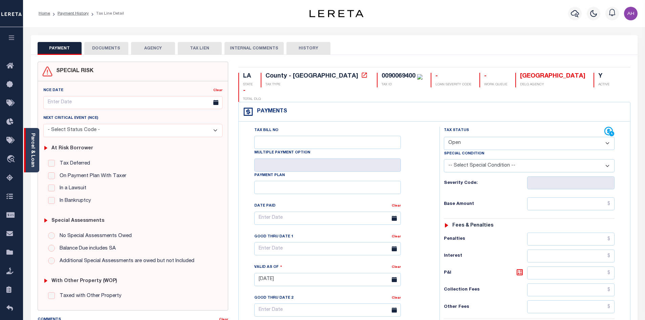
click at [35, 160] on link "Parcel & Loan" at bounding box center [32, 150] width 5 height 34
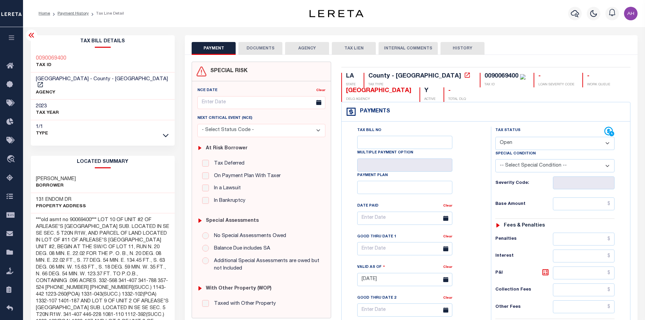
click at [65, 10] on ol "Home Payment History Tax Line Detail" at bounding box center [81, 13] width 96 height 14
click at [71, 16] on link "Payment History" at bounding box center [73, 14] width 31 height 4
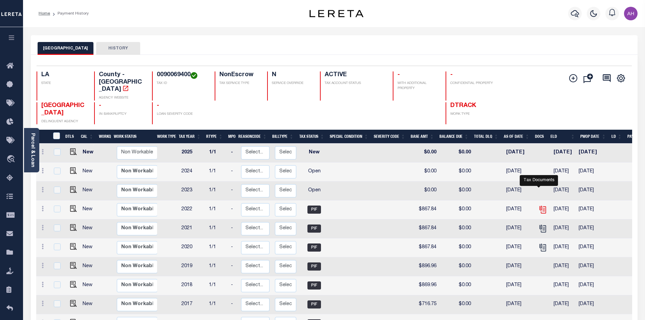
click at [541, 205] on icon "" at bounding box center [542, 209] width 9 height 9
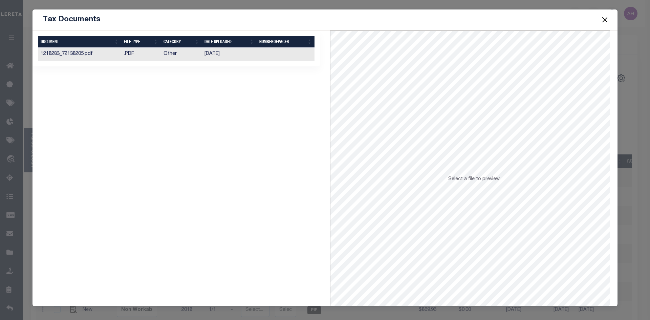
click at [212, 53] on td "[DATE]" at bounding box center [229, 54] width 55 height 13
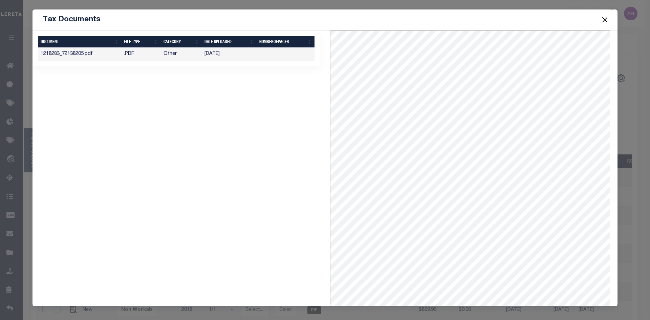
click at [605, 20] on button "Close" at bounding box center [605, 19] width 9 height 9
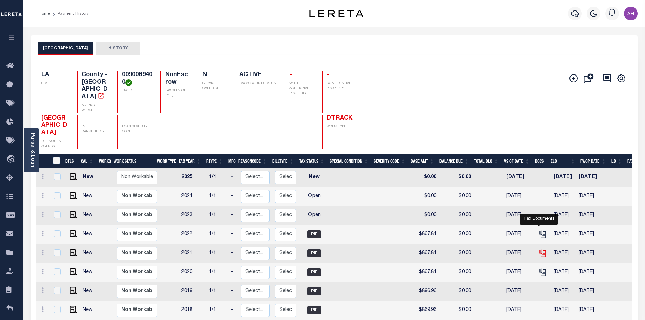
click at [538, 249] on icon "" at bounding box center [542, 253] width 9 height 9
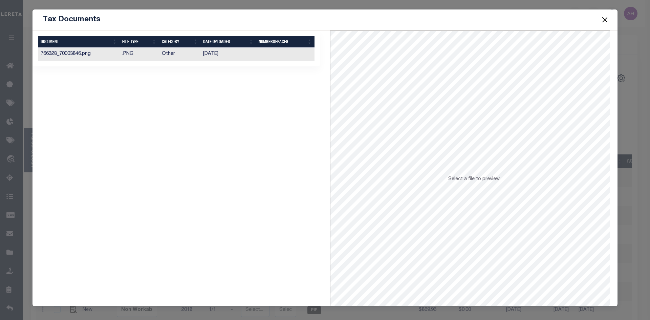
click at [82, 53] on td "766328_70003846.png" at bounding box center [79, 54] width 82 height 13
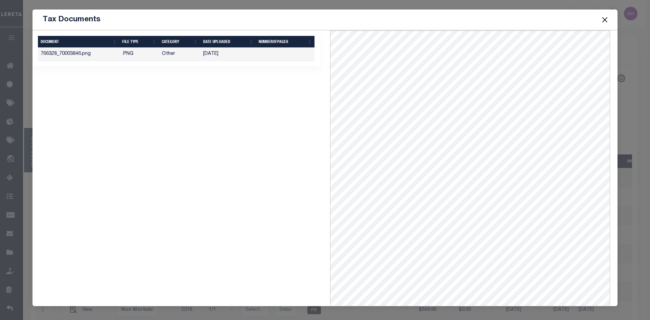
click at [605, 21] on button "Close" at bounding box center [605, 19] width 9 height 9
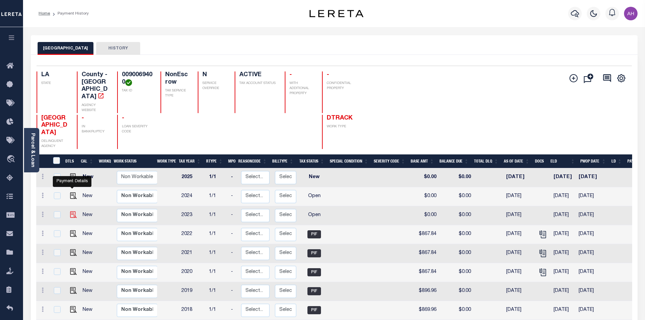
click at [70, 211] on img "" at bounding box center [73, 214] width 7 height 7
checkbox input "true"
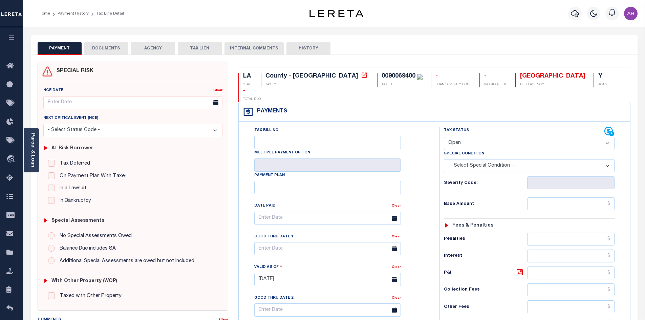
click at [462, 137] on select "- Select Status Code - Open Due/Unpaid Paid Incomplete No Tax Due Internal Refu…" at bounding box center [529, 143] width 171 height 13
select select "PYD"
click at [444, 137] on select "- Select Status Code - Open Due/Unpaid Paid Incomplete No Tax Due Internal Refu…" at bounding box center [529, 143] width 171 height 13
type input "[DATE]"
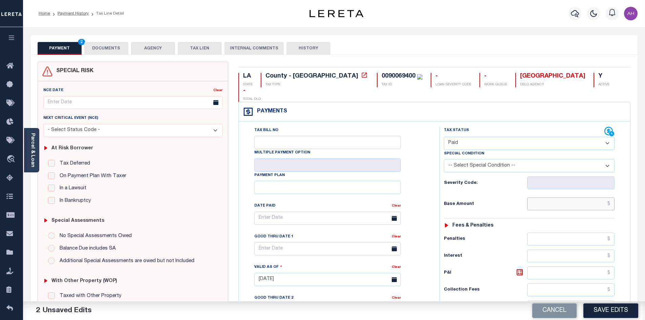
click at [562, 197] on input "text" at bounding box center [571, 203] width 88 height 13
type input "$"
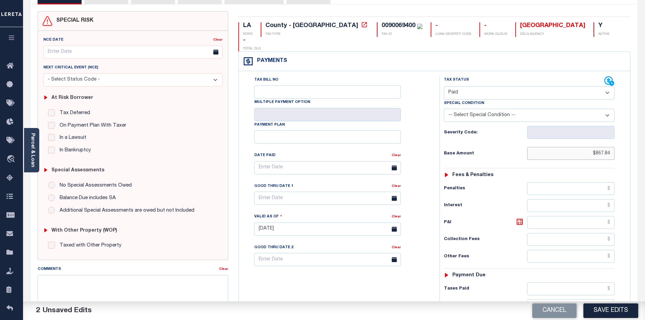
scroll to position [102, 0]
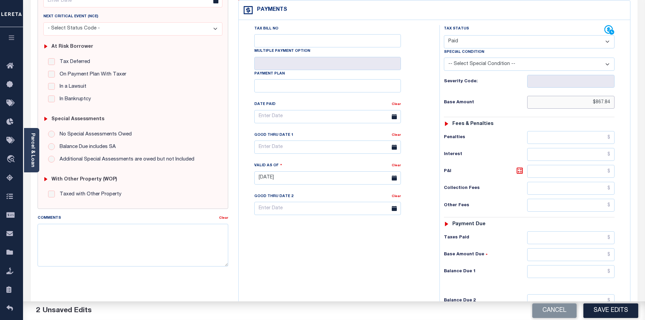
type input "$867.84"
click at [555, 265] on input "text" at bounding box center [571, 271] width 88 height 13
type input "$0"
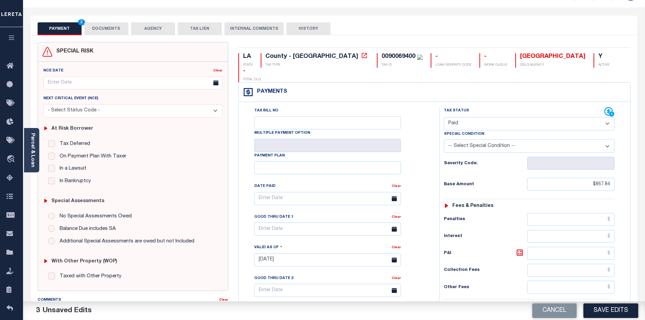
scroll to position [0, 0]
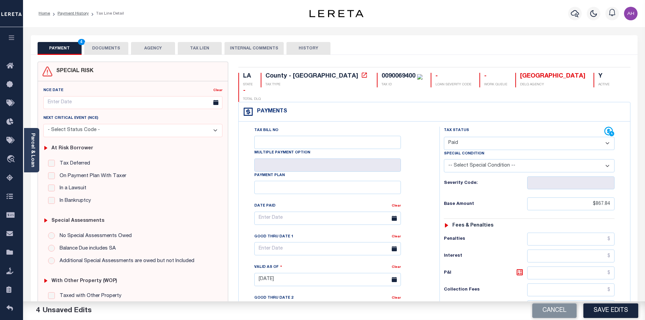
click at [113, 48] on button "DOCUMENTS" at bounding box center [106, 48] width 44 height 13
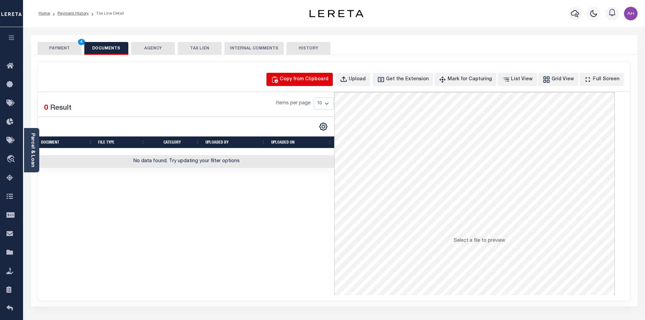
click at [311, 72] on div "Copy from Clipboard Upload Get the Extension Mark for Capturing Got it List Vie…" at bounding box center [334, 181] width 592 height 239
click at [312, 82] on div "Copy from Clipboard" at bounding box center [304, 79] width 49 height 7
select select "POP"
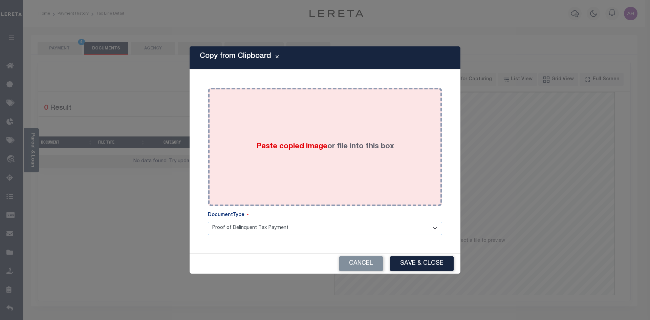
click at [291, 137] on div "Paste copied image or file into this box" at bounding box center [325, 147] width 224 height 108
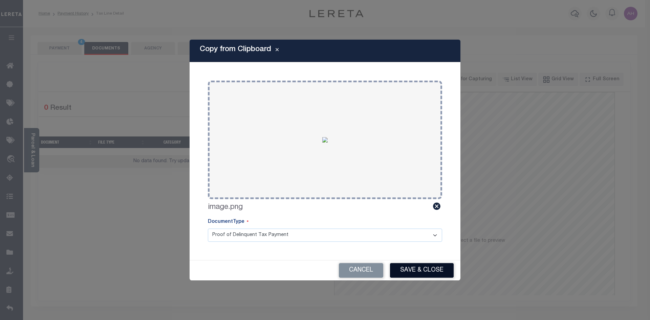
click at [412, 266] on button "Save & Close" at bounding box center [422, 270] width 64 height 15
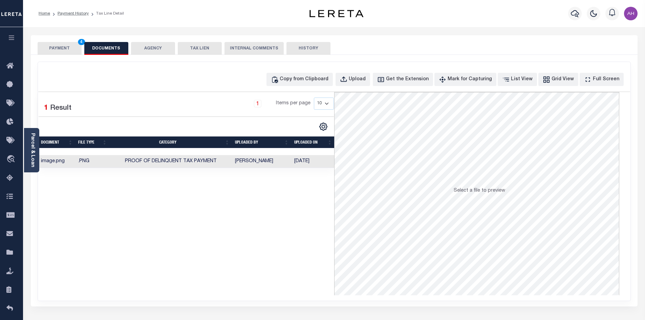
click at [68, 44] on button "PAYMENT 4" at bounding box center [60, 48] width 44 height 13
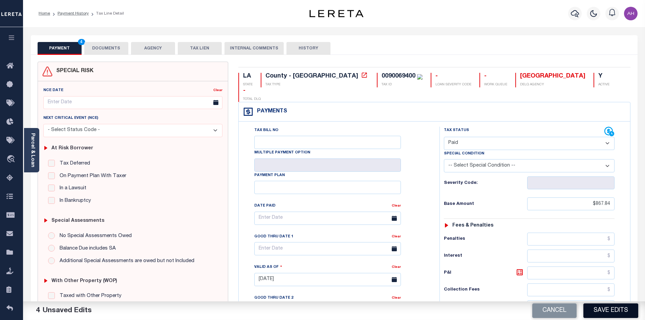
click at [609, 307] on button "Save Edits" at bounding box center [610, 310] width 55 height 15
checkbox input "false"
type input "$867.84"
type input "$0"
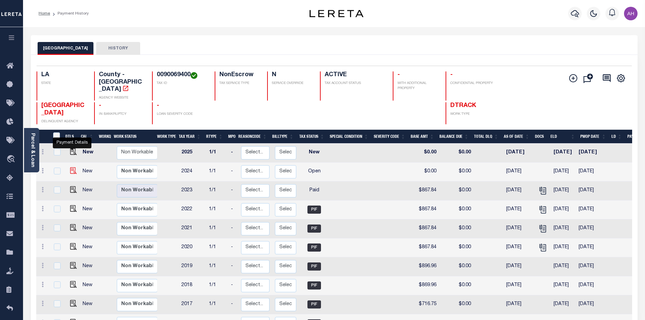
click at [73, 167] on img "" at bounding box center [73, 170] width 7 height 7
checkbox input "true"
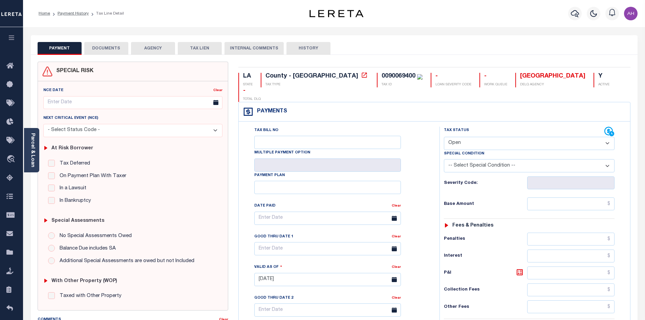
click at [490, 137] on select "- Select Status Code - Open Due/Unpaid Paid Incomplete No Tax Due Internal Refu…" at bounding box center [529, 143] width 171 height 13
select select "PYD"
click at [444, 137] on select "- Select Status Code - Open Due/Unpaid Paid Incomplete No Tax Due Internal Refu…" at bounding box center [529, 143] width 171 height 13
type input "[DATE]"
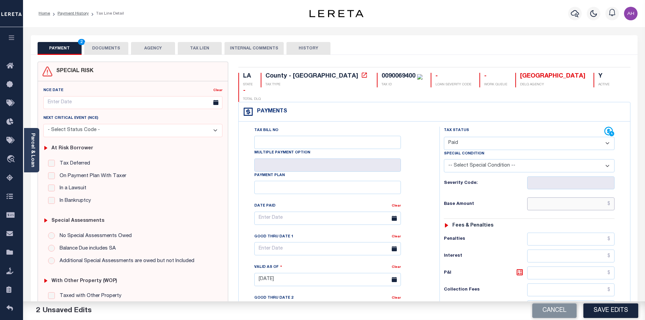
click at [550, 197] on input "text" at bounding box center [571, 203] width 88 height 13
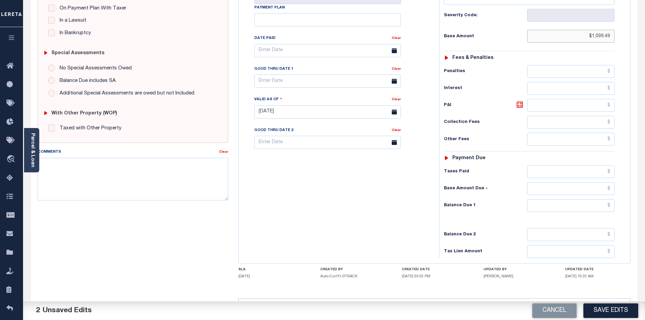
scroll to position [169, 0]
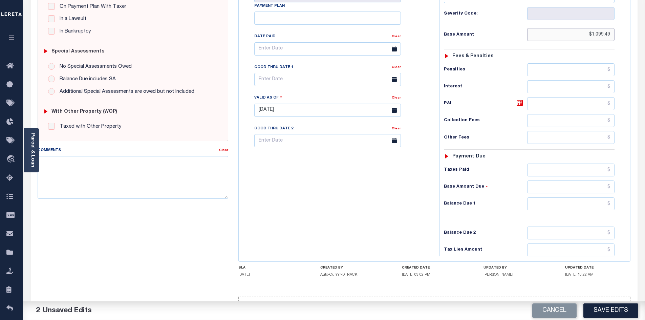
type input "$1,099.49"
click at [552, 197] on input "text" at bounding box center [571, 203] width 88 height 13
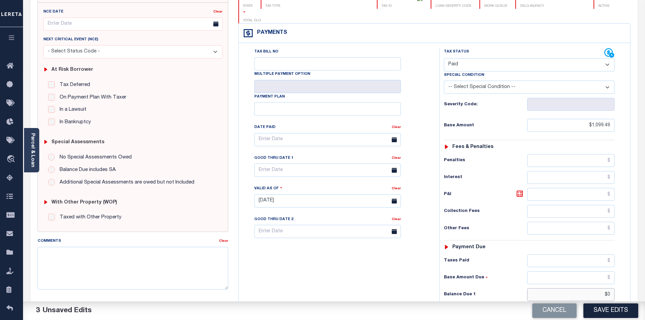
scroll to position [0, 0]
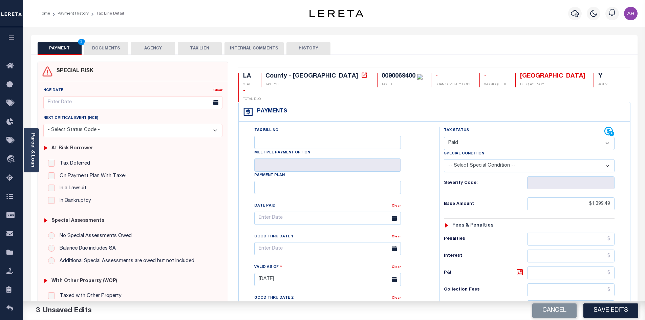
type input "$0.00"
click at [113, 49] on button "DOCUMENTS" at bounding box center [106, 48] width 44 height 13
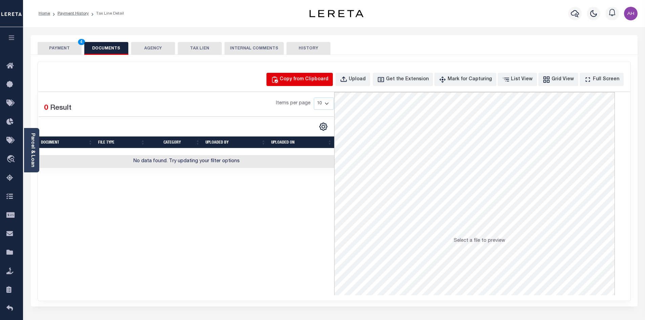
click at [310, 80] on div "Copy from Clipboard" at bounding box center [304, 79] width 49 height 7
select select "POP"
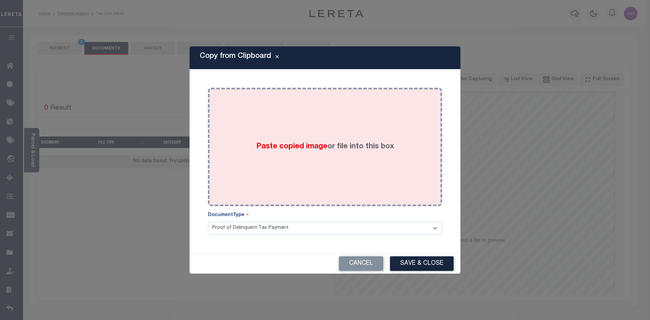
click at [303, 150] on span "Paste copied image" at bounding box center [291, 146] width 71 height 7
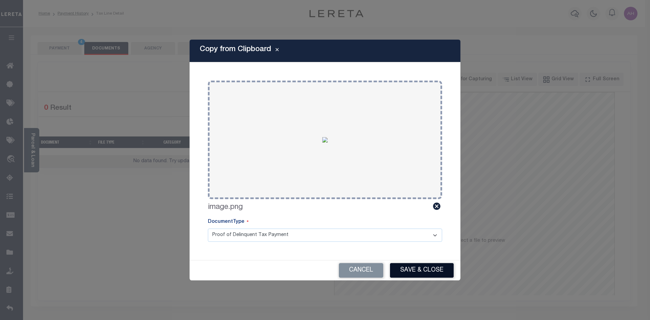
click at [435, 270] on button "Save & Close" at bounding box center [422, 270] width 64 height 15
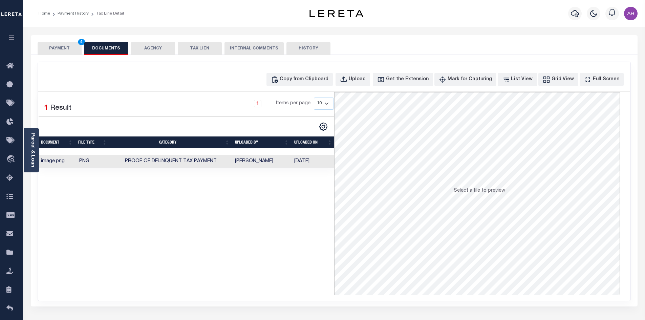
click at [61, 47] on button "PAYMENT 4" at bounding box center [60, 48] width 44 height 13
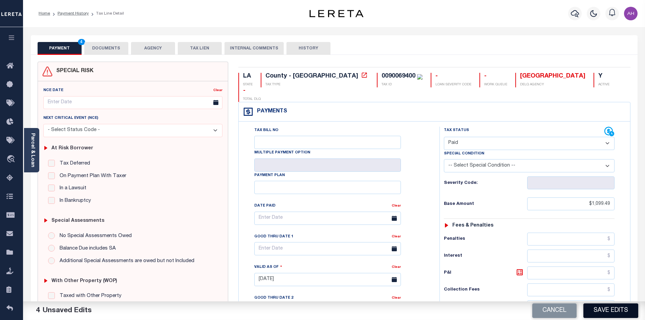
click at [597, 312] on button "Save Edits" at bounding box center [610, 310] width 55 height 15
checkbox input "false"
type input "$1,099.49"
type input "$0"
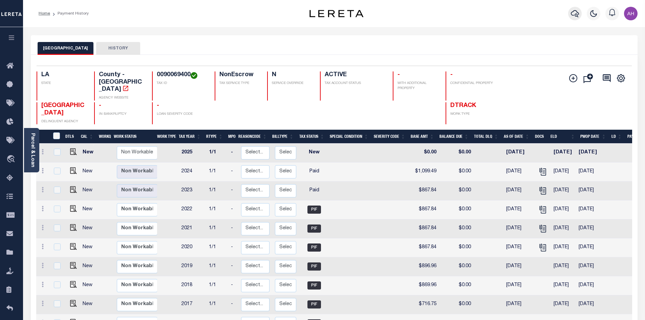
click at [574, 14] on icon "button" at bounding box center [575, 13] width 8 height 8
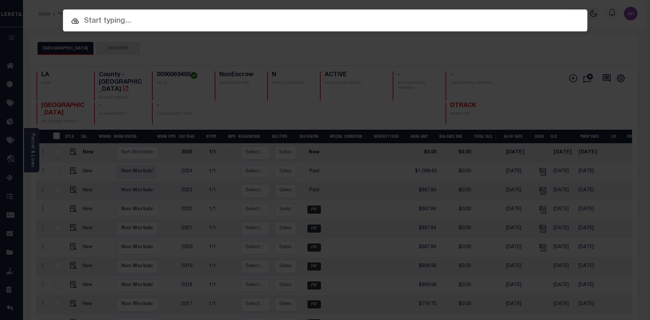
paste input "7235411"
type input "7235411"
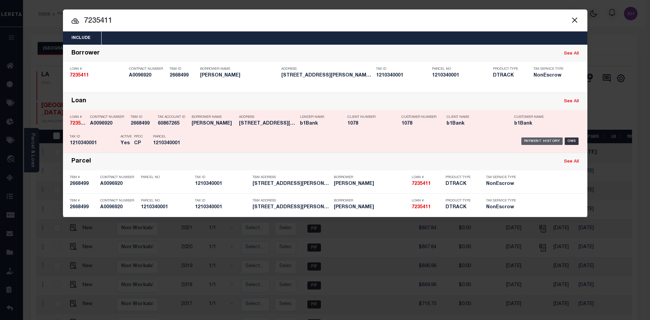
click at [548, 143] on div "Payment History" at bounding box center [542, 140] width 42 height 7
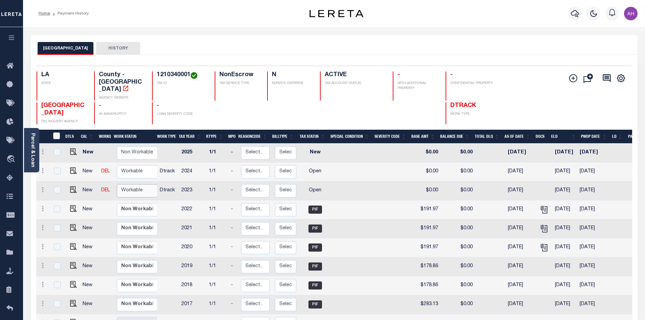
click at [139, 184] on select "Non Workable Workable" at bounding box center [137, 190] width 41 height 13
checkbox input "true"
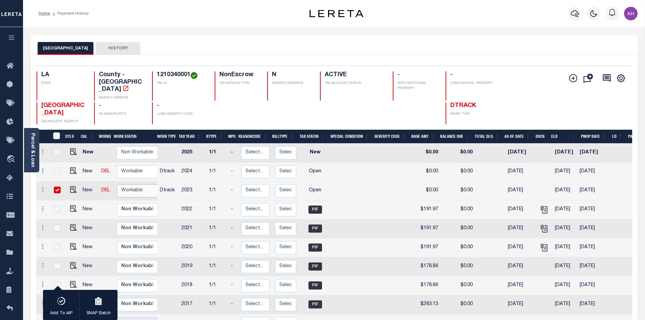
select select "true"
click at [117, 184] on select "Non Workable Workable" at bounding box center [137, 190] width 41 height 13
checkbox input "false"
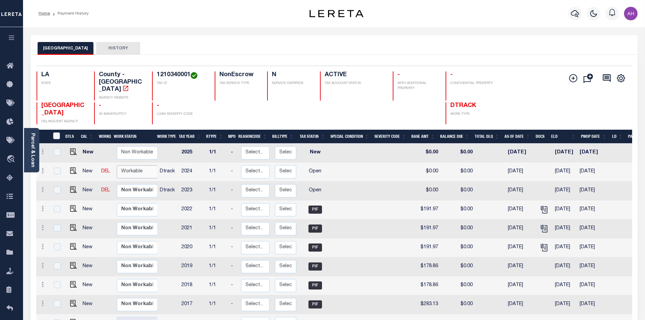
click at [137, 165] on select "Non Workable Workable" at bounding box center [137, 171] width 41 height 13
checkbox input "true"
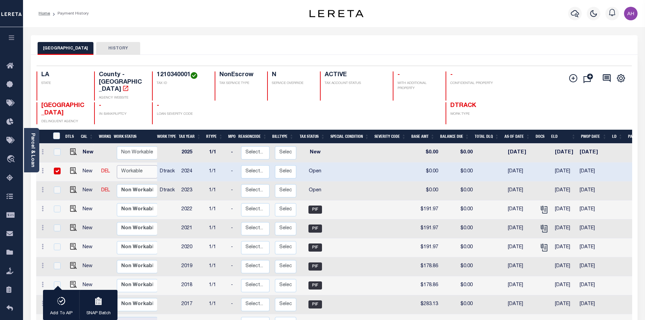
select select "true"
click at [117, 165] on select "Non Workable Workable" at bounding box center [137, 171] width 41 height 13
checkbox input "false"
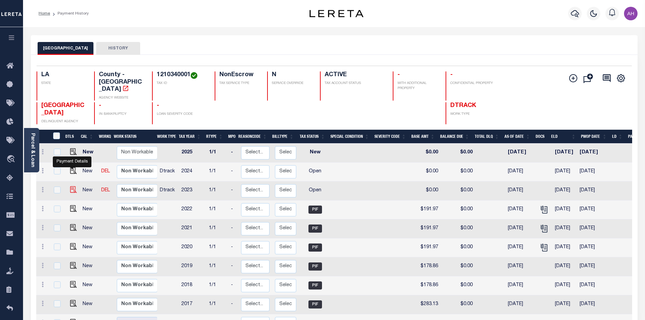
click at [72, 186] on img "" at bounding box center [73, 189] width 7 height 7
checkbox input "true"
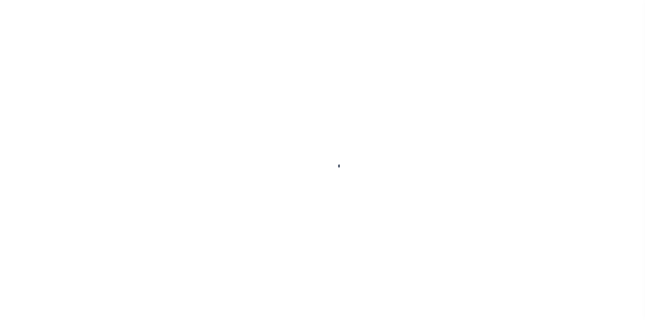
select select "OP2"
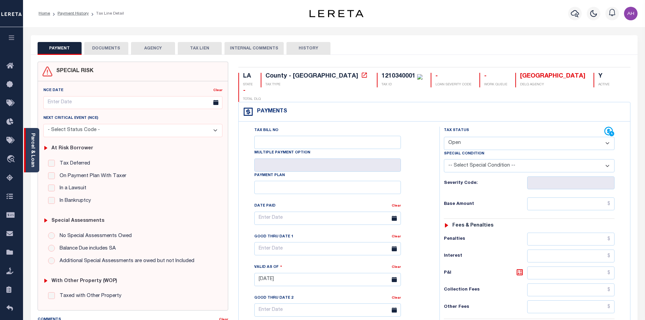
click at [30, 159] on link "Parcel & Loan" at bounding box center [32, 150] width 5 height 34
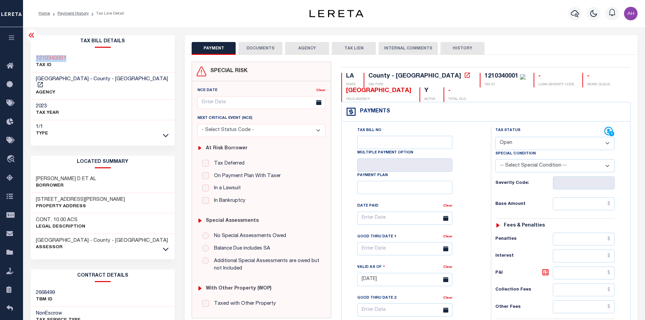
drag, startPoint x: 68, startPoint y: 59, endPoint x: 36, endPoint y: 59, distance: 32.2
click at [36, 59] on div "1210340001 TAX ID" at bounding box center [103, 62] width 144 height 21
click at [123, 63] on div "1210340001 TAX ID" at bounding box center [103, 62] width 144 height 21
click at [67, 11] on li "Payment History" at bounding box center [69, 13] width 39 height 6
click at [69, 13] on link "Payment History" at bounding box center [73, 14] width 31 height 4
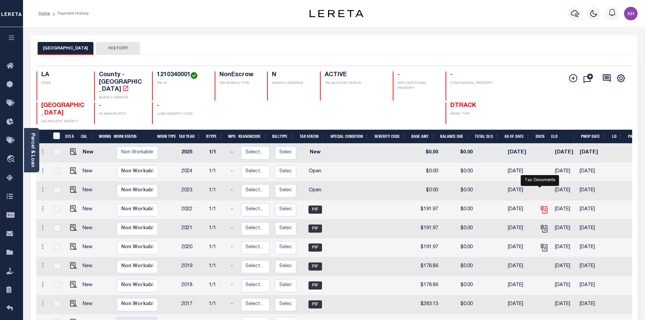
click at [542, 205] on icon "" at bounding box center [544, 209] width 9 height 9
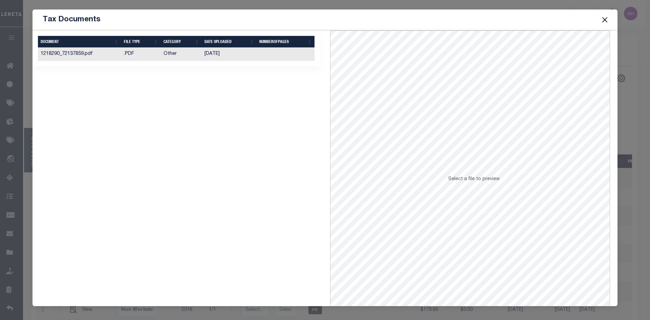
click at [210, 56] on td "06/27/2023" at bounding box center [229, 54] width 55 height 13
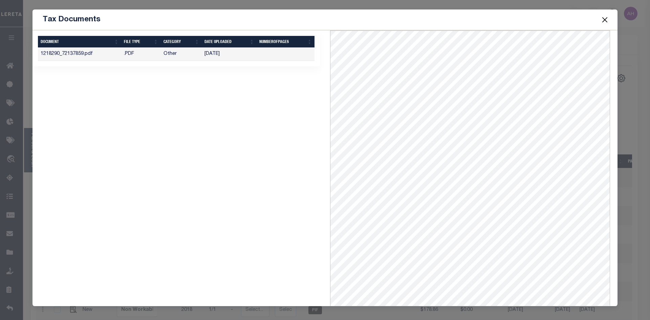
click at [604, 21] on button "Close" at bounding box center [605, 19] width 9 height 9
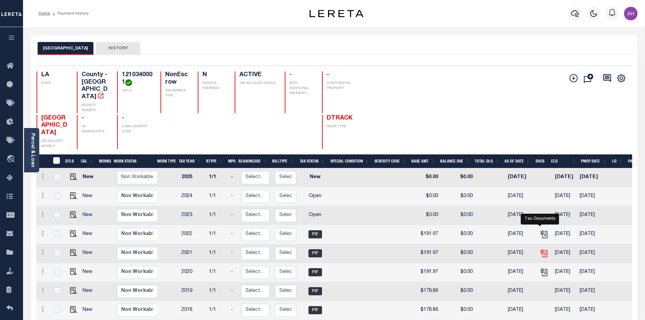
click at [540, 249] on icon "" at bounding box center [544, 253] width 9 height 9
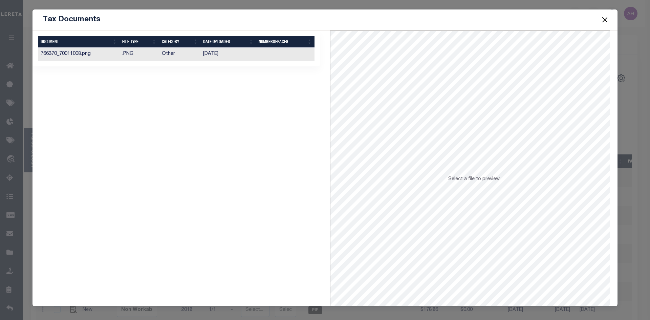
click at [182, 57] on td "Other" at bounding box center [180, 54] width 42 height 13
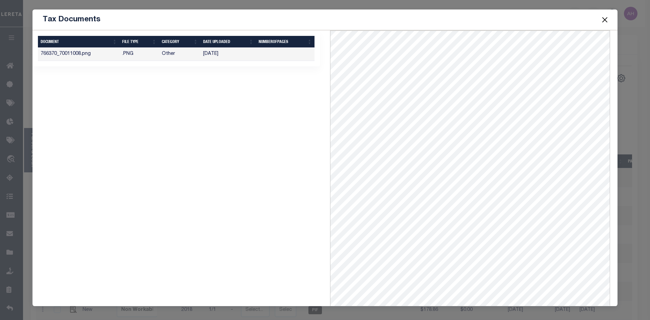
click at [606, 21] on button "Close" at bounding box center [605, 19] width 9 height 9
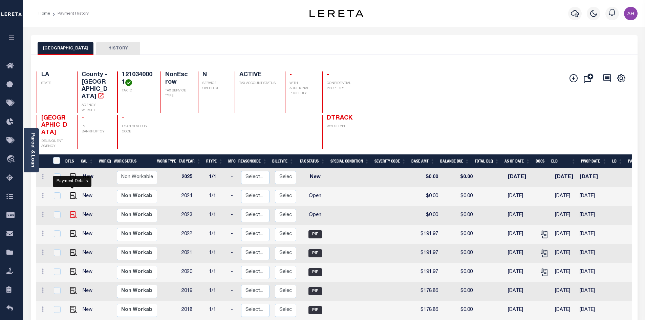
click at [71, 211] on img "" at bounding box center [73, 214] width 7 height 7
checkbox input "true"
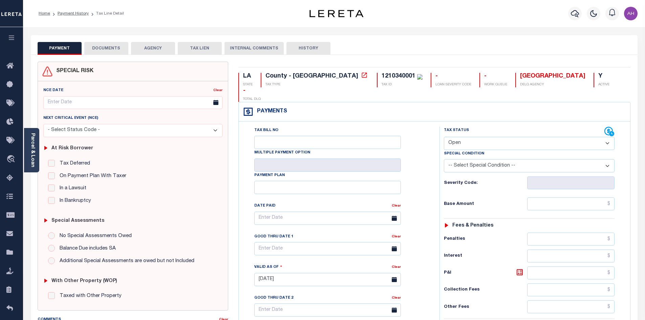
click at [472, 137] on select "- Select Status Code - Open Due/Unpaid Paid Incomplete No Tax Due Internal Refu…" at bounding box center [529, 143] width 171 height 13
select select "PYD"
click at [444, 137] on select "- Select Status Code - Open Due/Unpaid Paid Incomplete No Tax Due Internal Refu…" at bounding box center [529, 143] width 171 height 13
type input "[DATE]"
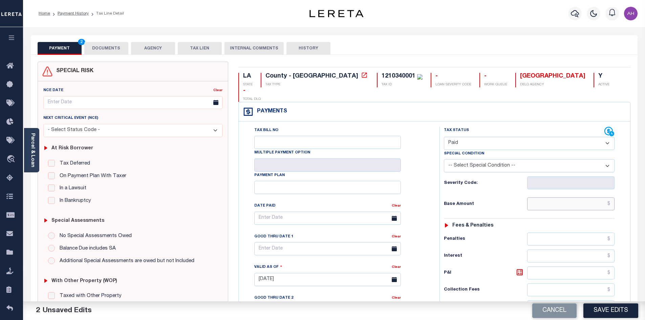
click at [574, 197] on input "text" at bounding box center [571, 203] width 88 height 13
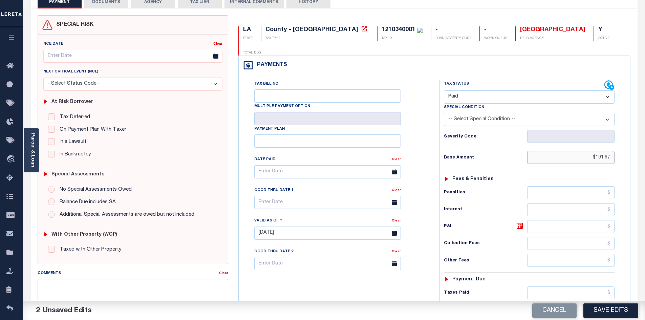
scroll to position [135, 0]
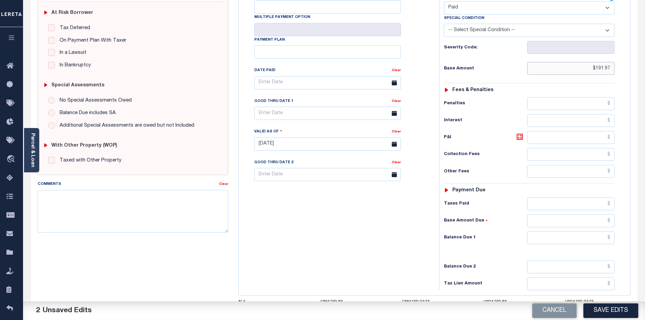
type input "$191.97"
click at [569, 231] on input "text" at bounding box center [571, 237] width 88 height 13
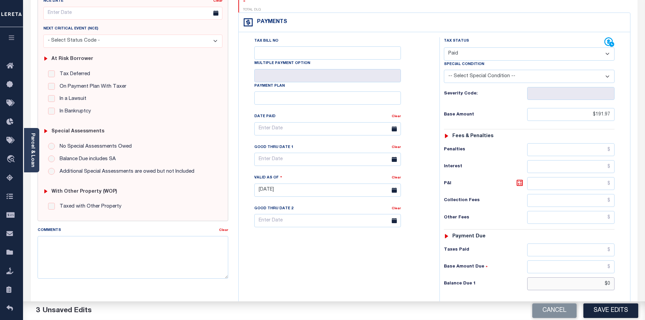
scroll to position [0, 0]
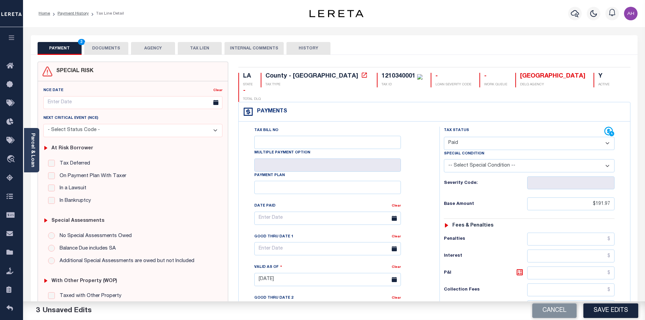
type input "$0.00"
click at [117, 46] on button "DOCUMENTS" at bounding box center [106, 48] width 44 height 13
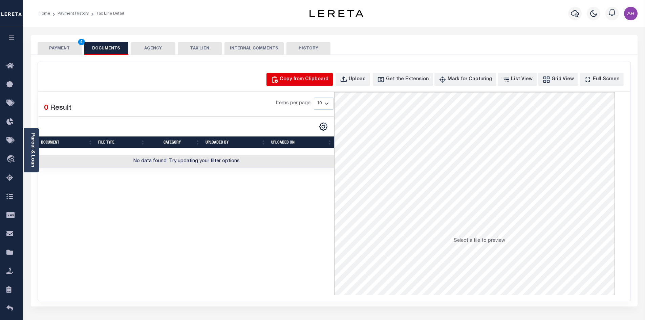
click at [304, 83] on div "Copy from Clipboard" at bounding box center [304, 79] width 49 height 7
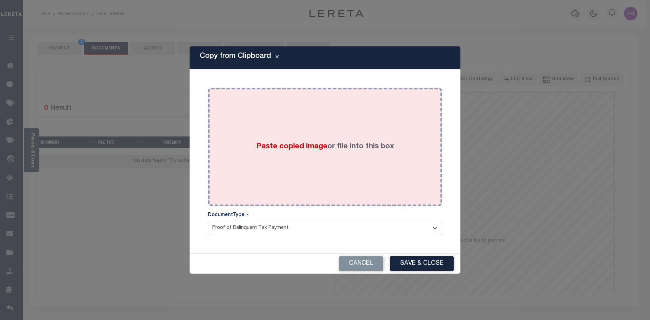
click at [303, 140] on div "Paste copied image or file into this box" at bounding box center [325, 147] width 224 height 108
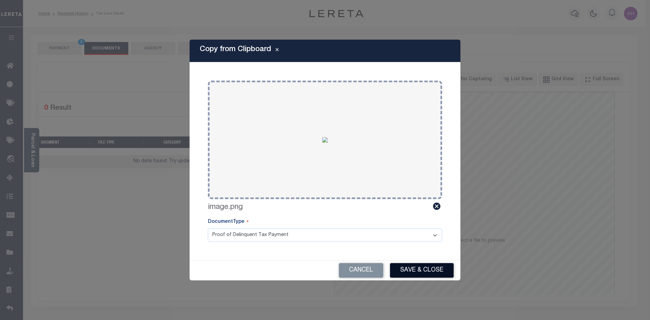
click at [426, 270] on button "Save & Close" at bounding box center [422, 270] width 64 height 15
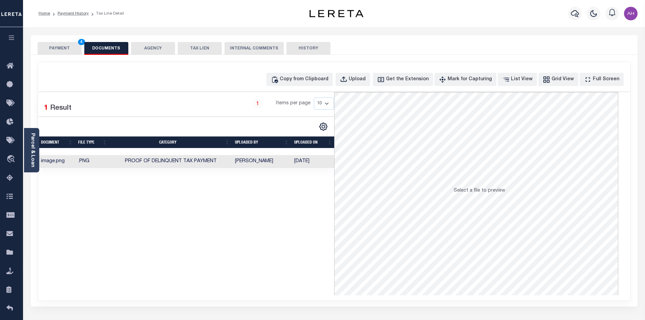
click at [59, 44] on button "PAYMENT 4" at bounding box center [60, 48] width 44 height 13
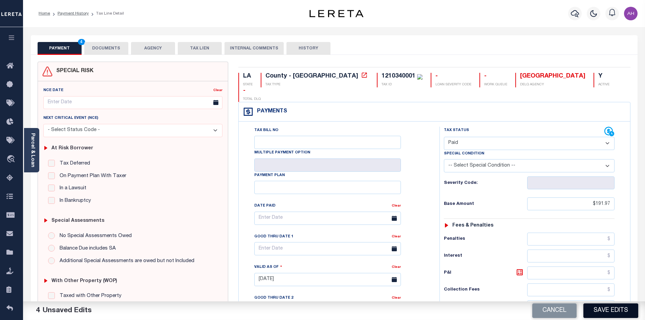
click at [624, 310] on button "Save Edits" at bounding box center [610, 310] width 55 height 15
checkbox input "false"
type input "$191.97"
type input "$0"
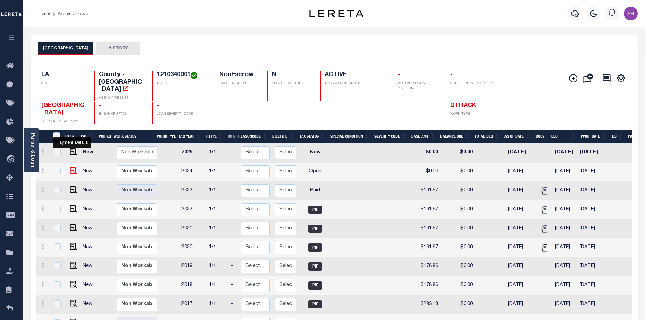
click at [72, 167] on img "" at bounding box center [73, 170] width 7 height 7
checkbox input "true"
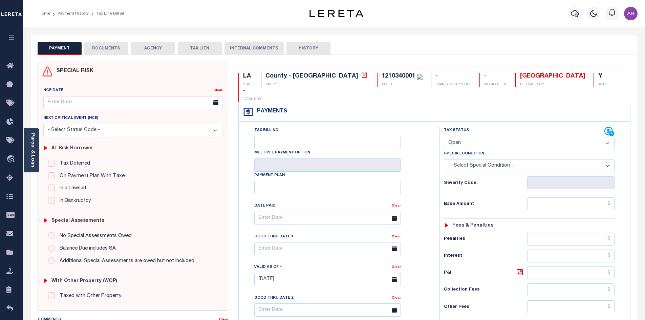
click at [470, 137] on select "- Select Status Code - Open Due/Unpaid Paid Incomplete No Tax Due Internal Refu…" at bounding box center [529, 143] width 171 height 13
select select "PYD"
click at [444, 137] on select "- Select Status Code - Open Due/Unpaid Paid Incomplete No Tax Due Internal Refu…" at bounding box center [529, 143] width 171 height 13
type input "10/01/2025"
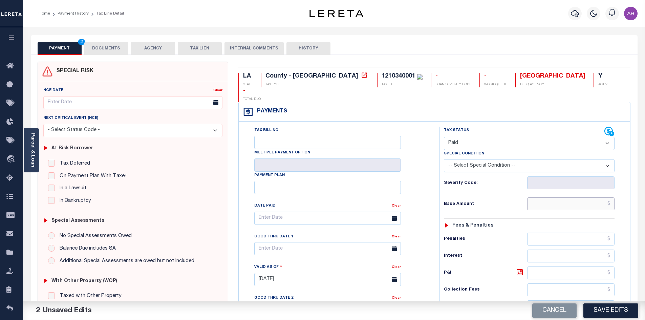
click at [565, 197] on input "text" at bounding box center [571, 203] width 88 height 13
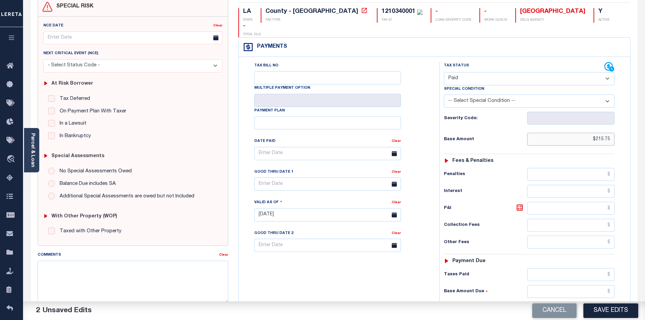
scroll to position [169, 0]
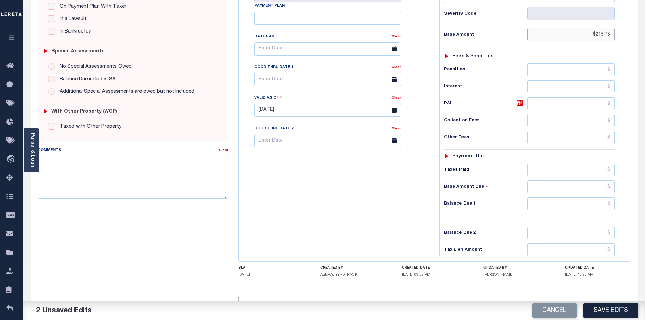
type input "$215.75"
click at [562, 197] on input "text" at bounding box center [571, 203] width 88 height 13
type input "$0"
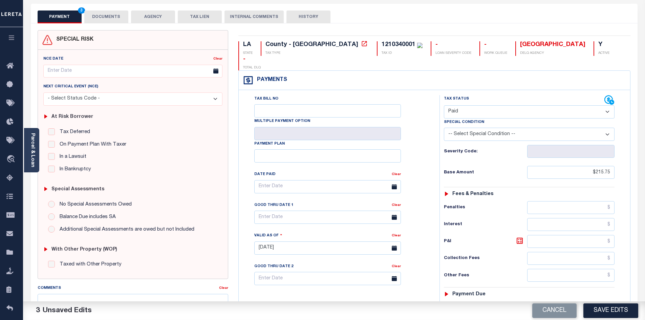
scroll to position [0, 0]
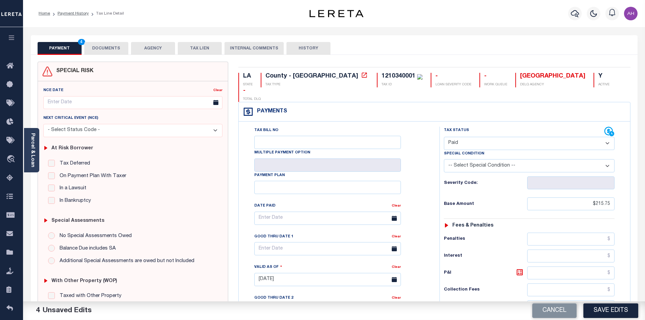
click at [102, 43] on button "DOCUMENTS" at bounding box center [106, 48] width 44 height 13
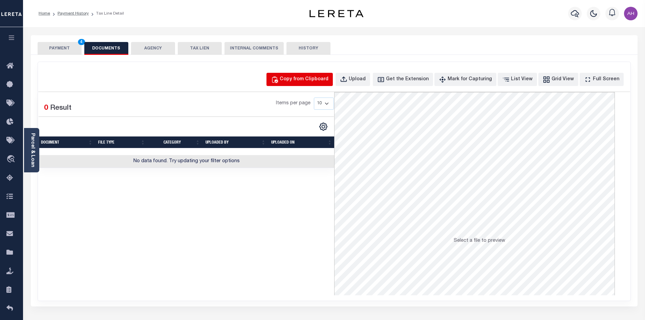
click at [309, 77] on div "Copy from Clipboard" at bounding box center [304, 79] width 49 height 7
select select "POP"
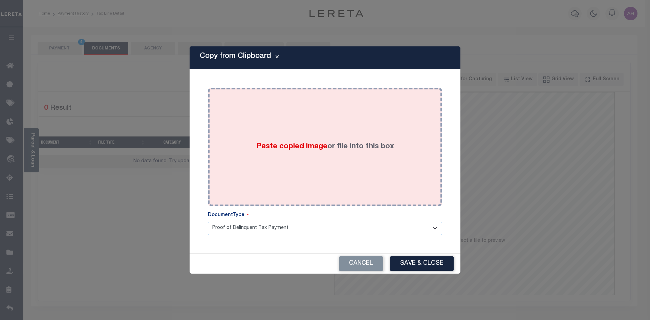
click at [315, 149] on span "Paste copied image" at bounding box center [291, 146] width 71 height 7
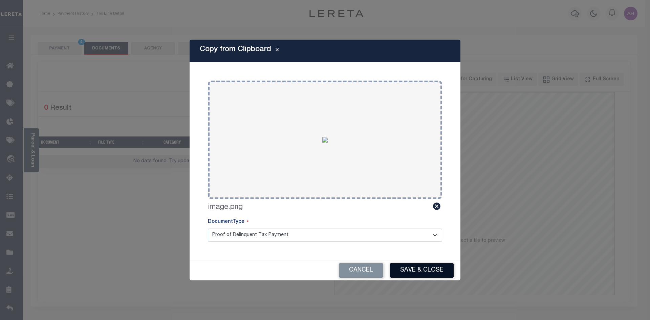
click at [429, 267] on button "Save & Close" at bounding box center [422, 270] width 64 height 15
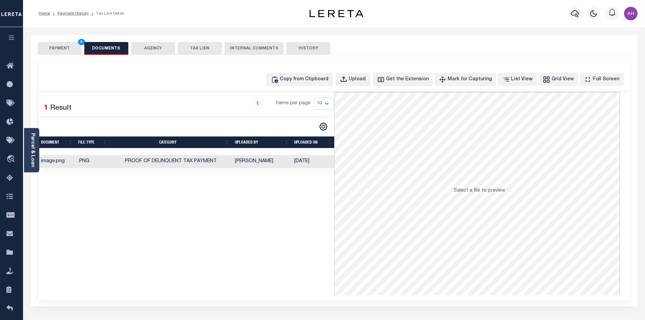
click at [59, 47] on button "PAYMENT 4" at bounding box center [60, 48] width 44 height 13
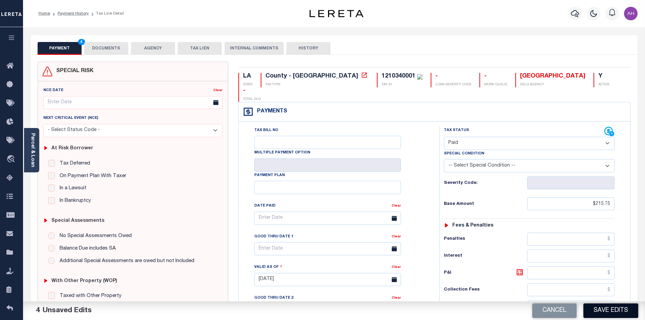
click at [601, 314] on button "Save Edits" at bounding box center [610, 310] width 55 height 15
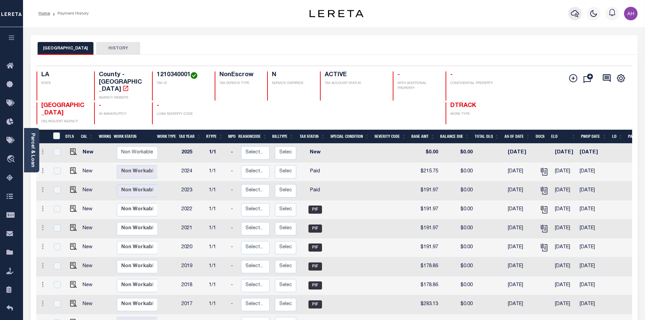
click at [577, 10] on icon "button" at bounding box center [575, 13] width 8 height 8
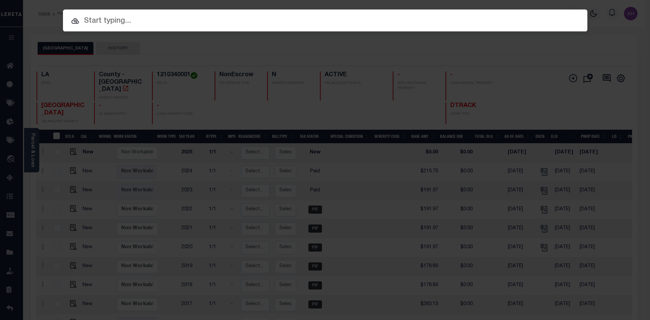
paste input "7360495"
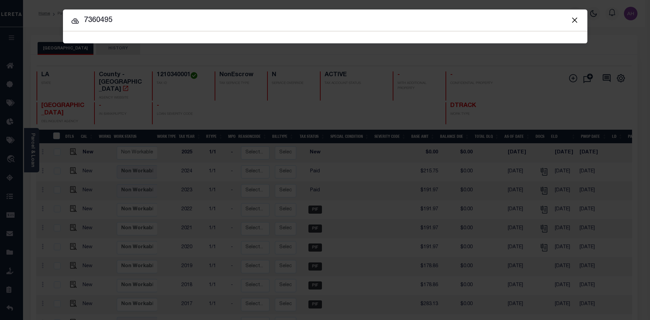
type input "7360495"
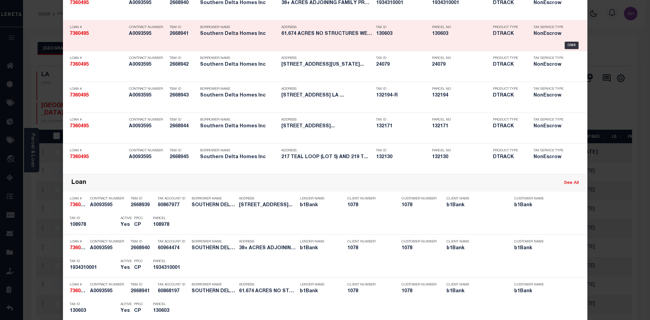
scroll to position [135, 0]
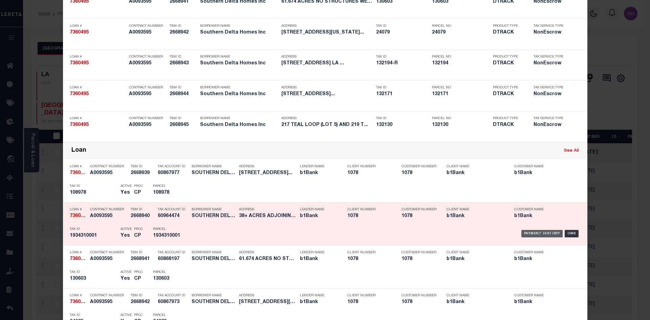
click at [532, 232] on div "Payment History" at bounding box center [542, 233] width 42 height 7
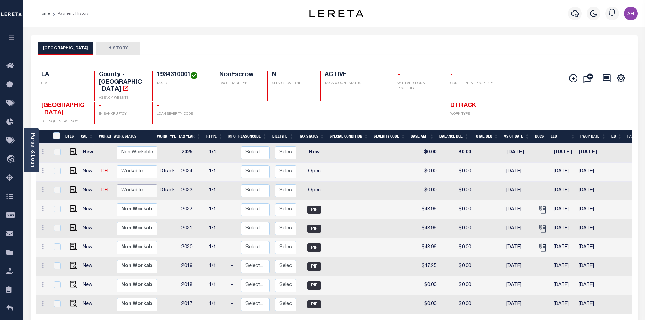
click at [137, 184] on select "Non Workable Workable" at bounding box center [137, 190] width 41 height 13
checkbox input "true"
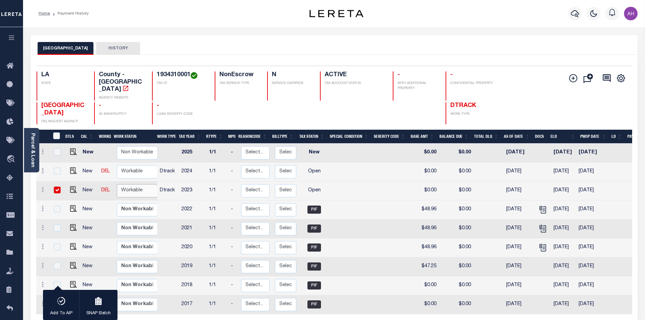
select select "true"
click at [117, 184] on select "Non Workable Workable" at bounding box center [137, 190] width 41 height 13
checkbox input "false"
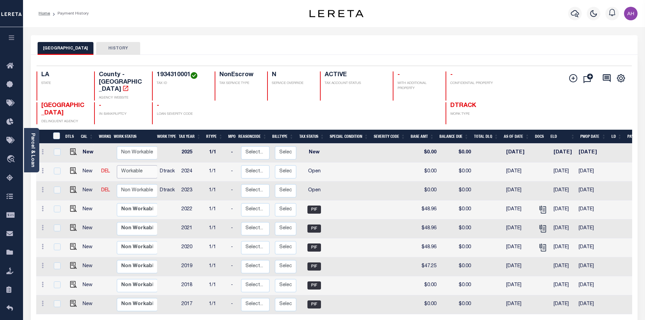
click at [138, 165] on select "Non Workable Workable" at bounding box center [137, 171] width 41 height 13
checkbox input "true"
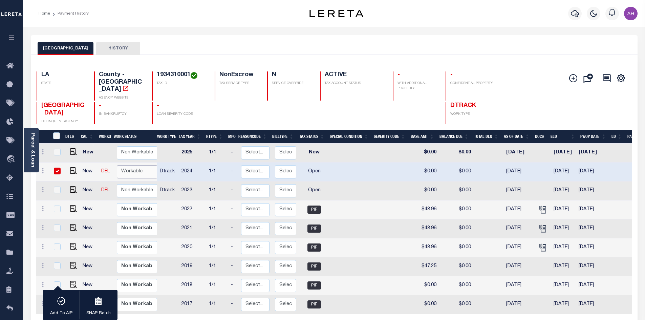
select select "true"
click at [117, 165] on select "Non Workable Workable" at bounding box center [137, 171] width 41 height 13
checkbox input "false"
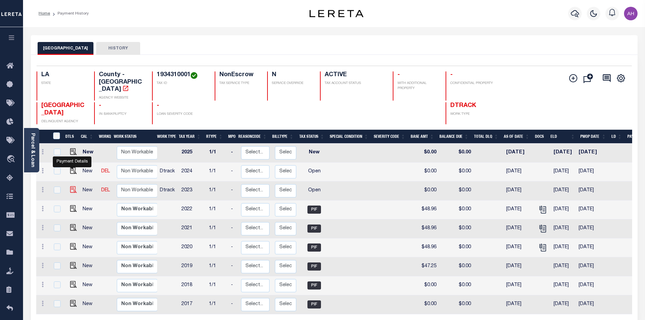
click at [71, 186] on img "" at bounding box center [73, 189] width 7 height 7
checkbox input "true"
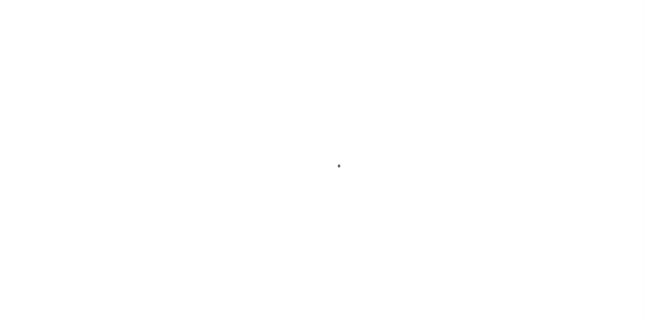
select select "OP2"
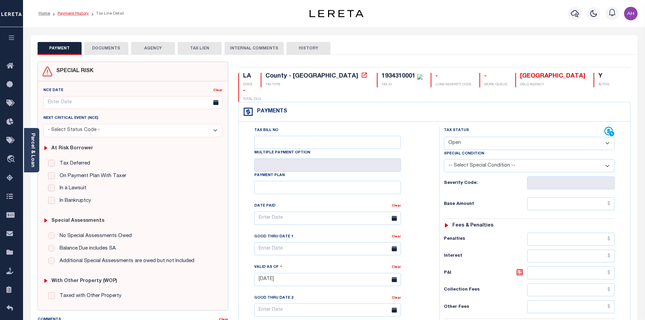
click at [80, 14] on link "Payment History" at bounding box center [73, 14] width 31 height 4
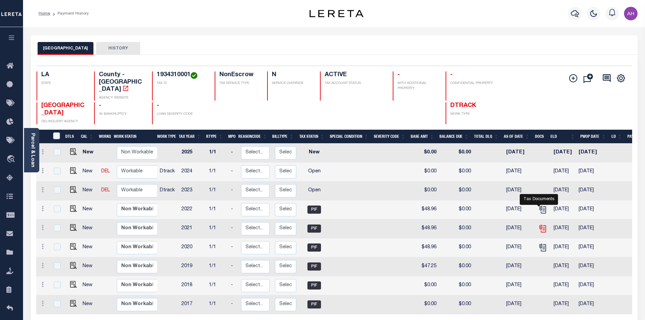
click at [541, 224] on icon "" at bounding box center [542, 228] width 9 height 9
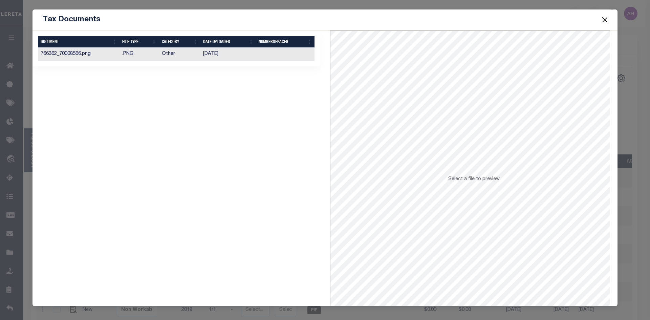
click at [206, 56] on td "[DATE]" at bounding box center [228, 54] width 56 height 13
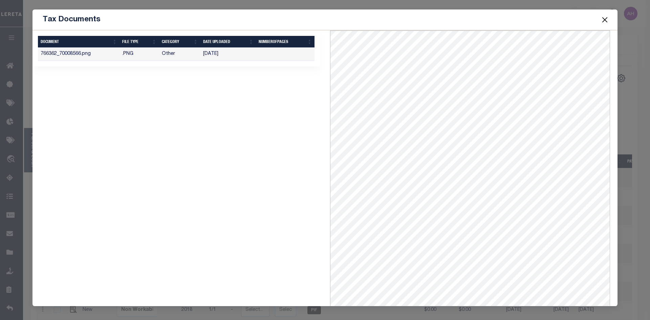
click at [607, 20] on button "Close" at bounding box center [605, 19] width 9 height 9
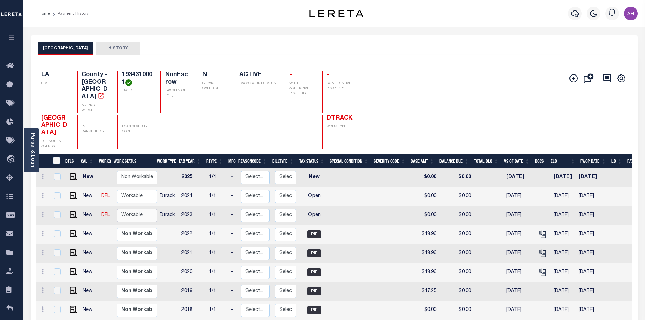
click at [127, 209] on select "Non Workable Workable" at bounding box center [137, 215] width 41 height 13
checkbox input "true"
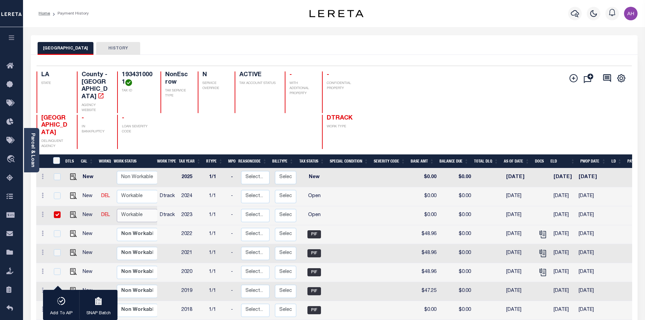
select select "true"
click at [117, 209] on select "Non Workable Workable" at bounding box center [137, 215] width 41 height 13
checkbox input "false"
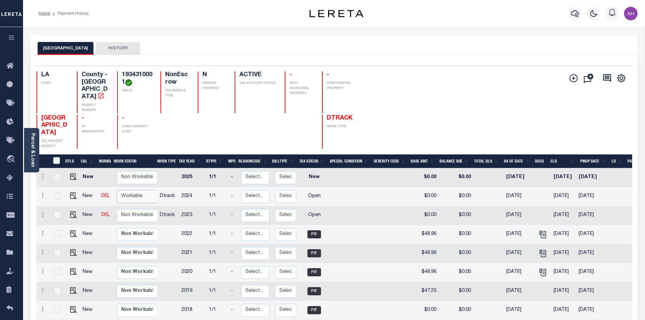
click at [135, 190] on select "Non Workable Workable" at bounding box center [137, 196] width 41 height 13
checkbox input "true"
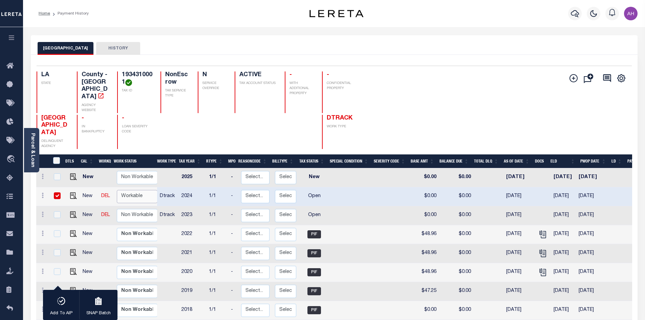
select select "true"
click at [117, 190] on select "Non Workable Workable" at bounding box center [137, 196] width 41 height 13
checkbox input "false"
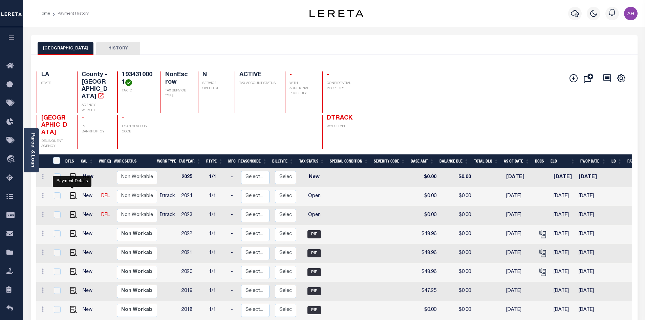
drag, startPoint x: 72, startPoint y: 192, endPoint x: 80, endPoint y: 194, distance: 8.2
click at [72, 211] on img "" at bounding box center [73, 214] width 7 height 7
checkbox input "true"
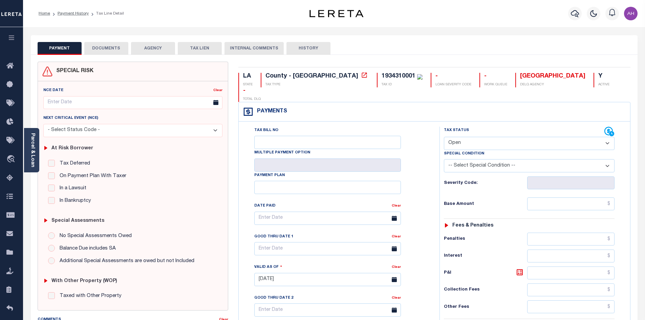
click at [499, 137] on select "- Select Status Code - Open Due/Unpaid Paid Incomplete No Tax Due Internal Refu…" at bounding box center [529, 143] width 171 height 13
select select "PYD"
click at [444, 137] on select "- Select Status Code - Open Due/Unpaid Paid Incomplete No Tax Due Internal Refu…" at bounding box center [529, 143] width 171 height 13
type input "[DATE]"
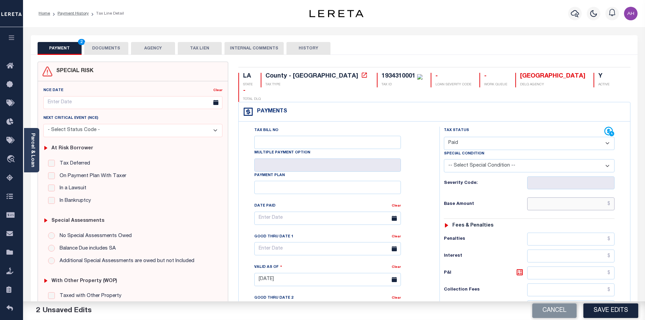
click at [589, 197] on input "text" at bounding box center [571, 203] width 88 height 13
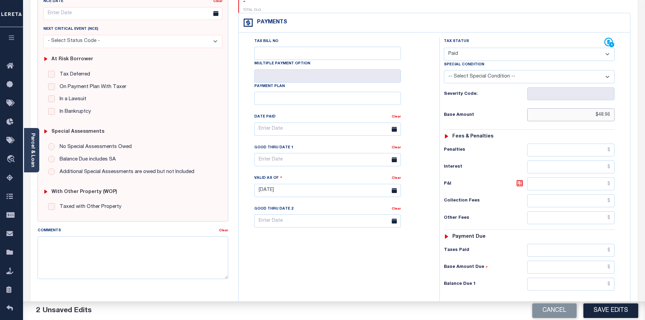
scroll to position [169, 0]
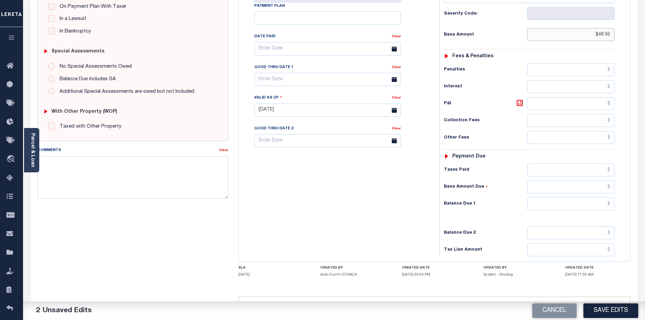
type input "$48.96"
click at [561, 197] on input "text" at bounding box center [571, 203] width 88 height 13
type input "$0"
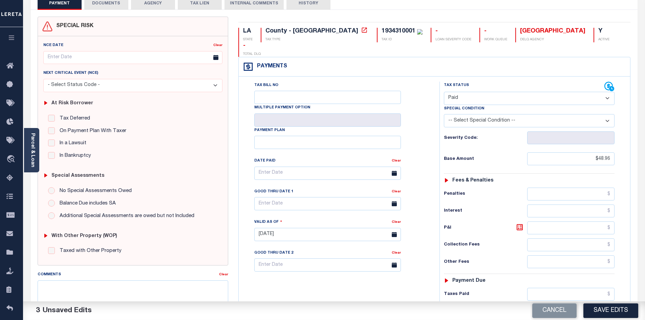
scroll to position [34, 0]
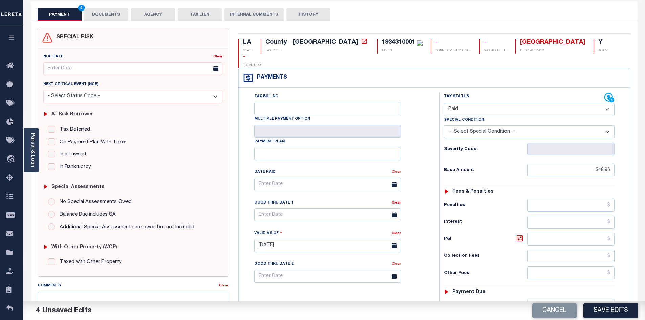
click at [121, 13] on button "DOCUMENTS" at bounding box center [106, 14] width 44 height 13
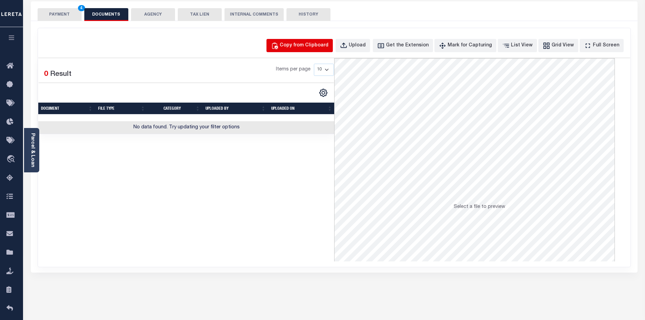
click at [311, 47] on div "Copy from Clipboard" at bounding box center [304, 45] width 49 height 7
select select "POP"
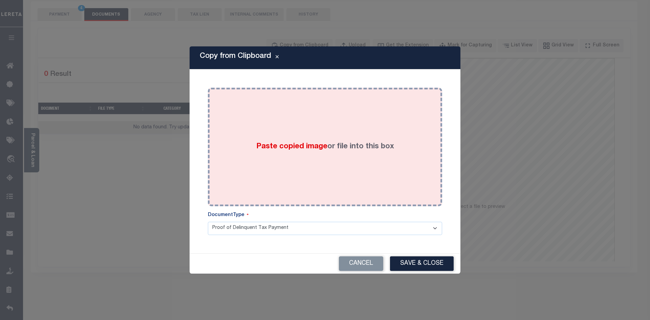
click at [290, 150] on span "Paste copied image" at bounding box center [291, 146] width 71 height 7
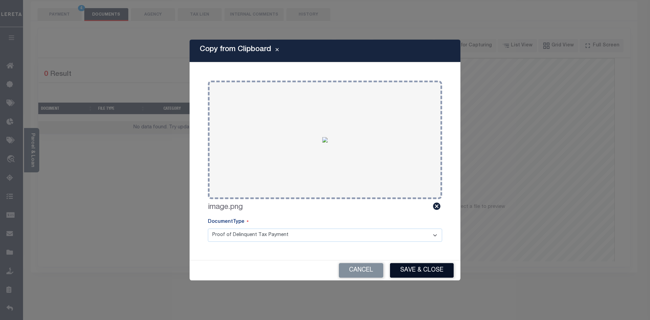
click at [441, 271] on button "Save & Close" at bounding box center [422, 270] width 64 height 15
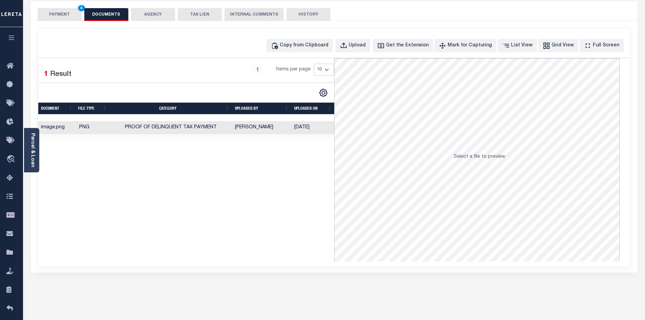
click at [61, 16] on button "PAYMENT 4" at bounding box center [60, 14] width 44 height 13
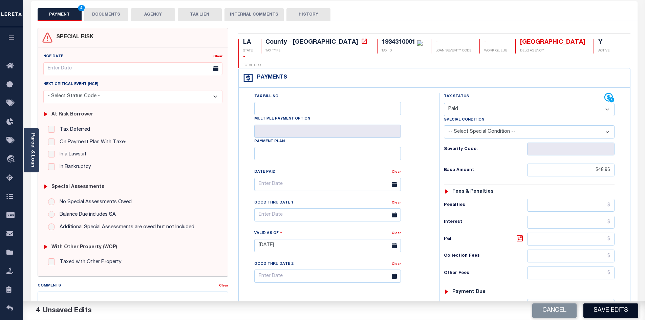
click at [610, 312] on button "Save Edits" at bounding box center [610, 310] width 55 height 15
click at [597, 24] on div "SPECIAL RISK NCE Date Clear" at bounding box center [334, 244] width 607 height 447
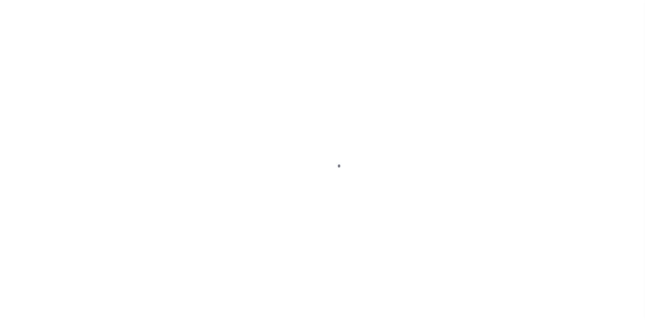
select select "OP2"
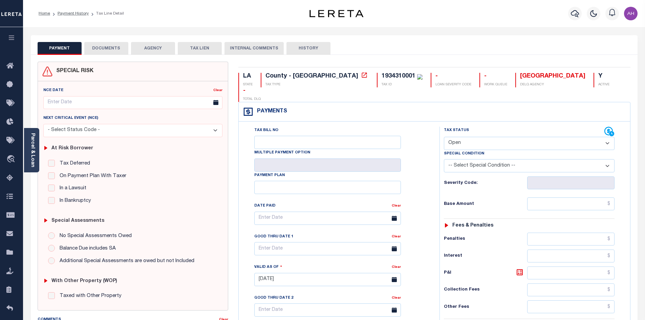
click at [75, 15] on link "Payment History" at bounding box center [73, 14] width 31 height 4
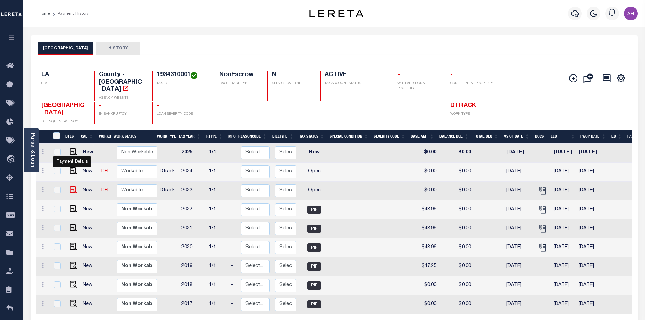
click at [70, 186] on img "" at bounding box center [73, 189] width 7 height 7
checkbox input "true"
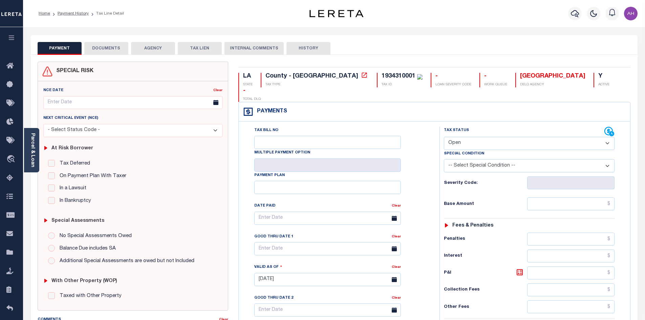
click at [503, 137] on select "- Select Status Code - Open Due/Unpaid Paid Incomplete No Tax Due Internal Refu…" at bounding box center [529, 143] width 171 height 13
select select "PYD"
click at [444, 137] on select "- Select Status Code - Open Due/Unpaid Paid Incomplete No Tax Due Internal Refu…" at bounding box center [529, 143] width 171 height 13
type input "[DATE]"
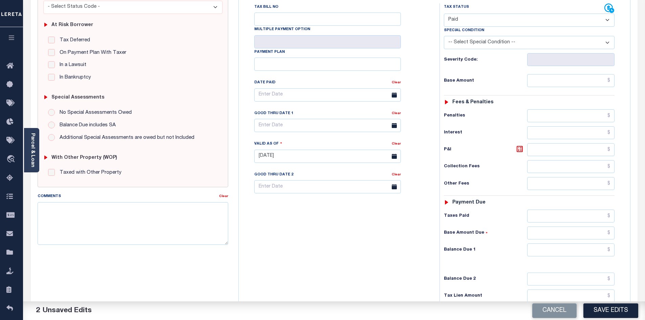
scroll to position [135, 0]
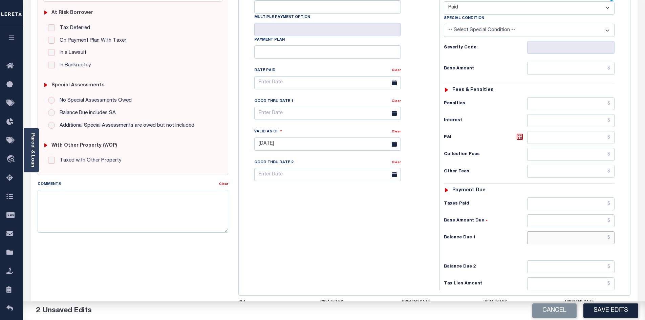
click at [564, 231] on input "text" at bounding box center [571, 237] width 88 height 13
type input "$0.00"
click at [618, 313] on button "Save Edits" at bounding box center [610, 310] width 55 height 15
click at [395, 250] on div "Tax Bill No Multiple Payment Option Payment Plan Clear" at bounding box center [337, 140] width 194 height 299
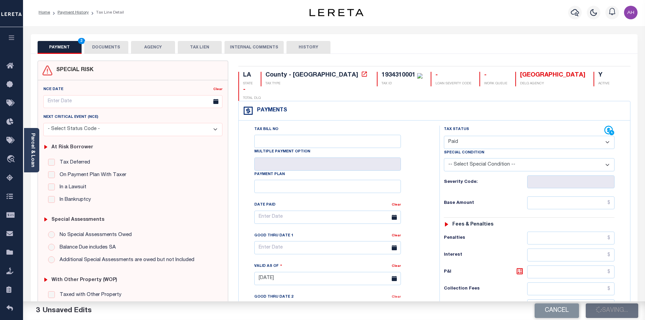
scroll to position [0, 0]
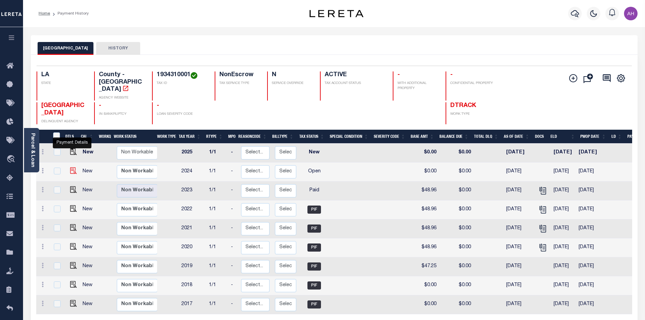
click at [72, 167] on img "" at bounding box center [73, 170] width 7 height 7
checkbox input "true"
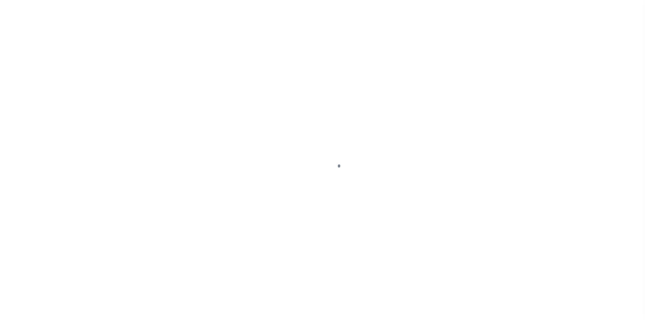
select select "OP2"
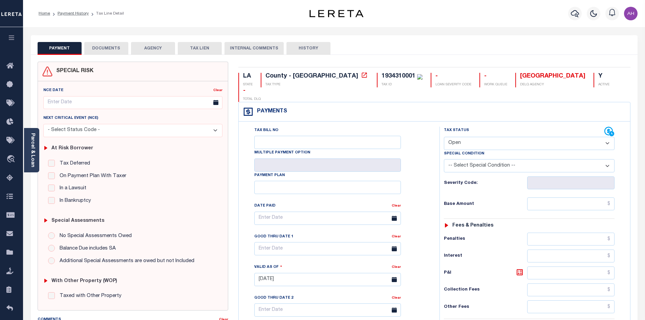
click at [110, 49] on button "DOCUMENTS" at bounding box center [106, 48] width 44 height 13
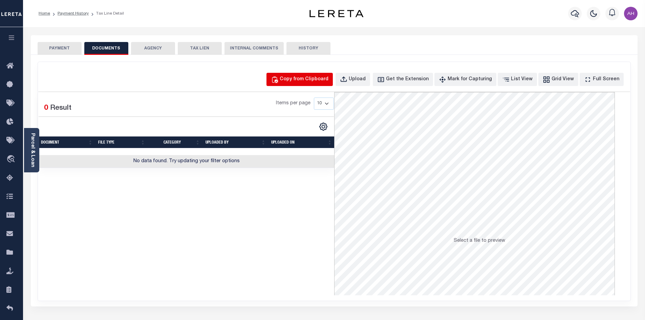
click at [328, 79] on div "Copy from Clipboard" at bounding box center [304, 79] width 49 height 7
select select "POP"
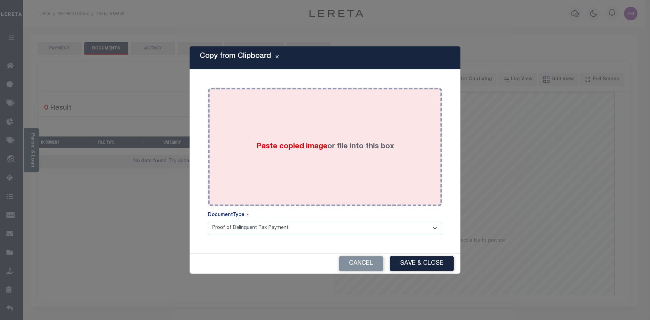
click at [363, 143] on label "Paste copied image or file into this box" at bounding box center [325, 146] width 138 height 11
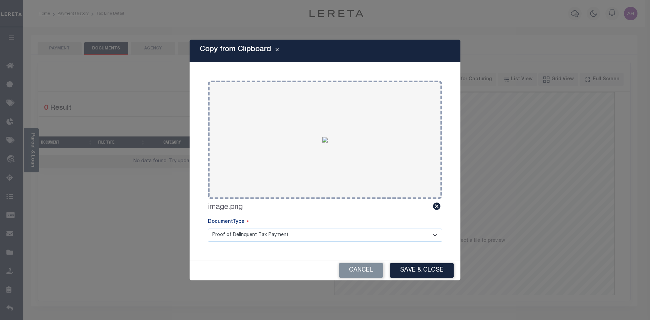
click at [415, 262] on div "Cancel Save & Close" at bounding box center [325, 270] width 271 height 20
click at [425, 271] on button "Save & Close" at bounding box center [422, 270] width 64 height 15
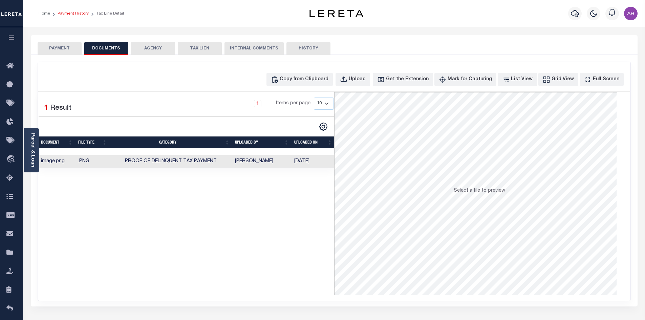
click at [69, 13] on link "Payment History" at bounding box center [73, 14] width 31 height 4
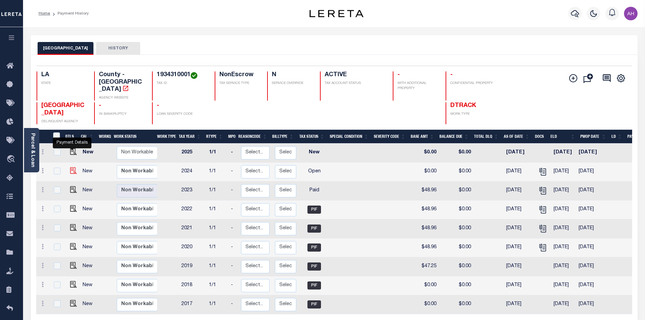
click at [71, 167] on img "" at bounding box center [73, 170] width 7 height 7
checkbox input "true"
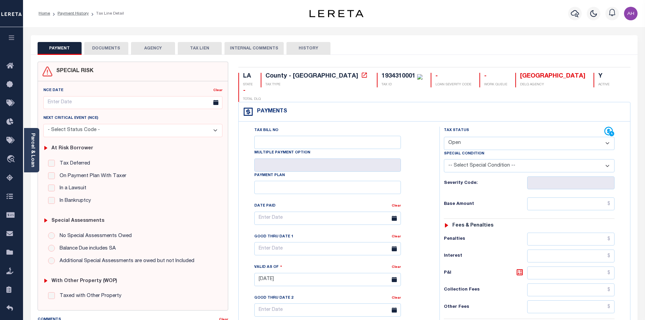
click at [475, 137] on select "- Select Status Code - Open Due/Unpaid Paid Incomplete No Tax Due Internal Refu…" at bounding box center [529, 143] width 171 height 13
select select "PYD"
click at [444, 137] on select "- Select Status Code - Open Due/Unpaid Paid Incomplete No Tax Due Internal Refu…" at bounding box center [529, 143] width 171 height 13
type input "[DATE]"
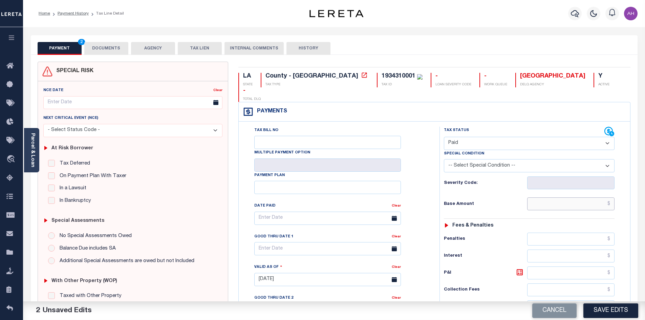
click at [583, 197] on input "text" at bounding box center [571, 203] width 88 height 13
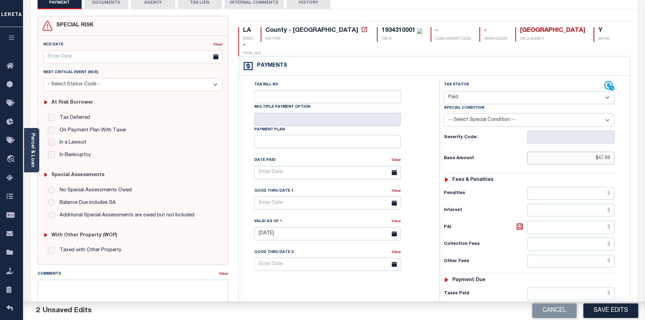
scroll to position [102, 0]
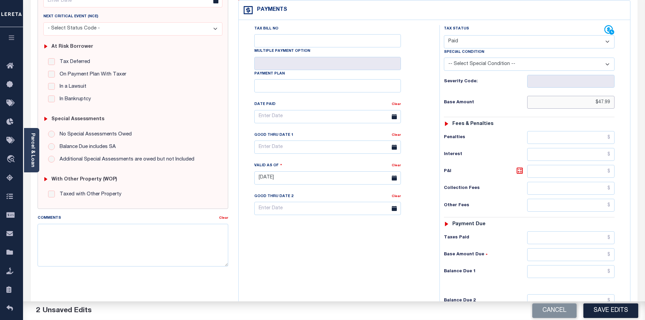
type input "$47.99"
click at [567, 265] on input "text" at bounding box center [571, 271] width 88 height 13
type input "$0.00"
click at [604, 306] on button "Save Edits" at bounding box center [610, 310] width 55 height 15
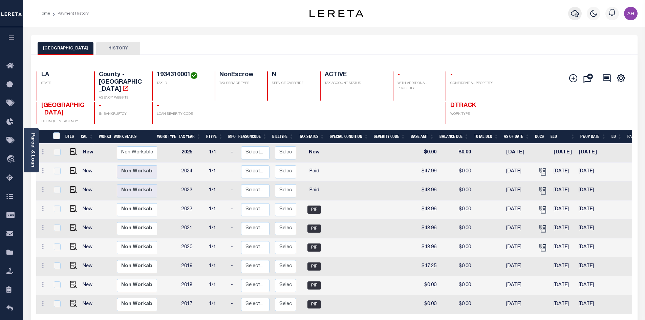
click at [572, 12] on icon "button" at bounding box center [575, 13] width 8 height 8
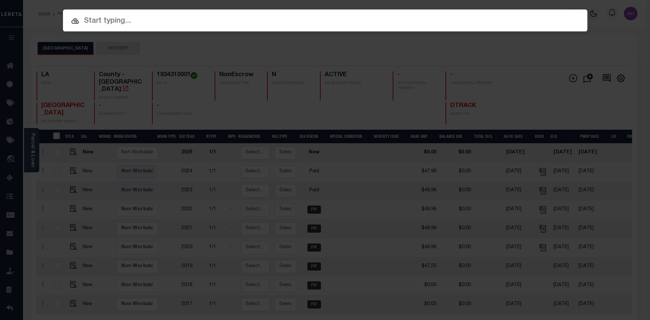
paste input "942200032665"
type input "942200032665"
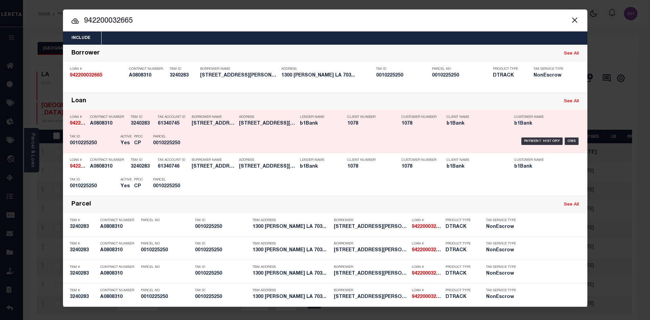
click at [540, 137] on div "Payment History OMS" at bounding box center [387, 141] width 387 height 20
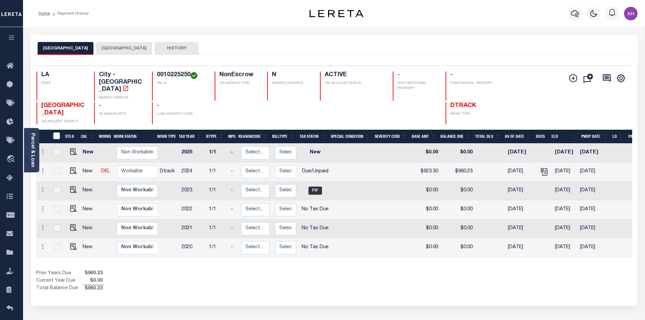
click at [101, 47] on button "[GEOGRAPHIC_DATA]" at bounding box center [124, 48] width 56 height 13
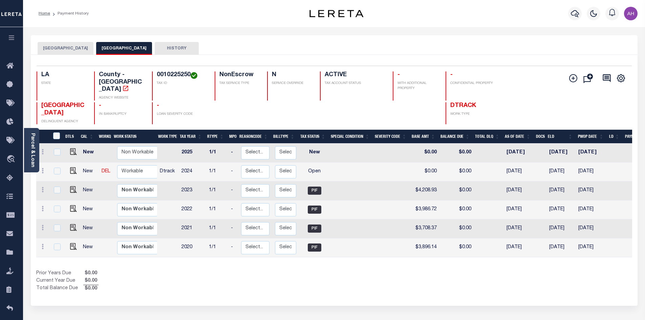
click at [67, 48] on button "[GEOGRAPHIC_DATA]" at bounding box center [66, 48] width 56 height 13
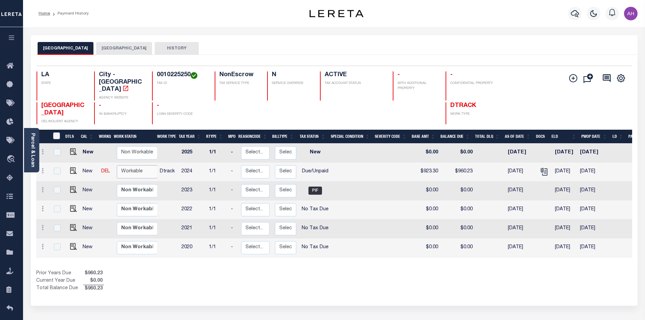
click at [131, 165] on select "Non Workable Workable" at bounding box center [137, 171] width 41 height 13
checkbox input "true"
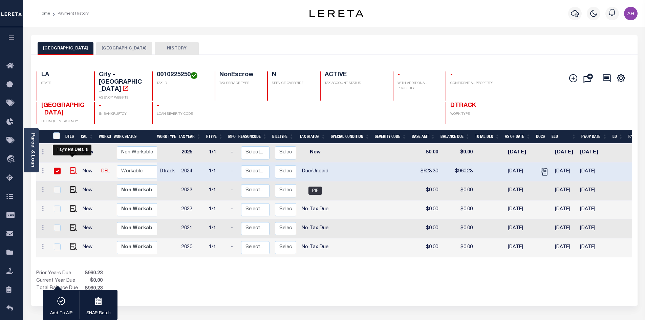
click at [72, 167] on img "" at bounding box center [73, 170] width 7 height 7
checkbox input "false"
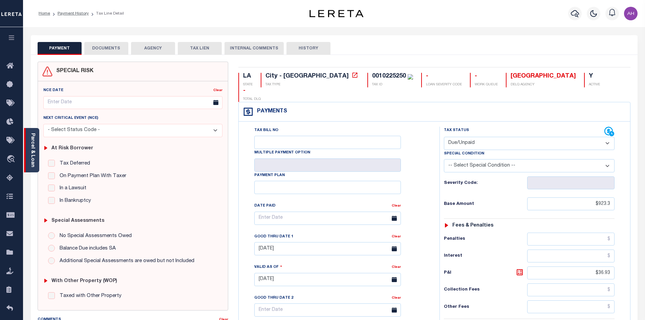
click at [37, 156] on div "Parcel & Loan" at bounding box center [31, 150] width 15 height 44
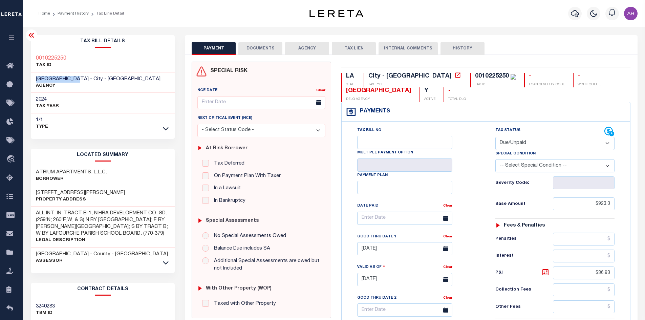
drag, startPoint x: 77, startPoint y: 77, endPoint x: 41, endPoint y: 77, distance: 35.5
click at [29, 77] on div "Tax Bill Details 0010225250 TAX ID 2024" at bounding box center [103, 274] width 154 height 478
copy span "[GEOGRAPHIC_DATA]"
drag, startPoint x: 68, startPoint y: 58, endPoint x: 35, endPoint y: 56, distance: 32.9
click at [35, 56] on div "0010225250 TAX ID" at bounding box center [103, 62] width 144 height 21
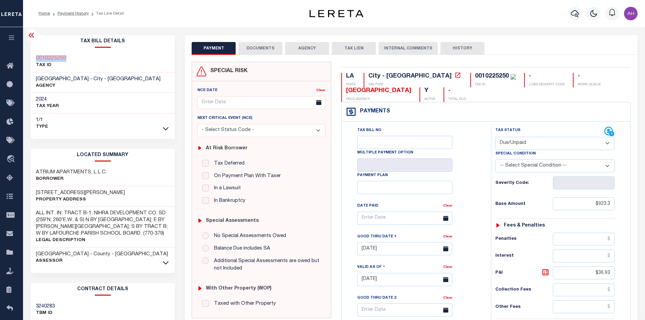
copy h3 "0010225250"
click at [507, 142] on select "- Select Status Code - Open Due/Unpaid Paid Incomplete No Tax Due Internal Refu…" at bounding box center [554, 143] width 119 height 13
select select "PYD"
click at [495, 137] on select "- Select Status Code - Open Due/Unpaid Paid Incomplete No Tax Due Internal Refu…" at bounding box center [554, 143] width 119 height 13
type input "[DATE]"
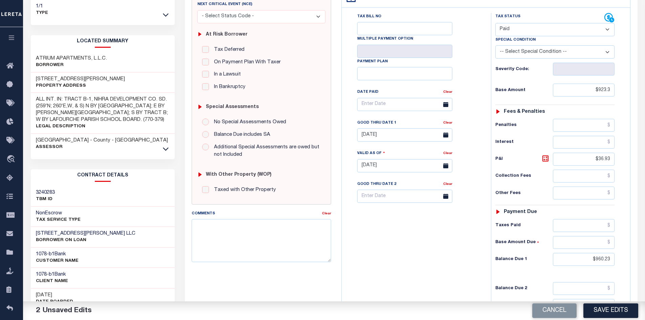
scroll to position [135, 0]
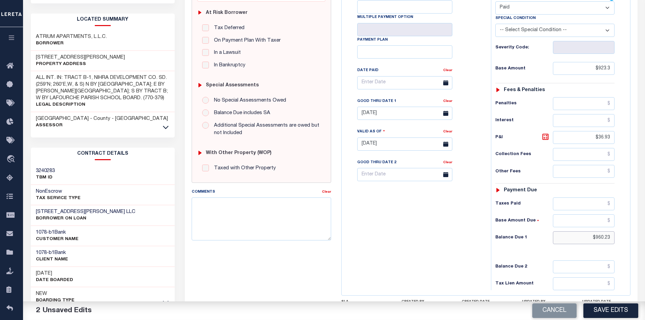
drag, startPoint x: 583, startPoint y: 236, endPoint x: 636, endPoint y: 240, distance: 53.3
click at [636, 240] on div "SPECIAL RISK NCE Date Clear" at bounding box center [411, 143] width 453 height 448
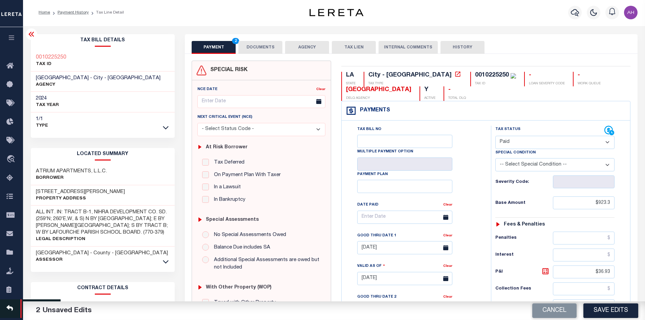
scroll to position [0, 0]
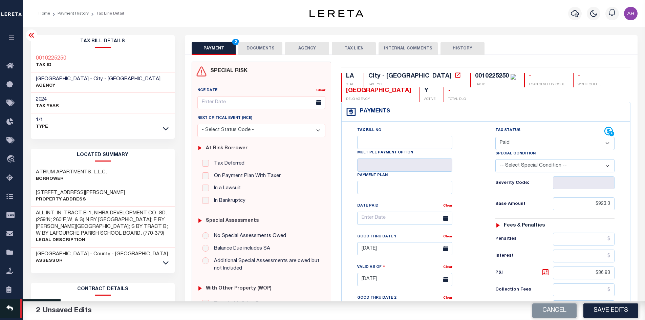
type input "$0.00"
click at [259, 43] on button "DOCUMENTS" at bounding box center [260, 48] width 44 height 13
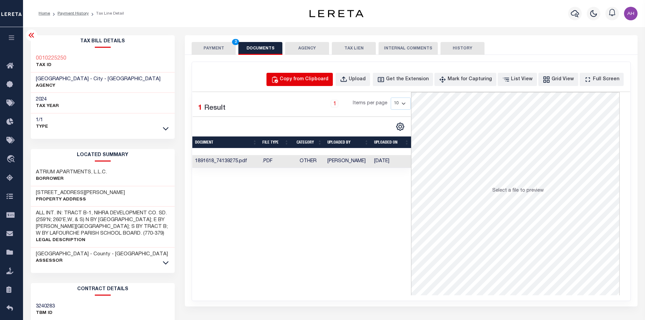
click at [310, 82] on div "Copy from Clipboard" at bounding box center [304, 79] width 49 height 7
select select "POP"
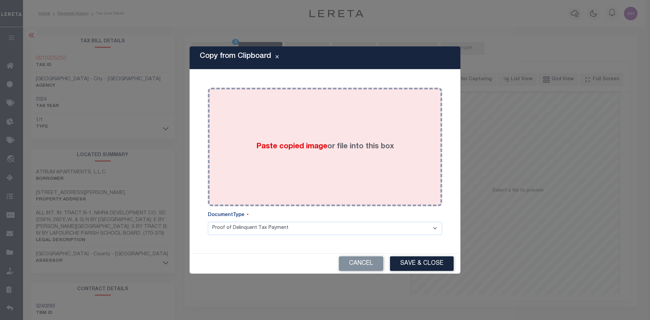
click at [303, 148] on span "Paste copied image" at bounding box center [291, 146] width 71 height 7
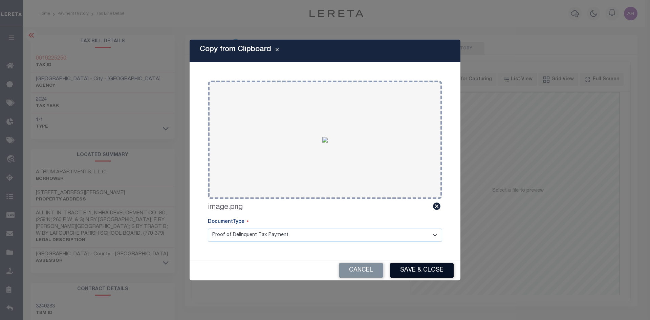
click at [420, 269] on button "Save & Close" at bounding box center [422, 270] width 64 height 15
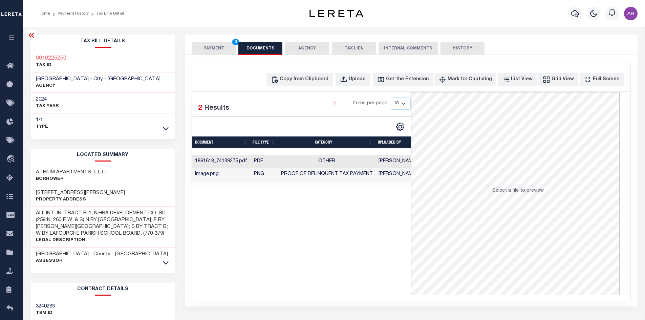
click at [209, 47] on button "PAYMENT 3" at bounding box center [214, 48] width 44 height 13
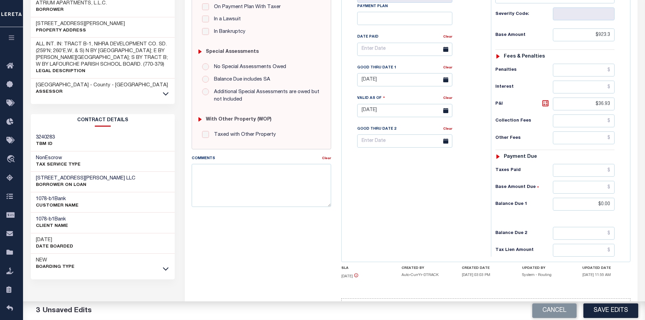
scroll to position [169, 0]
click at [614, 316] on button "Save Edits" at bounding box center [610, 310] width 55 height 15
checkbox input "false"
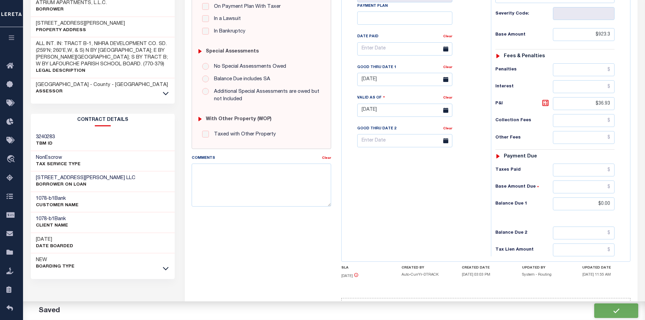
checkbox input "false"
type input "$923.3"
type input "$36.93"
type input "$0"
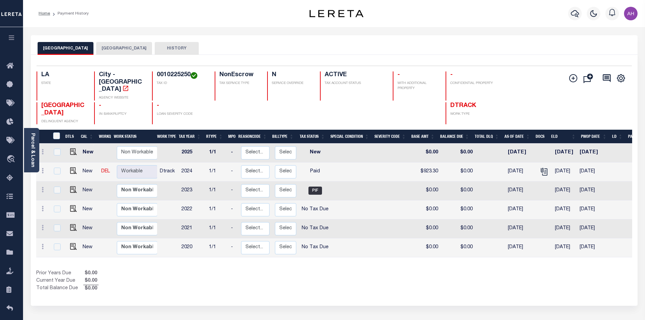
click at [122, 50] on button "[GEOGRAPHIC_DATA]" at bounding box center [124, 48] width 56 height 13
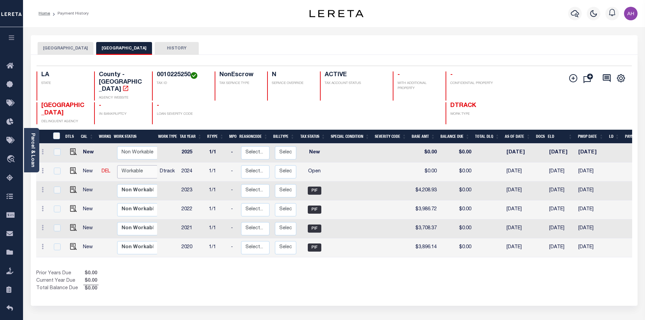
click at [135, 165] on select "Non Workable Workable" at bounding box center [137, 171] width 41 height 13
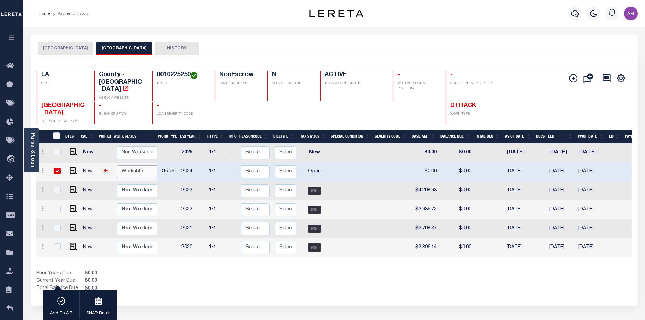
checkbox input "true"
select select "true"
click at [117, 165] on select "Non Workable Workable" at bounding box center [137, 171] width 41 height 13
checkbox input "false"
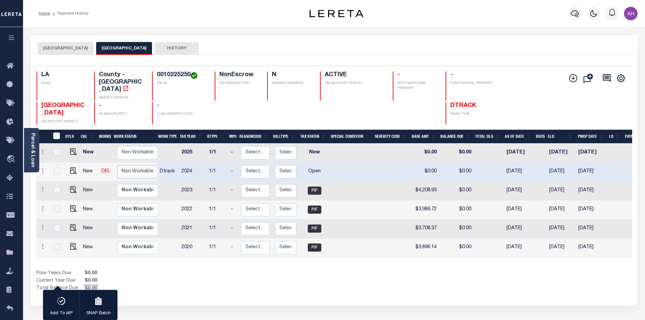
checkbox input "false"
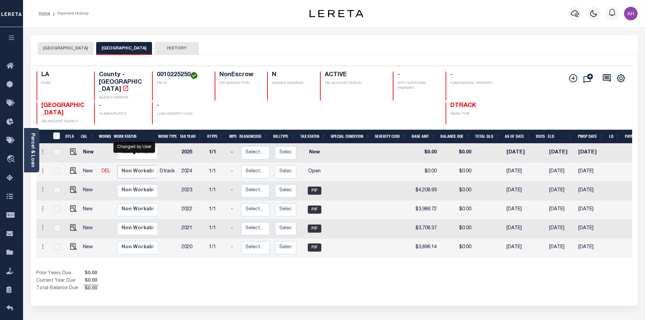
click at [145, 165] on select "Non Workable Workable" at bounding box center [137, 171] width 41 height 13
checkbox input "true"
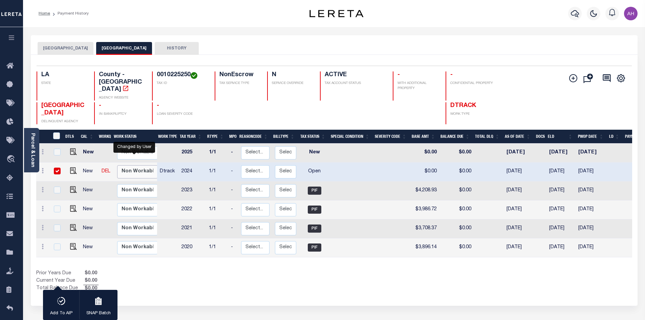
select select "false"
click at [117, 165] on select "Non Workable Workable" at bounding box center [137, 171] width 41 height 13
checkbox input "false"
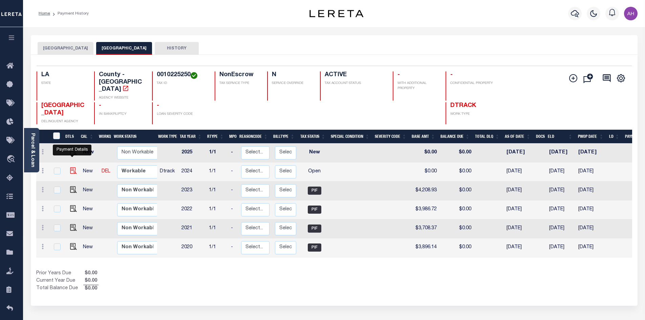
click at [71, 167] on img "" at bounding box center [73, 170] width 7 height 7
checkbox input "true"
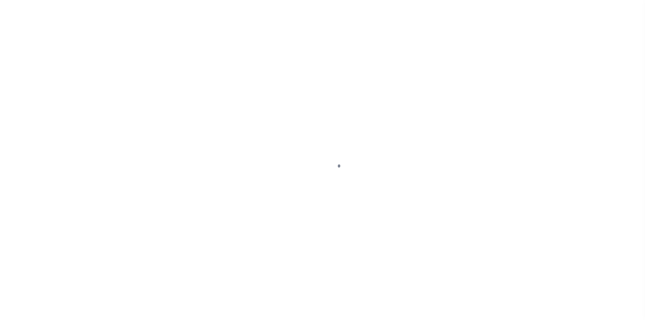
select select "OP2"
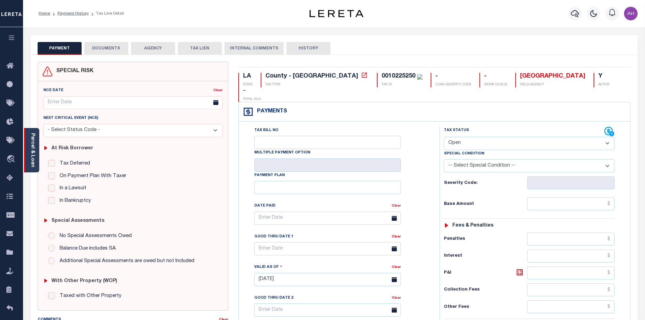
click at [36, 143] on div "Parcel & Loan" at bounding box center [31, 150] width 15 height 44
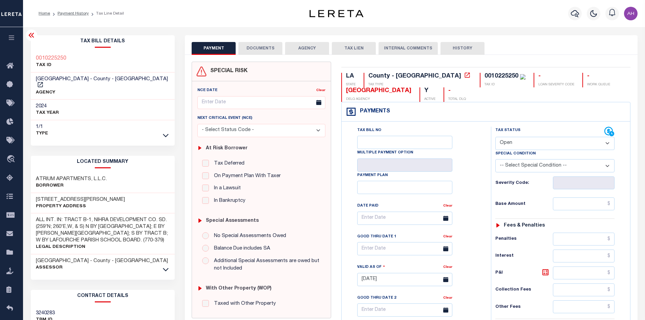
click at [79, 16] on li "Payment History" at bounding box center [69, 13] width 39 height 6
click at [79, 13] on link "Payment History" at bounding box center [73, 14] width 31 height 4
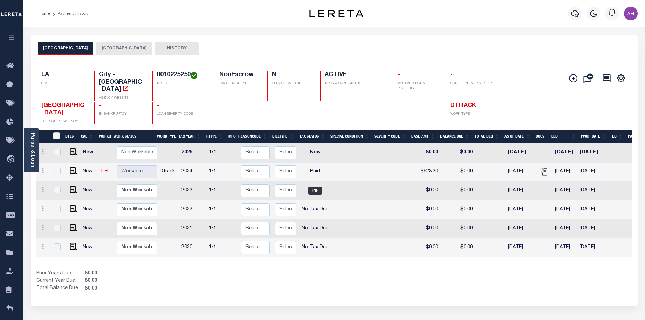
click at [112, 49] on button "[GEOGRAPHIC_DATA]" at bounding box center [124, 48] width 56 height 13
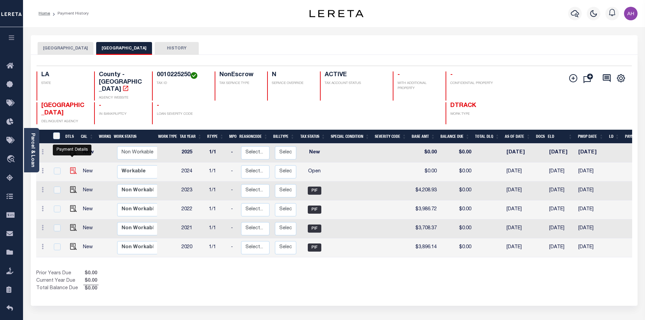
click at [73, 167] on img "" at bounding box center [73, 170] width 7 height 7
checkbox input "true"
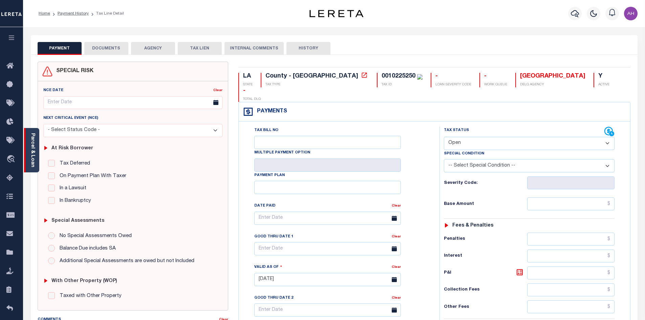
click at [30, 157] on link "Parcel & Loan" at bounding box center [32, 150] width 5 height 34
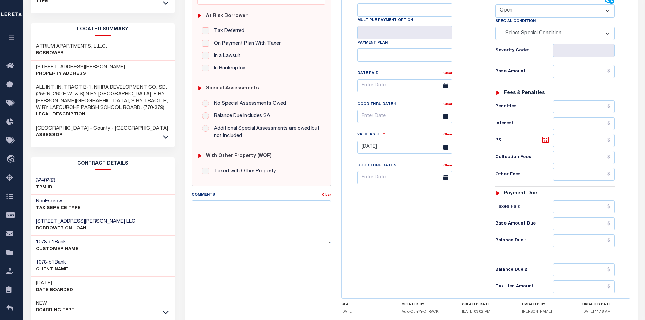
scroll to position [135, 0]
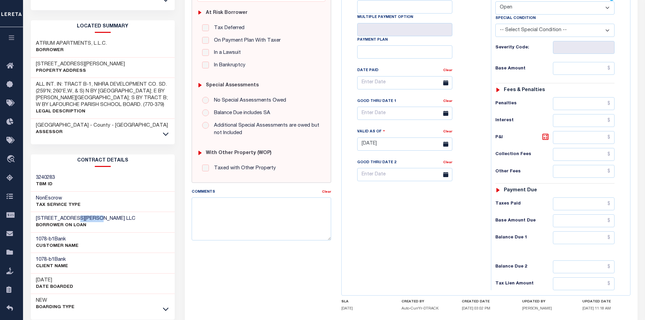
drag, startPoint x: 104, startPoint y: 211, endPoint x: 75, endPoint y: 211, distance: 28.1
click at [75, 212] on div "1300 LOUISE STREET LLC BORROWER ON LOAN" at bounding box center [103, 222] width 144 height 21
click at [124, 214] on div "1300 LOUISE STREET LLC BORROWER ON LOAN" at bounding box center [103, 222] width 144 height 21
drag, startPoint x: 86, startPoint y: 211, endPoint x: 30, endPoint y: 210, distance: 55.9
click at [31, 212] on div "1300 LOUISE STREET LLC BORROWER ON LOAN" at bounding box center [103, 222] width 144 height 21
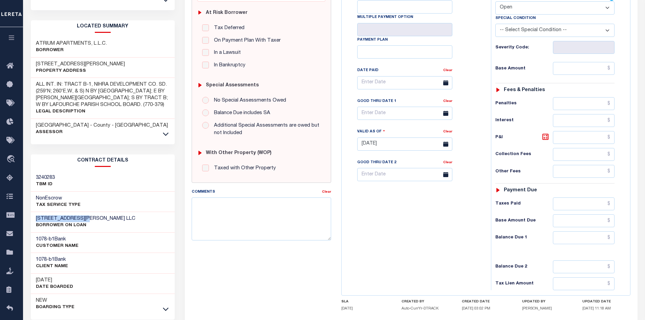
copy h3 "1300 LOUISE STREET"
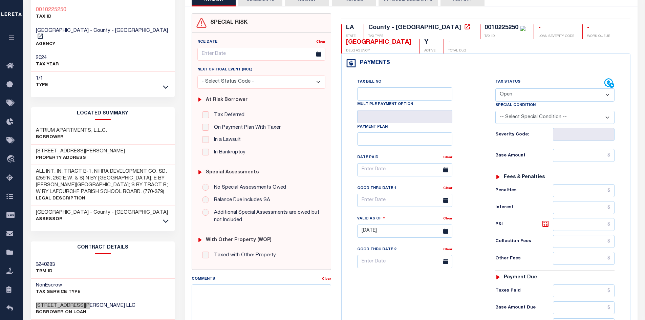
scroll to position [0, 0]
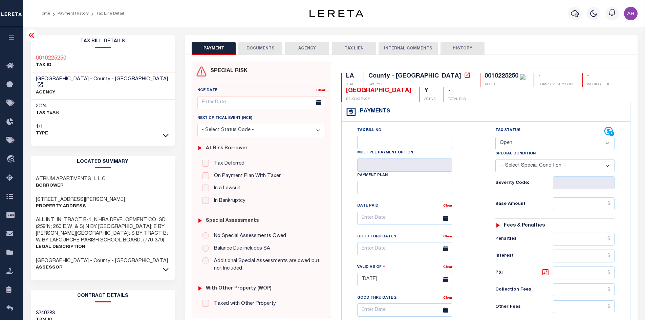
drag, startPoint x: 516, startPoint y: 142, endPoint x: 521, endPoint y: 149, distance: 8.5
click at [516, 142] on select "- Select Status Code - Open Due/Unpaid Paid Incomplete No Tax Due Internal Refu…" at bounding box center [554, 143] width 119 height 13
select select "PYD"
click at [495, 137] on select "- Select Status Code - Open Due/Unpaid Paid Incomplete No Tax Due Internal Refu…" at bounding box center [554, 143] width 119 height 13
type input "[DATE]"
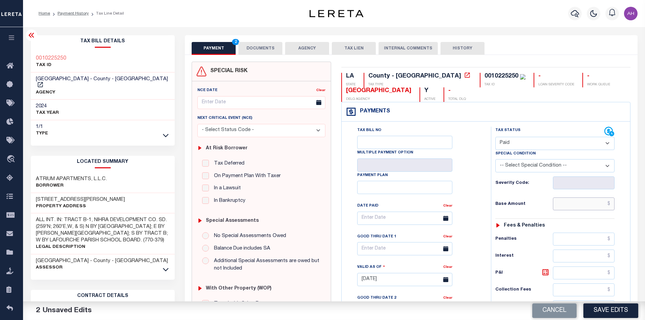
click at [573, 208] on input "text" at bounding box center [584, 203] width 62 height 13
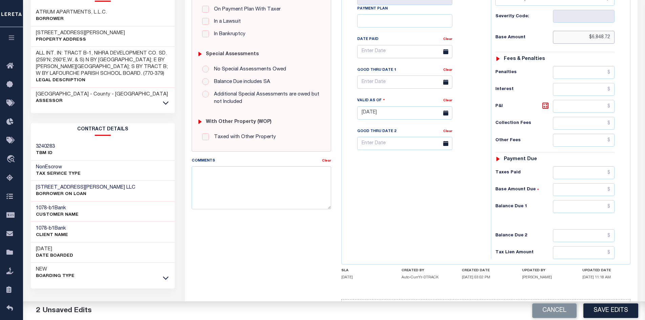
scroll to position [169, 0]
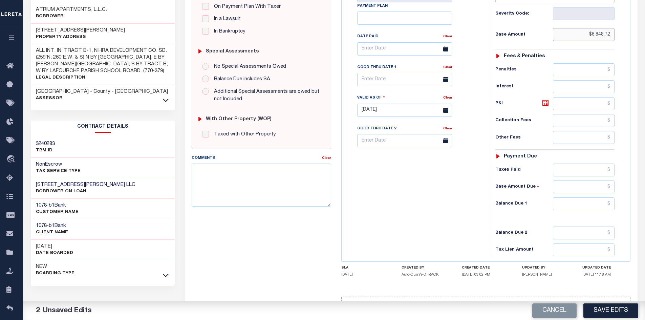
type input "$6,848.72"
click at [585, 204] on input "text" at bounding box center [584, 203] width 62 height 13
type input "$0"
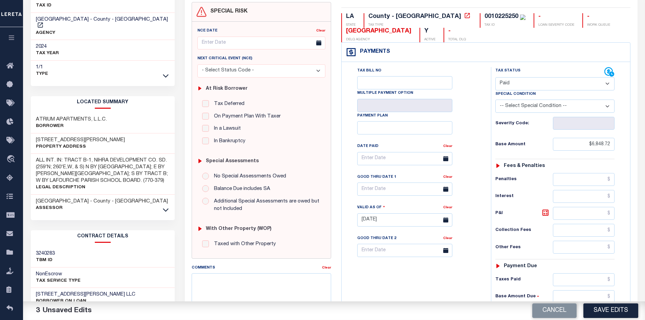
scroll to position [0, 0]
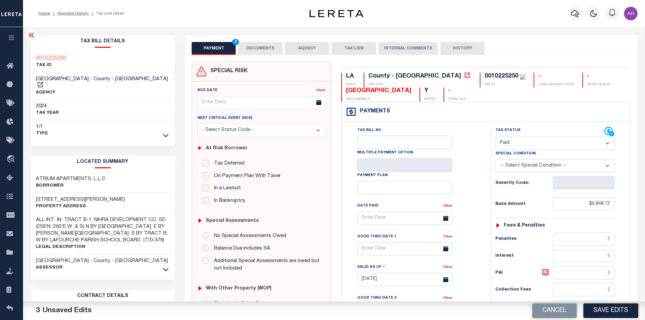
click at [261, 49] on button "DOCUMENTS" at bounding box center [260, 48] width 44 height 13
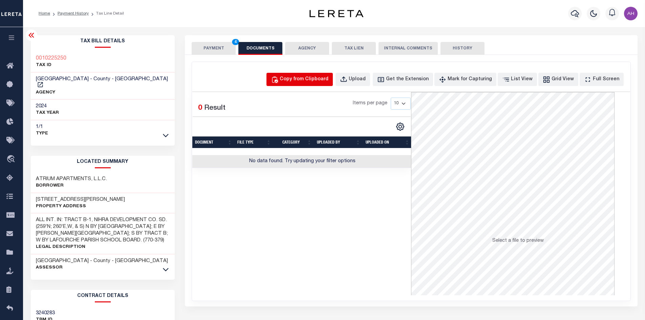
click at [309, 83] on div "Copy from Clipboard" at bounding box center [304, 79] width 49 height 7
select select "POP"
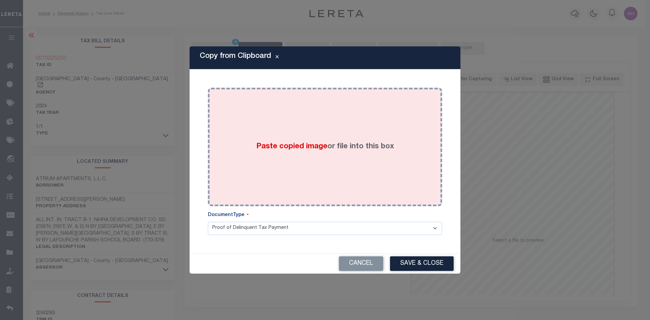
click at [285, 147] on span "Paste copied image" at bounding box center [291, 146] width 71 height 7
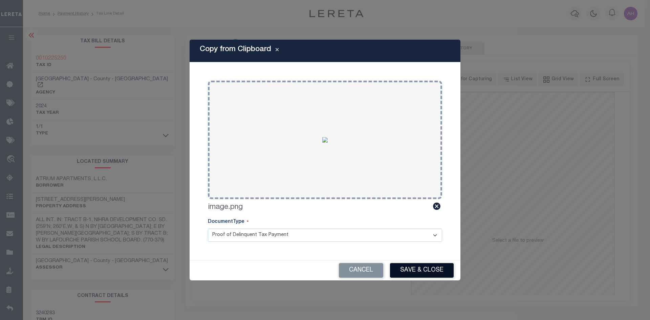
click at [419, 266] on button "Save & Close" at bounding box center [422, 270] width 64 height 15
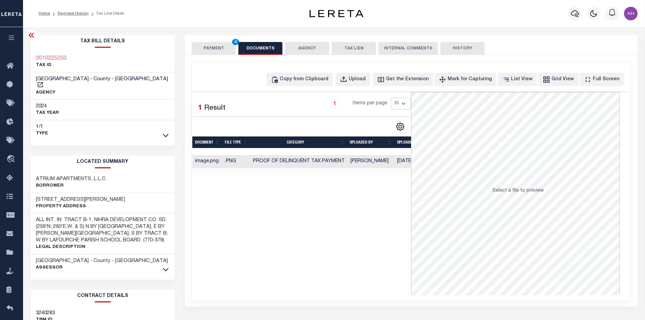
click at [212, 48] on button "PAYMENT 4" at bounding box center [214, 48] width 44 height 13
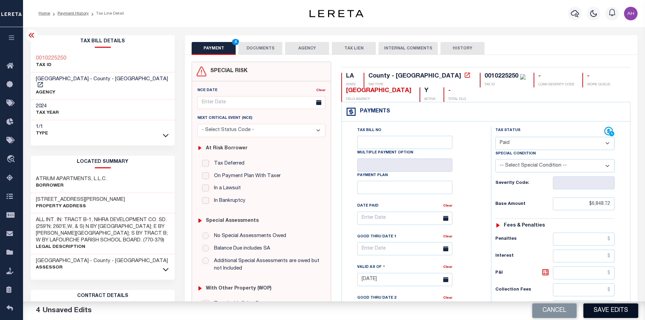
click at [605, 308] on button "Save Edits" at bounding box center [610, 310] width 55 height 15
checkbox input "false"
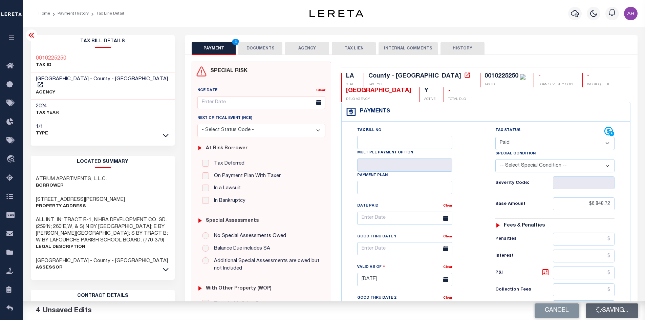
type input "$6,848.72"
type input "$0"
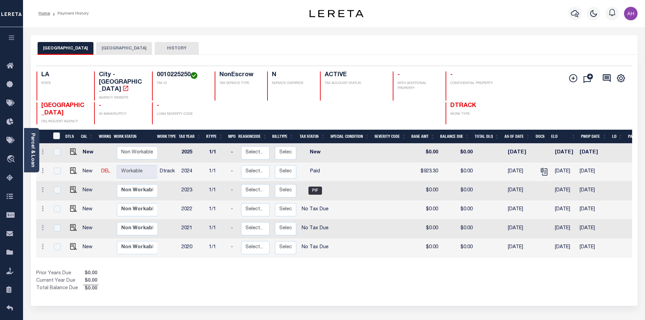
drag, startPoint x: 321, startPoint y: 282, endPoint x: 356, endPoint y: 303, distance: 40.3
click at [322, 282] on div "Prior Years Due $0.00 Current Year Due $0.00 Total Balance Due $0.00" at bounding box center [185, 281] width 298 height 23
drag, startPoint x: 13, startPoint y: 63, endPoint x: 30, endPoint y: 68, distance: 18.0
click at [13, 63] on icon at bounding box center [11, 66] width 11 height 8
